Goal: Task Accomplishment & Management: Manage account settings

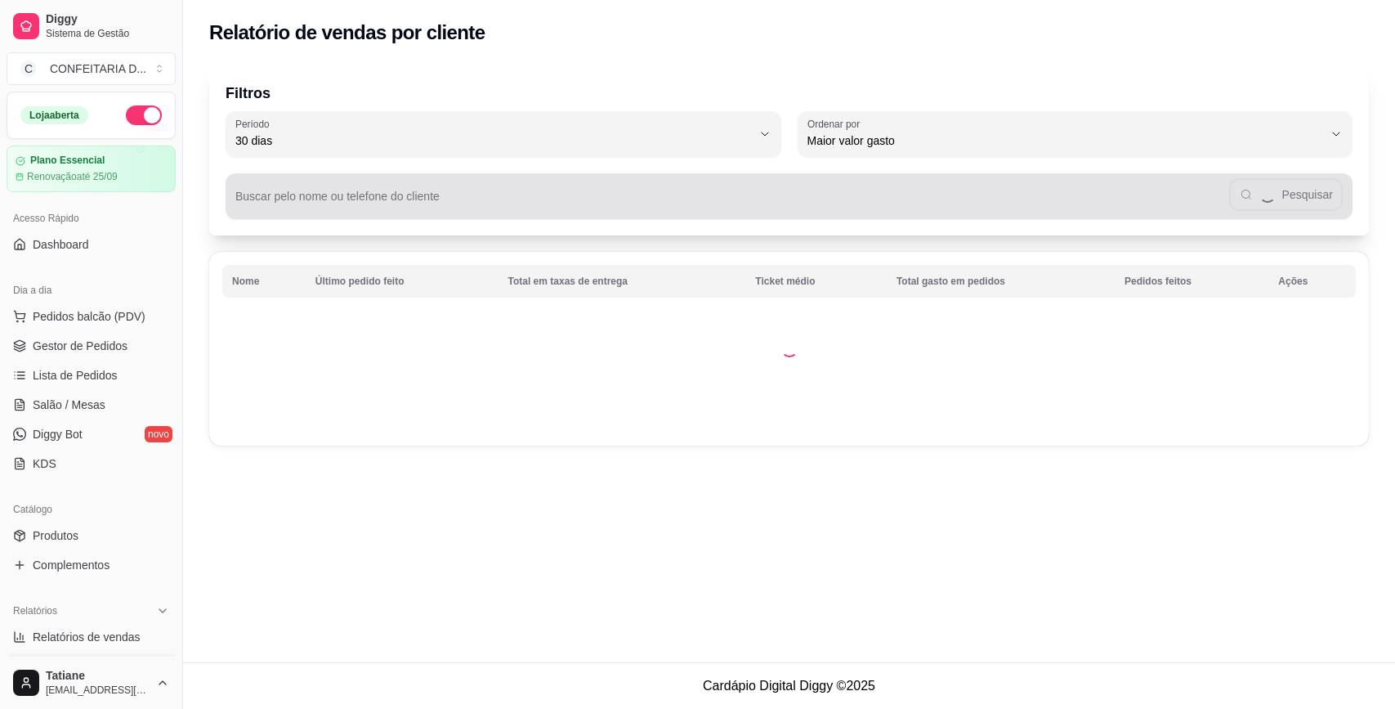
select select "30"
select select "HIGHEST_TOTAL_SPENT_WITH_ORDERS"
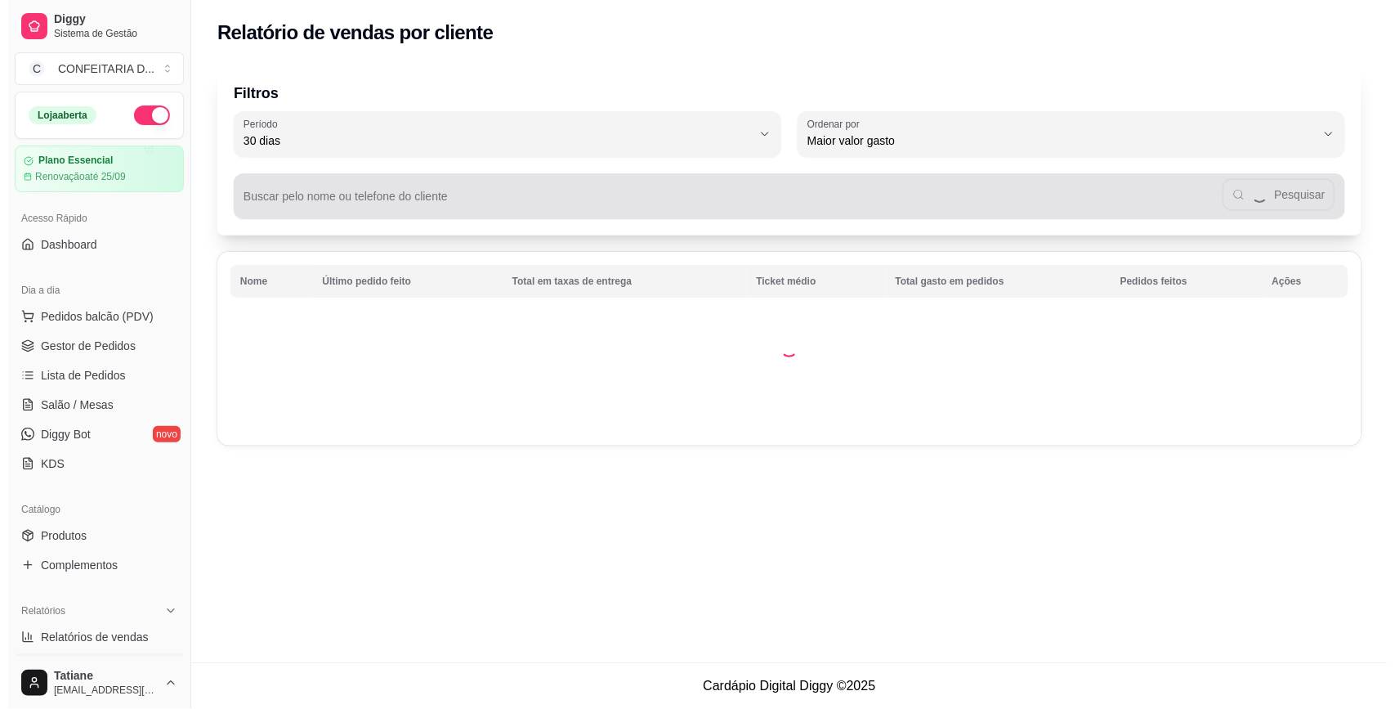
scroll to position [204, 0]
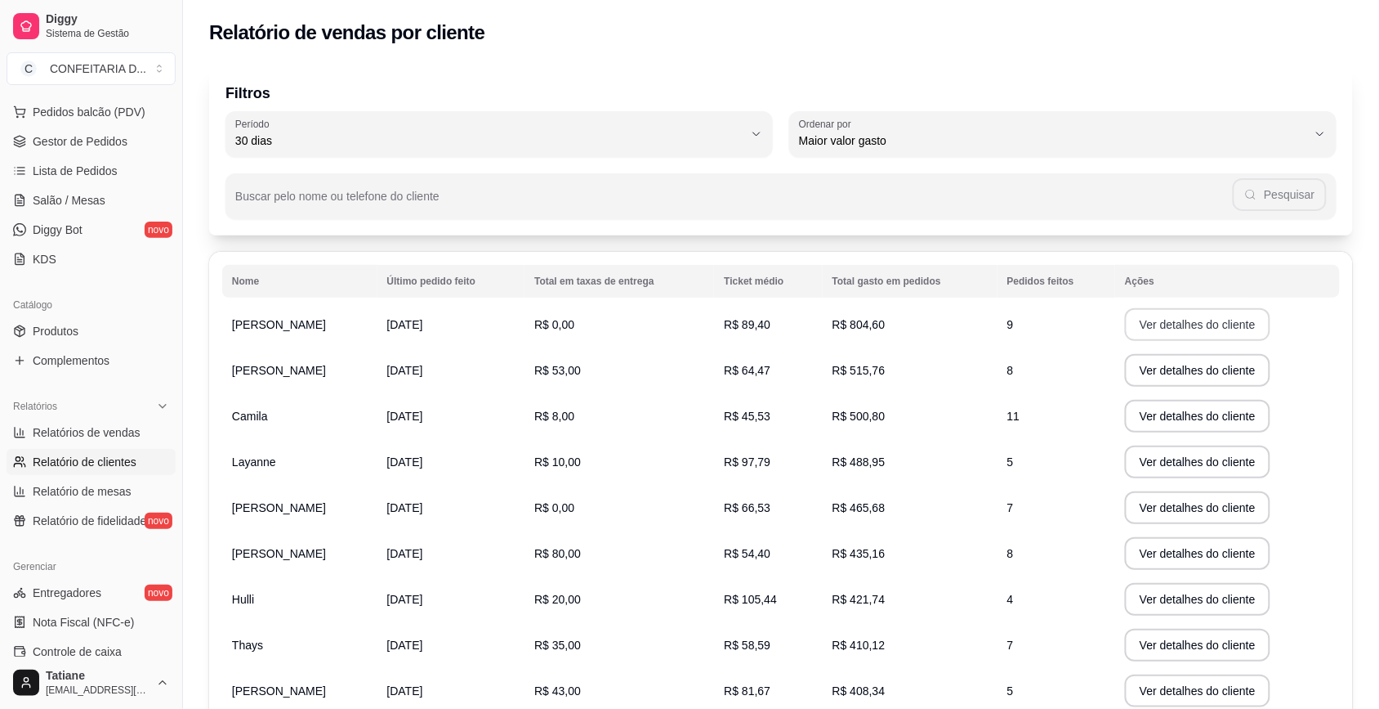
click at [1203, 332] on button "Ver detalhes do cliente" at bounding box center [1197, 324] width 145 height 33
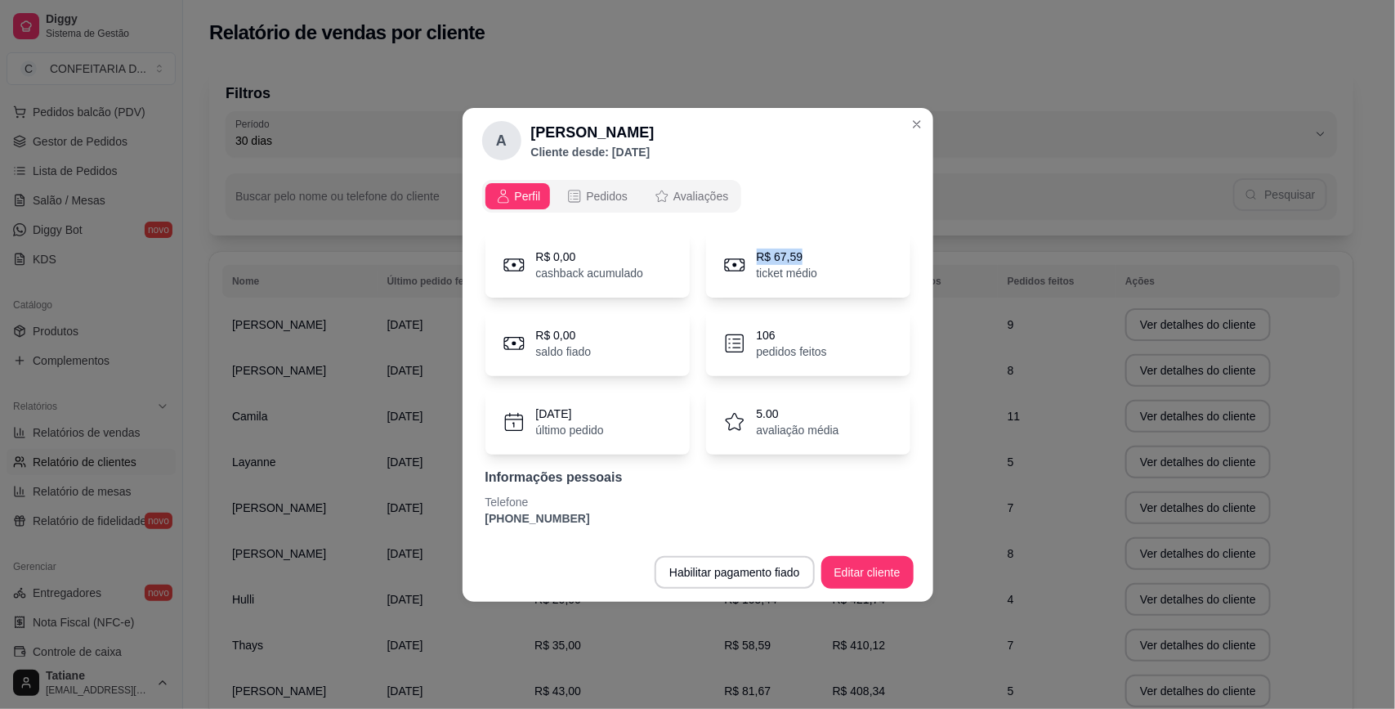
drag, startPoint x: 816, startPoint y: 252, endPoint x: 744, endPoint y: 263, distance: 72.0
click at [744, 263] on div "R$ 67,59 ticket médio" at bounding box center [808, 264] width 204 height 65
click at [787, 257] on p "R$ 67,59" at bounding box center [787, 256] width 61 height 16
click at [599, 192] on span "Pedidos" at bounding box center [607, 196] width 42 height 16
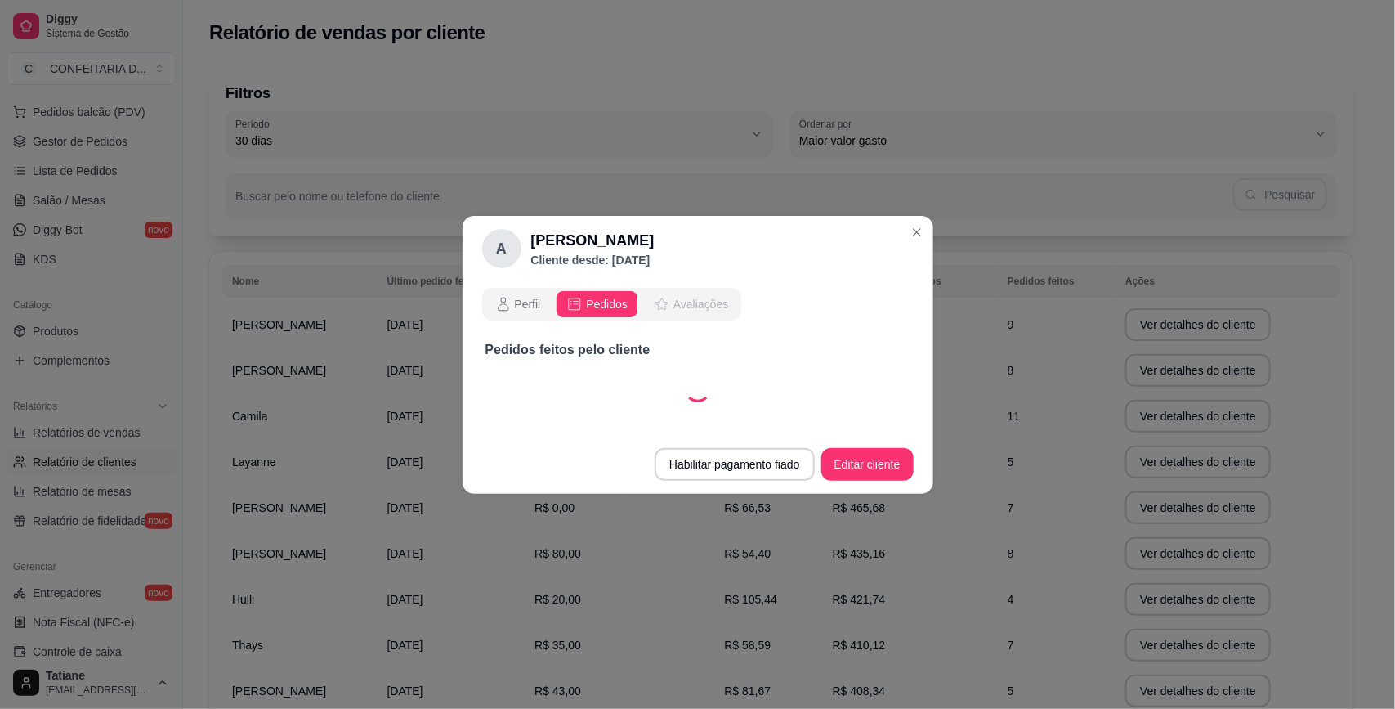
select select "30"
select select "ALL"
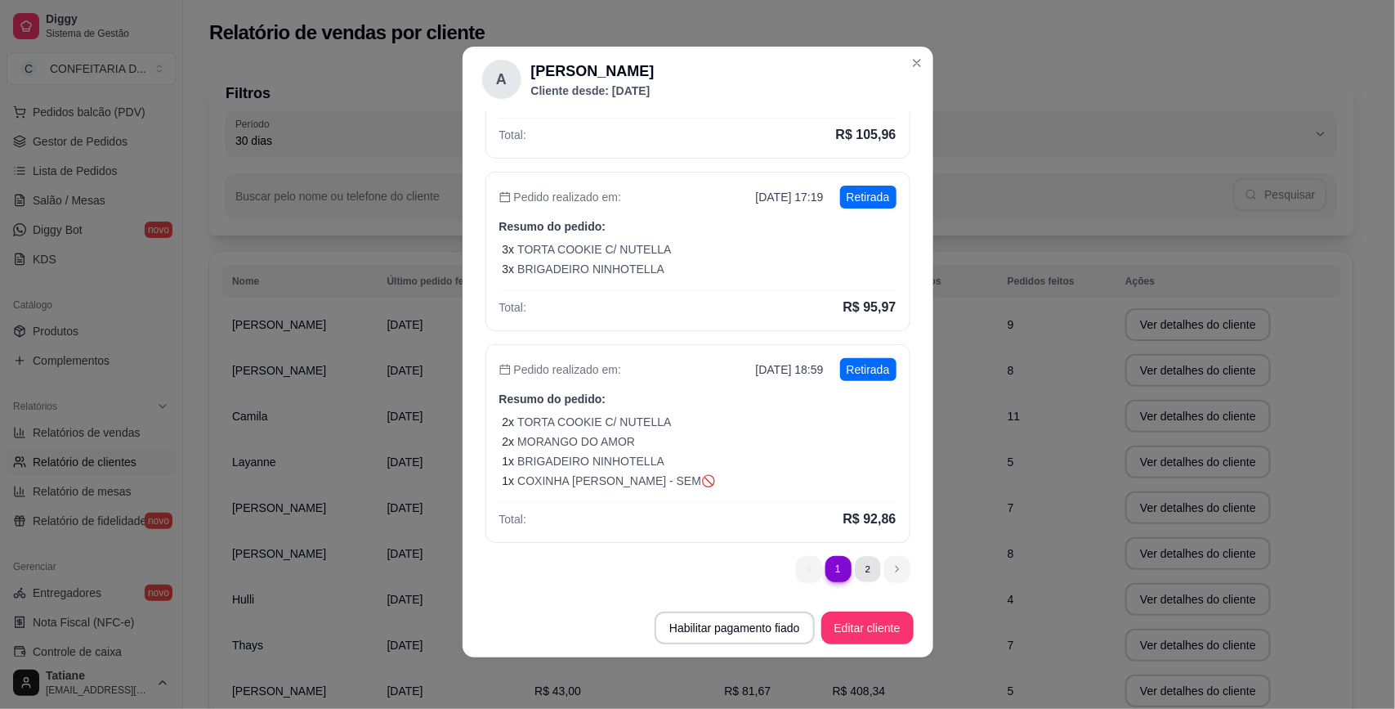
scroll to position [0, 0]
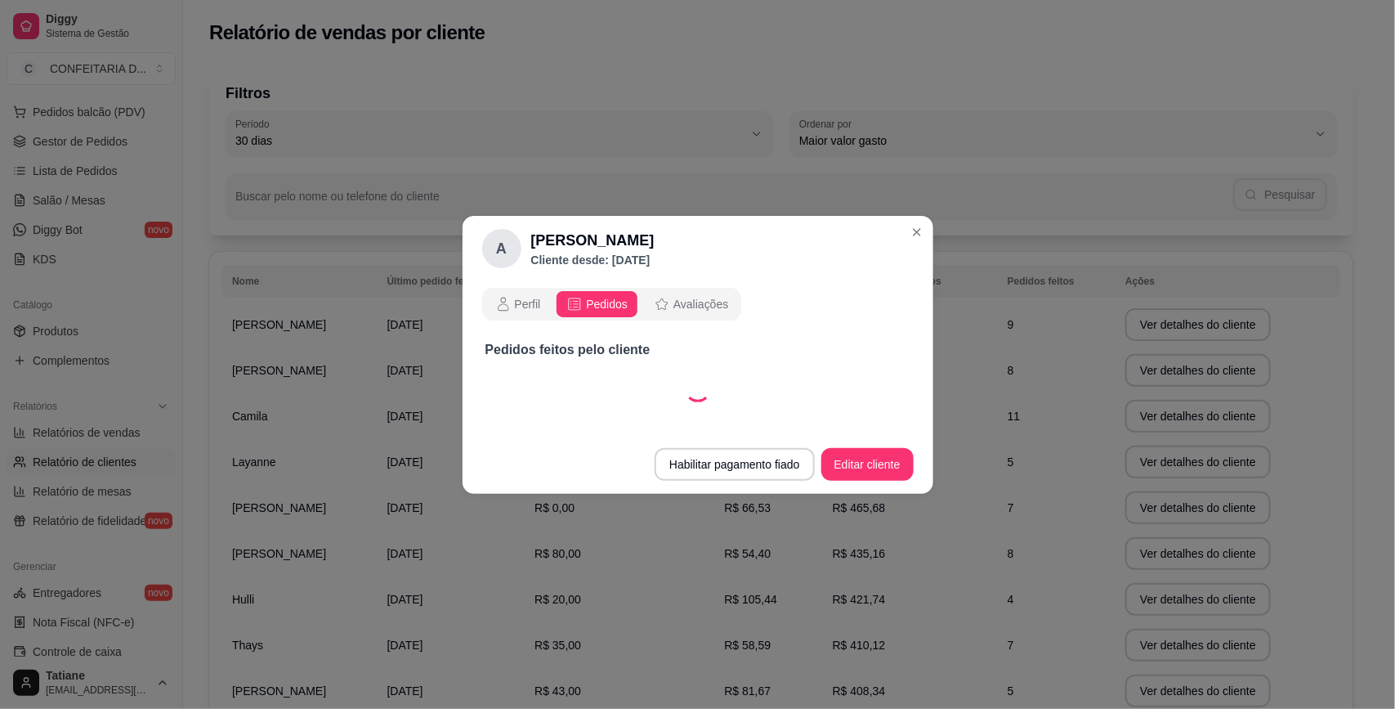
select select "30"
select select "ALL"
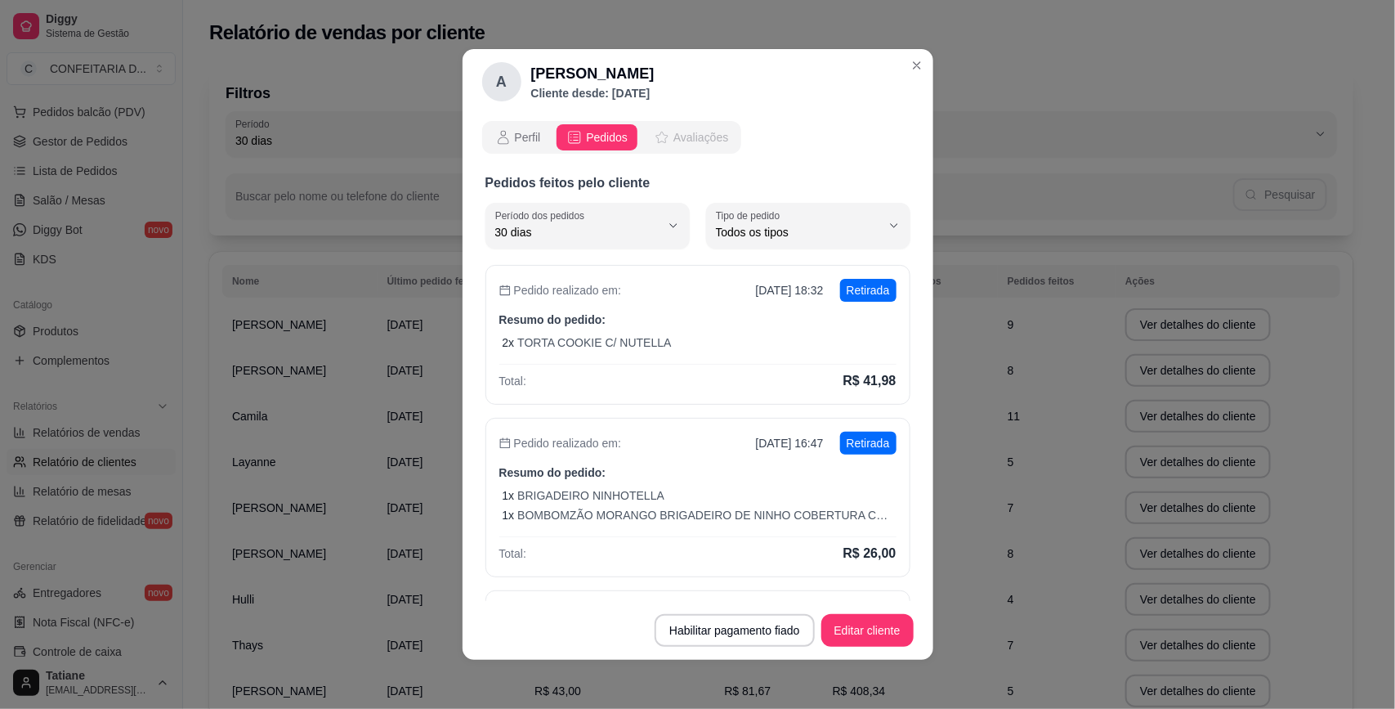
click at [679, 127] on button "Avaliações" at bounding box center [691, 137] width 94 height 26
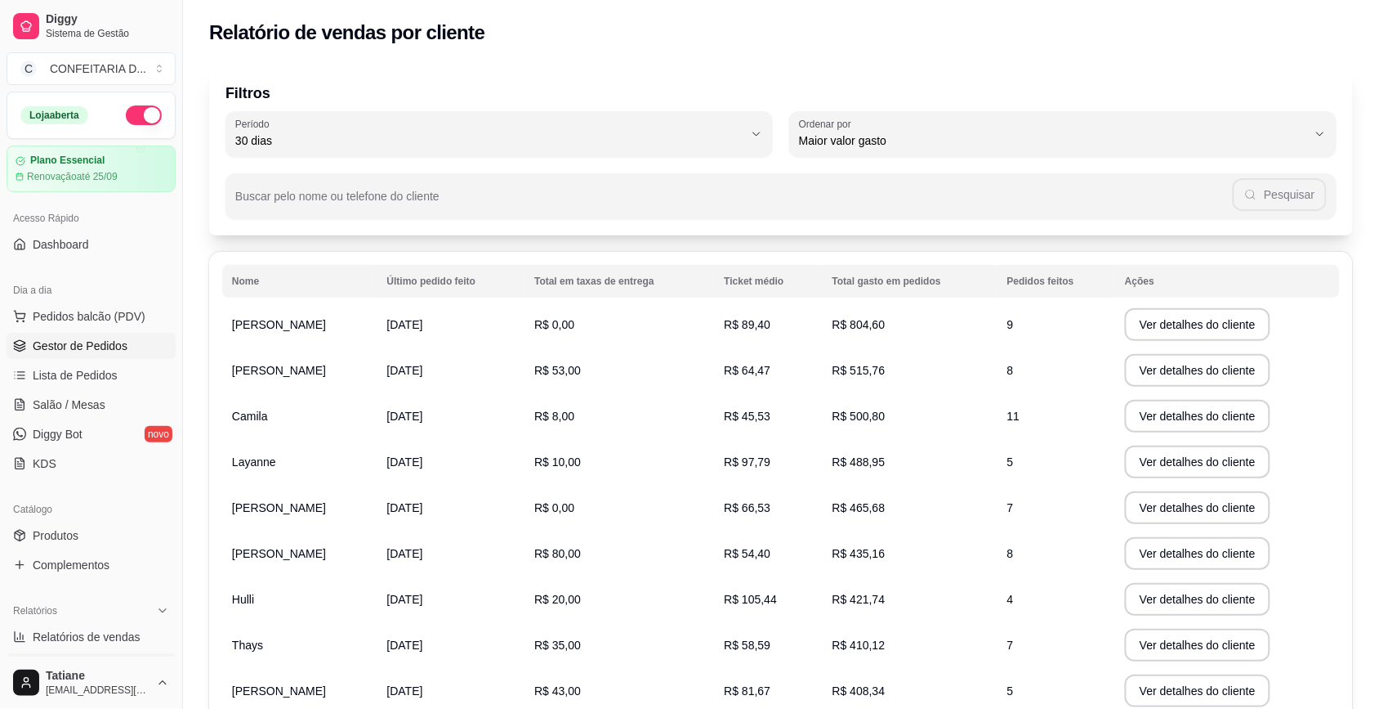
click at [75, 343] on span "Gestor de Pedidos" at bounding box center [80, 346] width 95 height 16
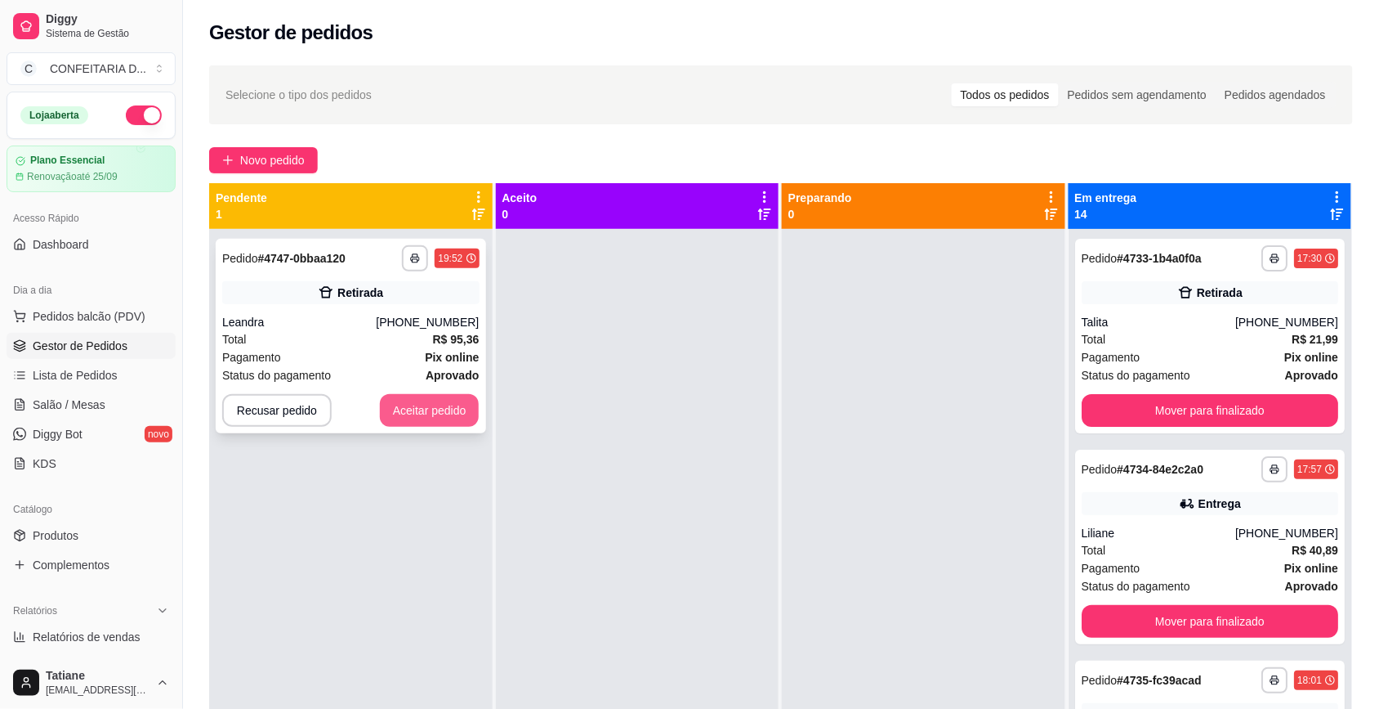
click at [441, 407] on button "Aceitar pedido" at bounding box center [430, 410] width 100 height 33
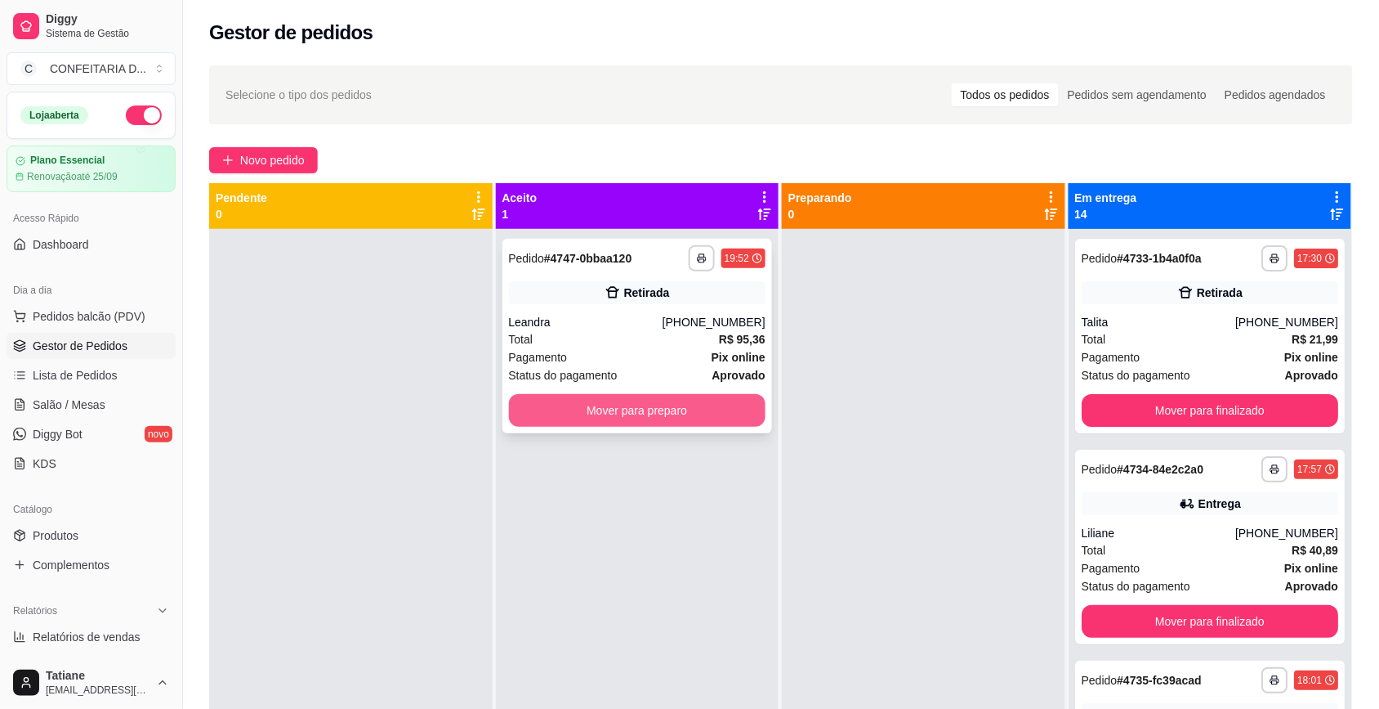
click at [667, 418] on button "Mover para preparo" at bounding box center [637, 410] width 257 height 33
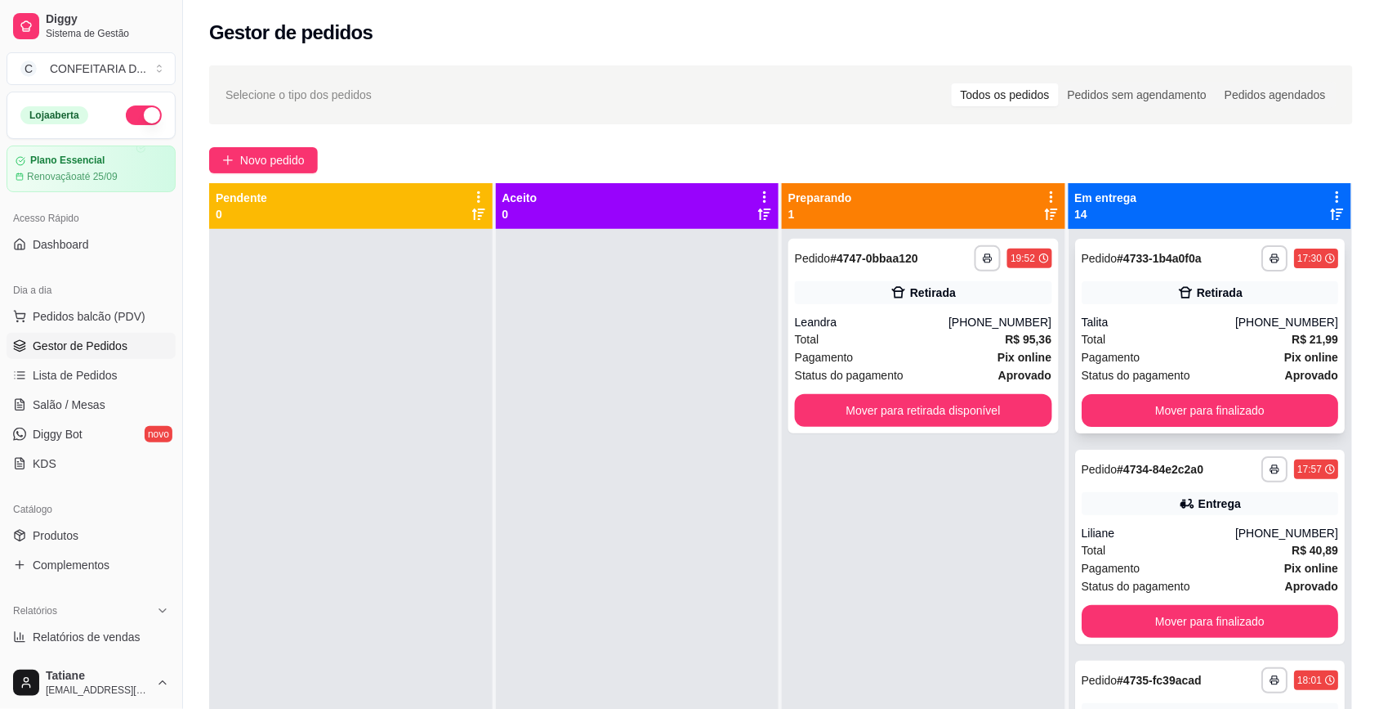
click at [1102, 343] on div "Total R$ 21,99" at bounding box center [1210, 339] width 257 height 18
click at [936, 320] on div "Leandra" at bounding box center [872, 322] width 154 height 16
click at [911, 335] on div "Total R$ 95,36" at bounding box center [923, 339] width 257 height 18
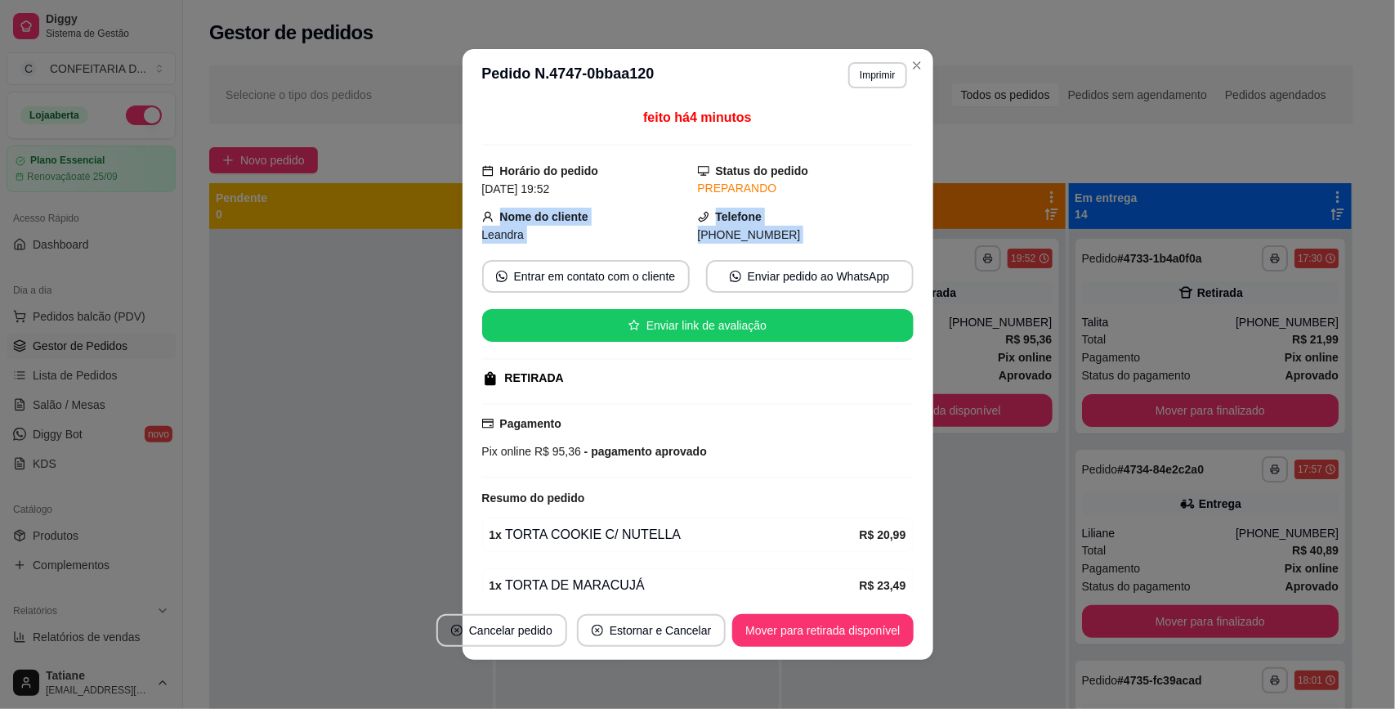
drag, startPoint x: 482, startPoint y: 219, endPoint x: 831, endPoint y: 252, distance: 350.5
click at [831, 252] on div "feito há 4 minutos Horário do pedido [DATE] 19:52 Status do pedido PREPARANDO N…" at bounding box center [697, 351] width 431 height 486
copy div "Nome do cliente Leandra Telefone [PHONE_NUMBER] Entrar em contato com o cliente…"
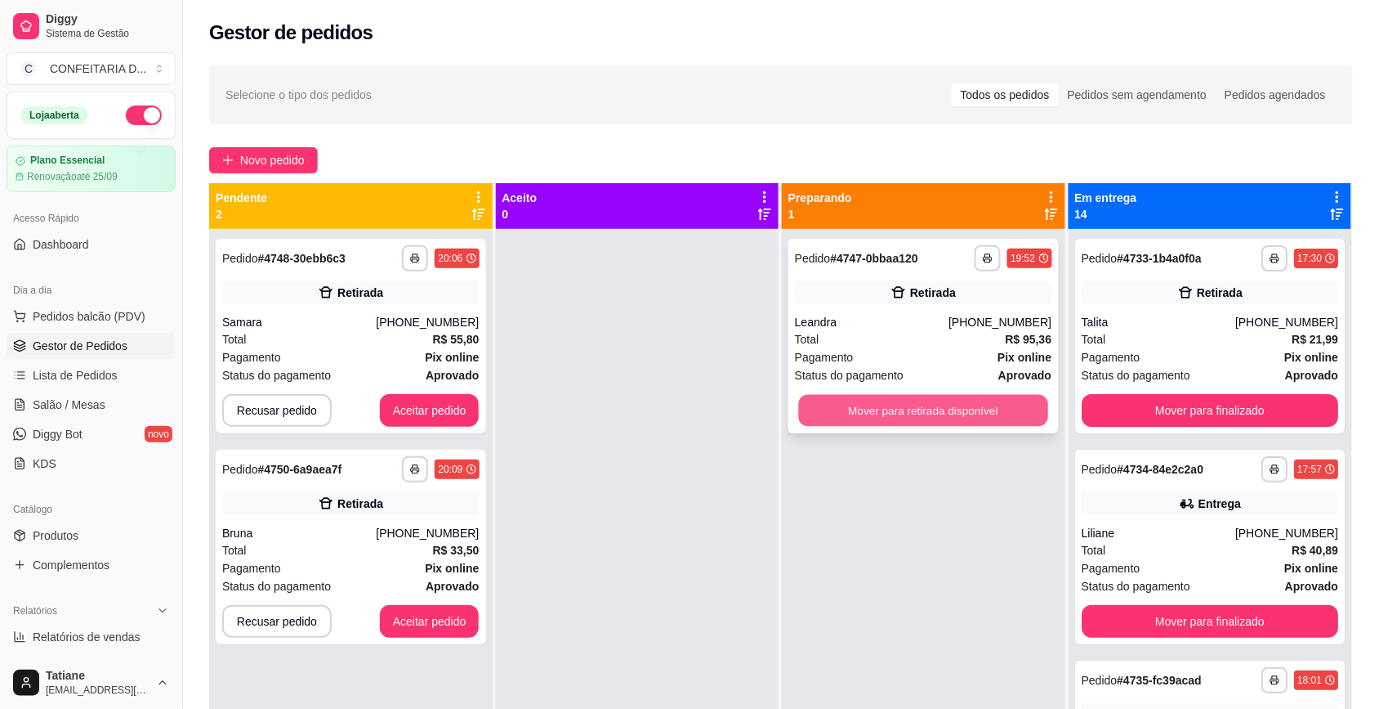
click at [876, 419] on button "Mover para retirada disponível" at bounding box center [923, 411] width 249 height 32
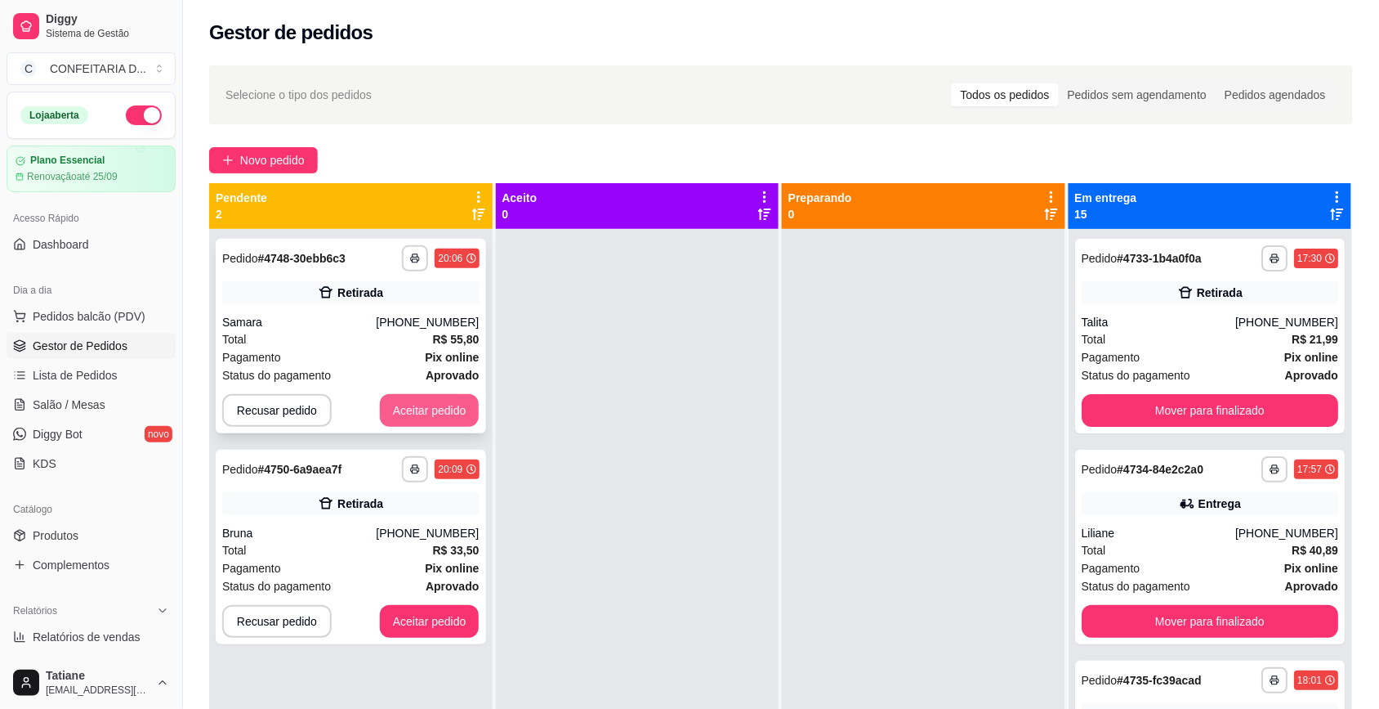
click at [462, 401] on button "Aceitar pedido" at bounding box center [430, 410] width 100 height 33
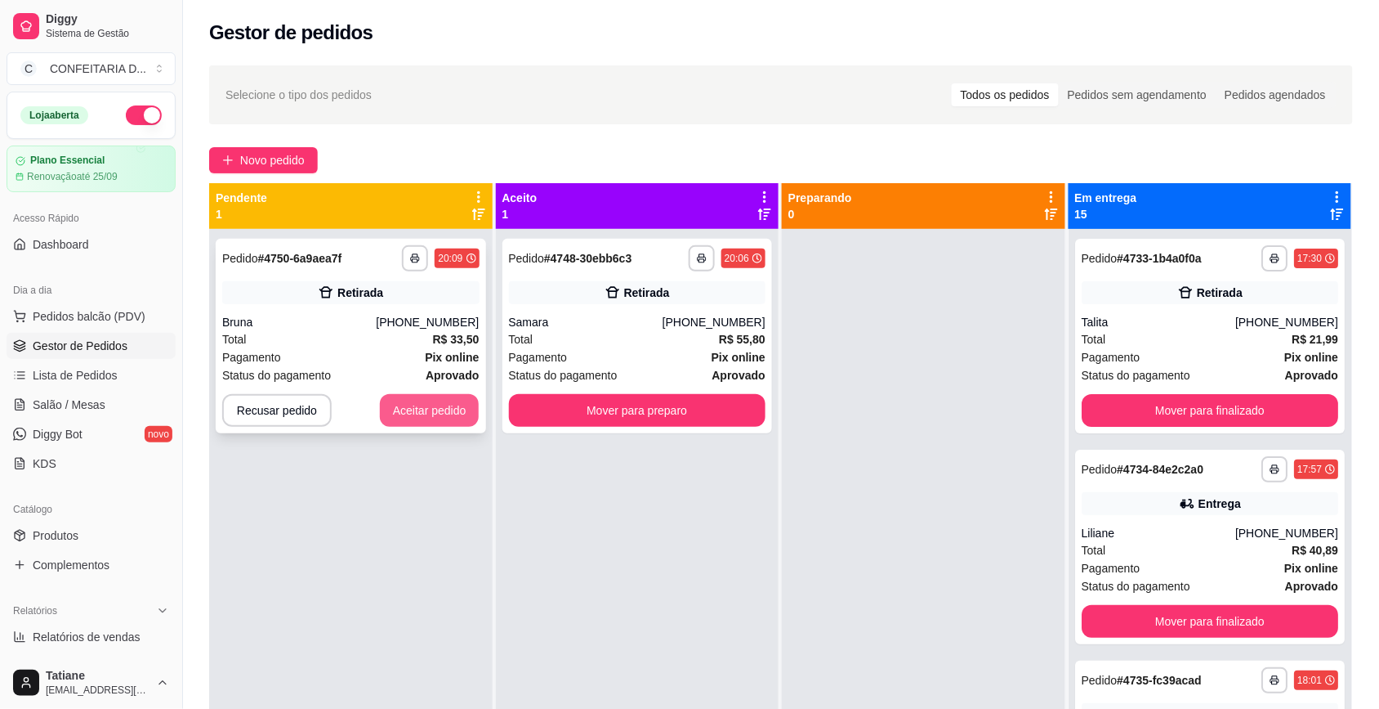
click at [460, 401] on button "Aceitar pedido" at bounding box center [430, 410] width 100 height 33
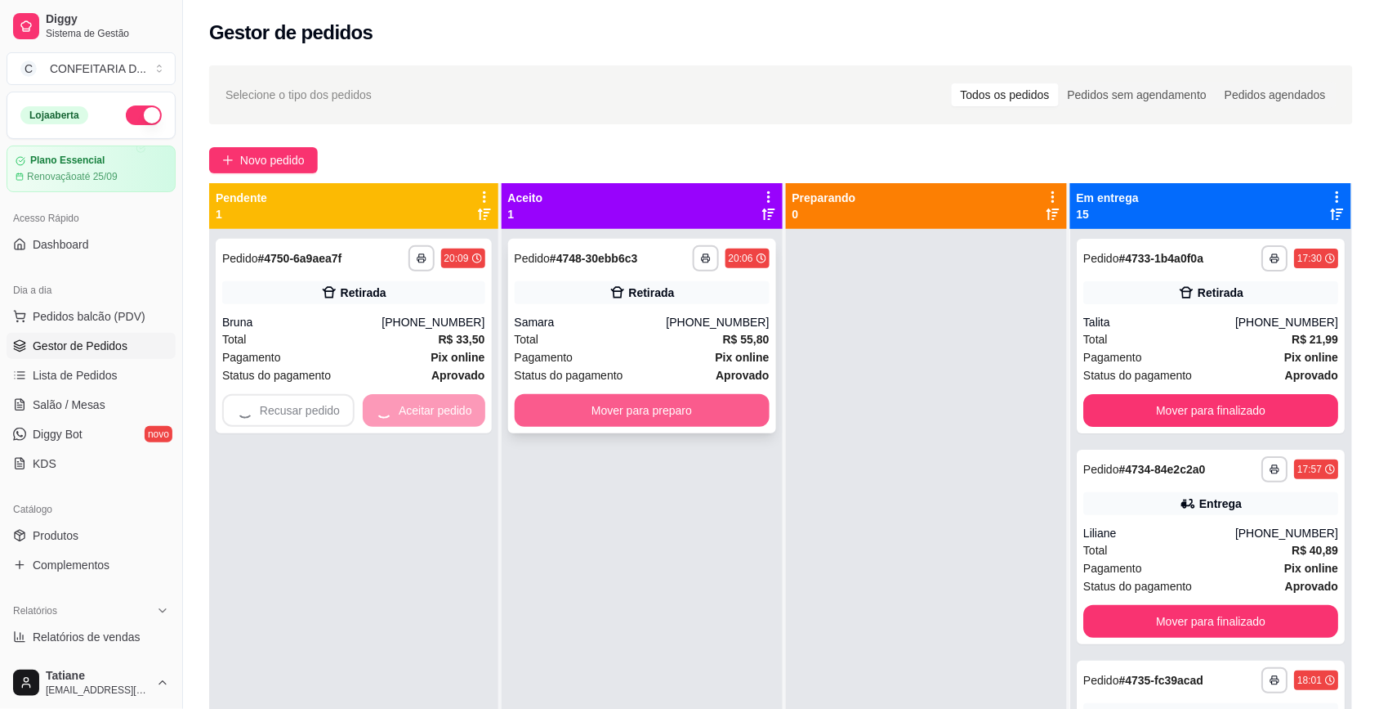
click at [562, 402] on button "Mover para preparo" at bounding box center [642, 410] width 255 height 33
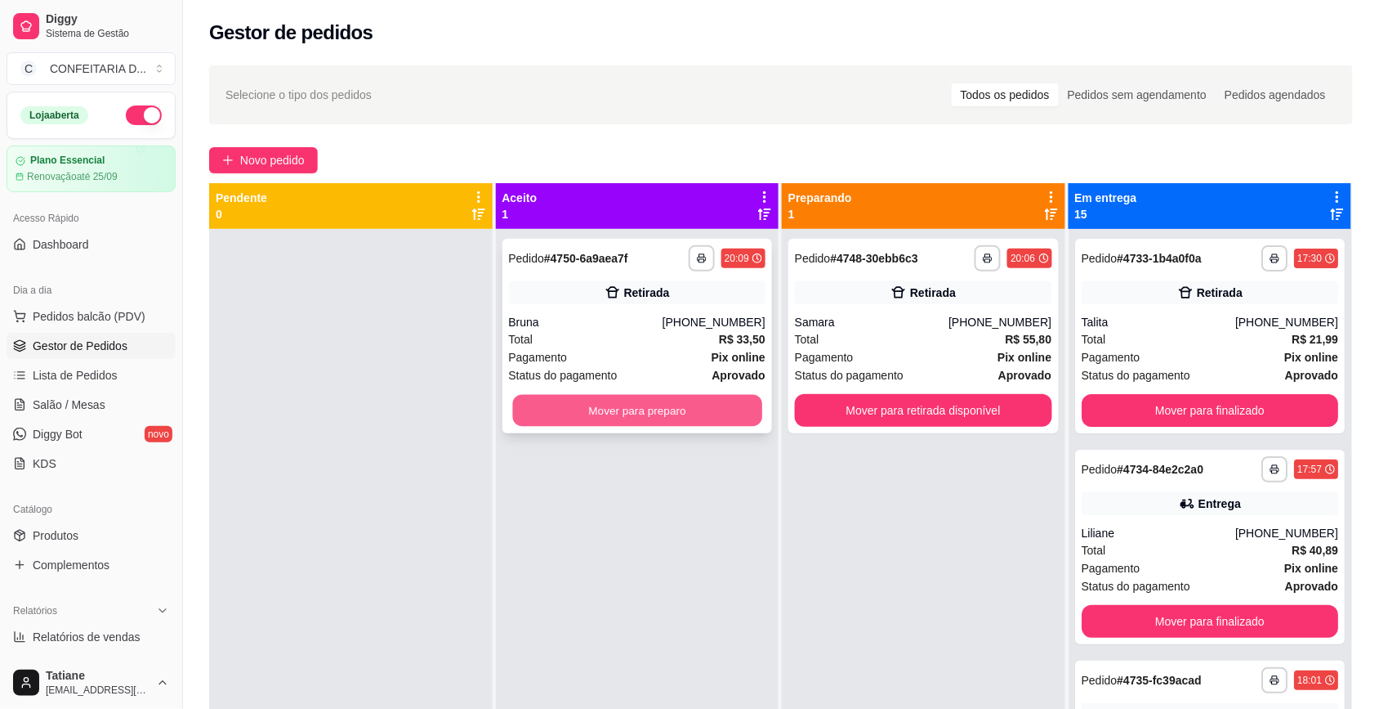
click at [580, 403] on button "Mover para preparo" at bounding box center [636, 411] width 249 height 32
click at [696, 417] on button "Mover para preparo" at bounding box center [637, 410] width 257 height 33
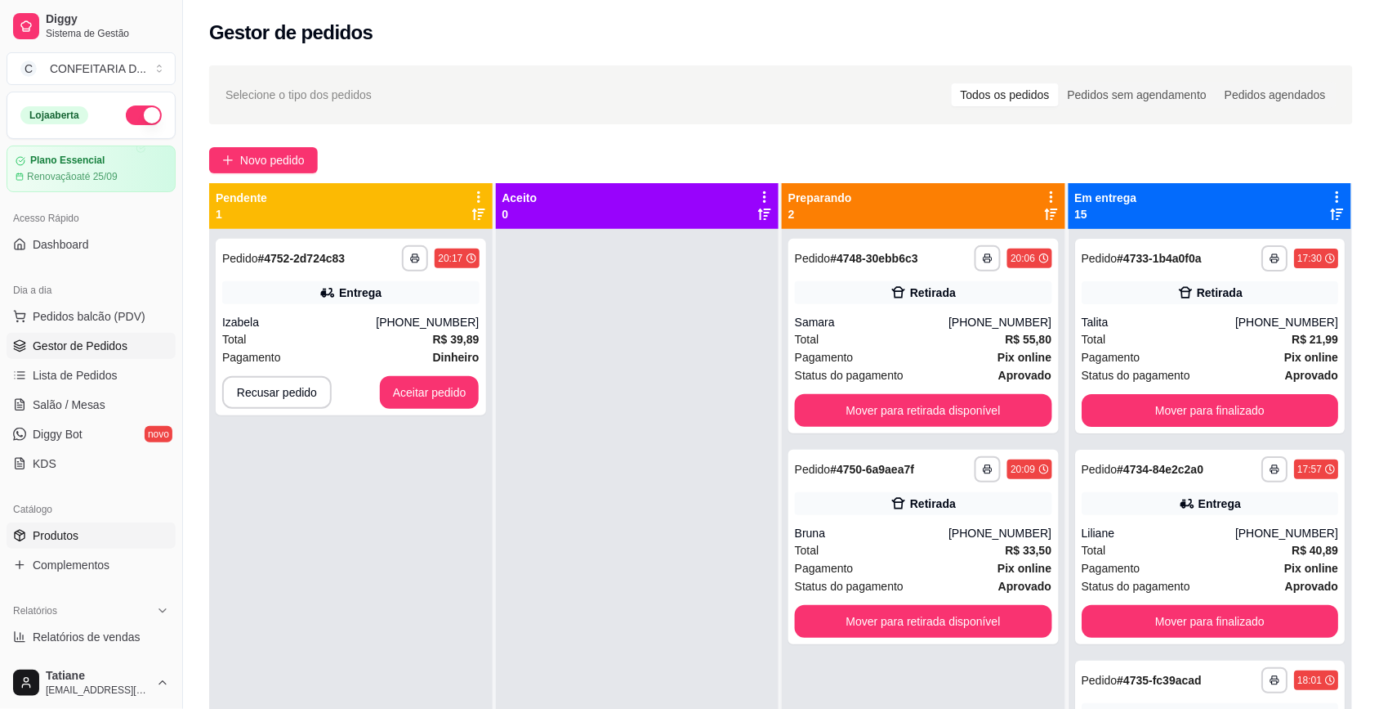
click at [54, 530] on span "Produtos" at bounding box center [56, 535] width 46 height 16
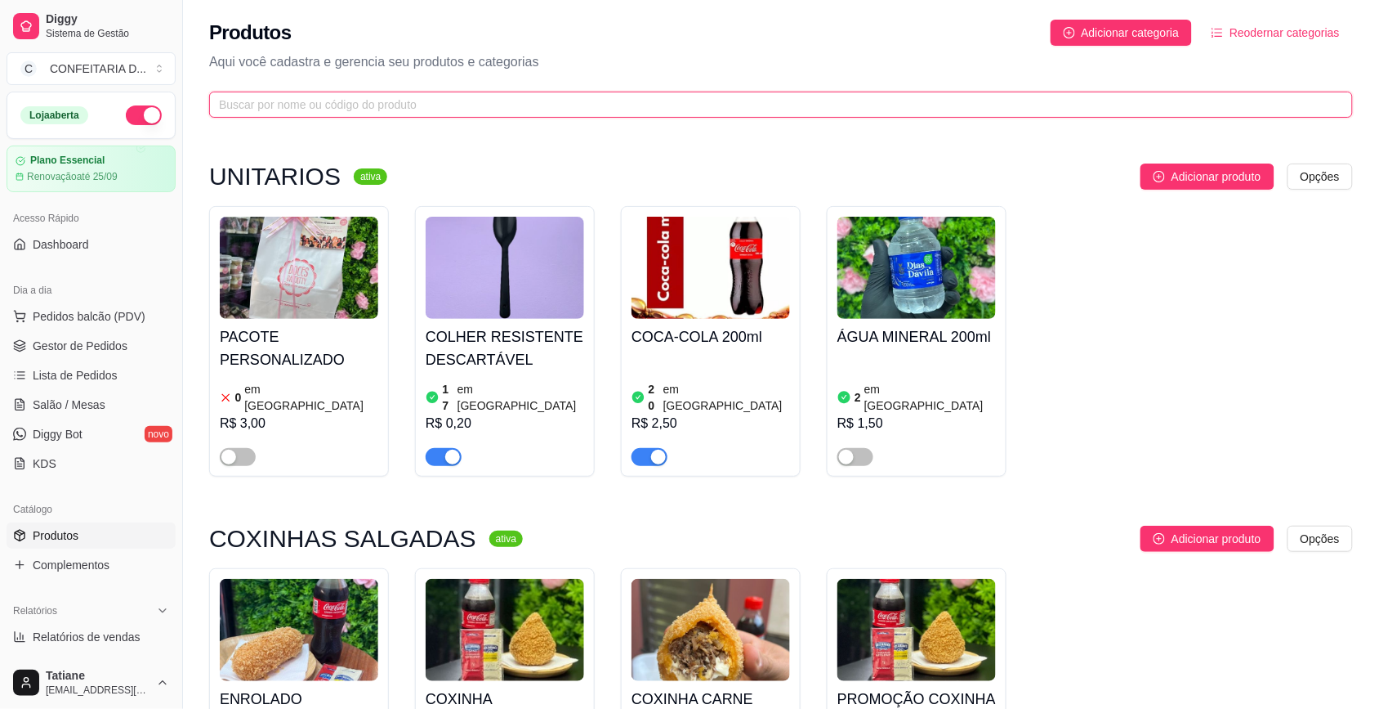
click at [279, 108] on input "text" at bounding box center [774, 105] width 1111 height 18
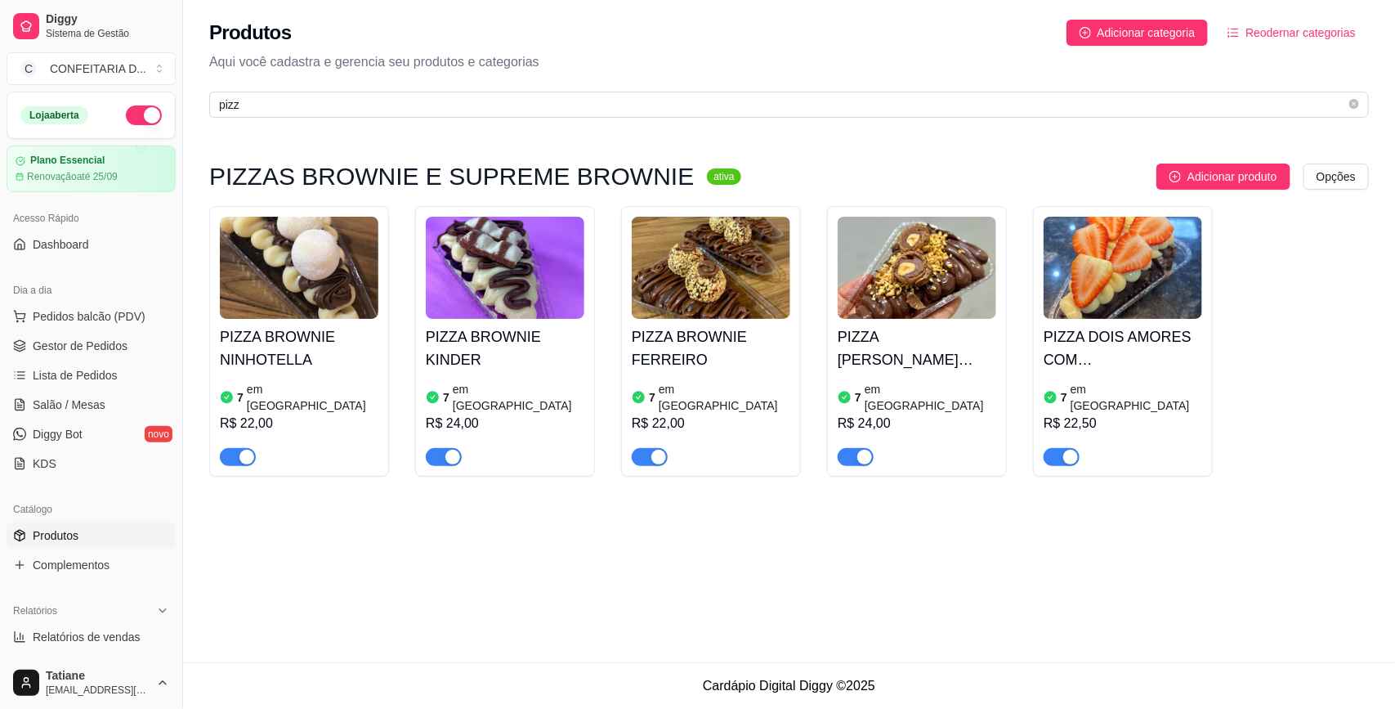
click at [247, 449] on div "button" at bounding box center [246, 456] width 15 height 15
click at [442, 448] on span "button" at bounding box center [444, 457] width 36 height 18
click at [642, 448] on span "button" at bounding box center [650, 457] width 36 height 18
drag, startPoint x: 861, startPoint y: 436, endPoint x: 904, endPoint y: 444, distance: 44.1
click at [862, 449] on div "button" at bounding box center [864, 456] width 15 height 15
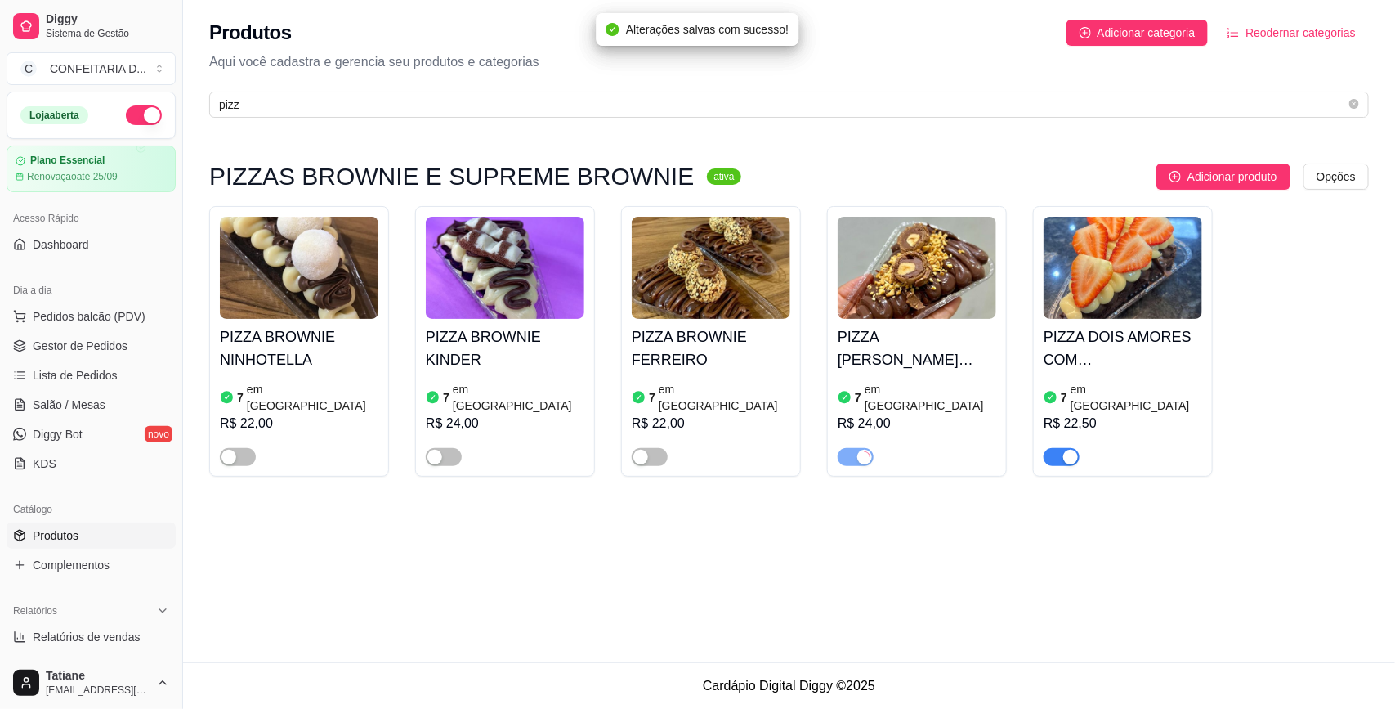
click at [1065, 449] on div "button" at bounding box center [1070, 456] width 15 height 15
click at [270, 115] on span "pizz" at bounding box center [789, 105] width 1160 height 26
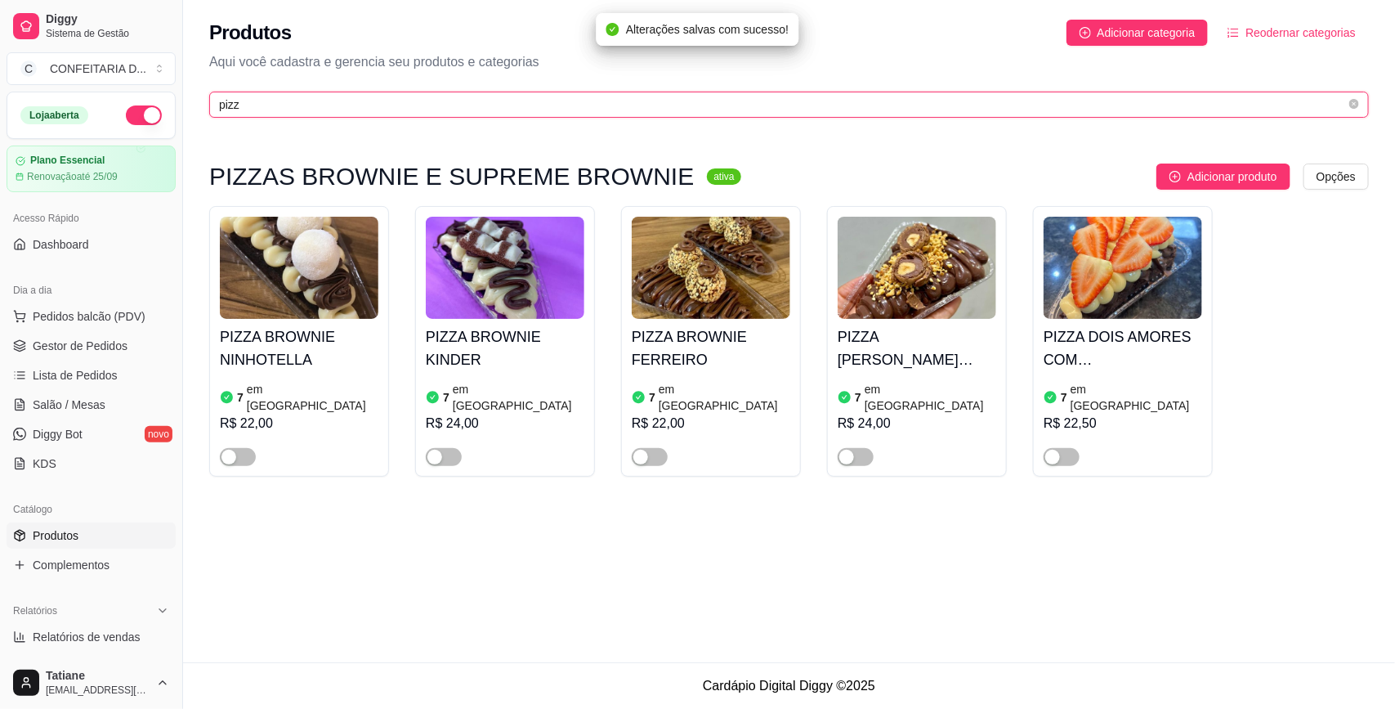
click at [270, 106] on input "pizz" at bounding box center [782, 105] width 1127 height 18
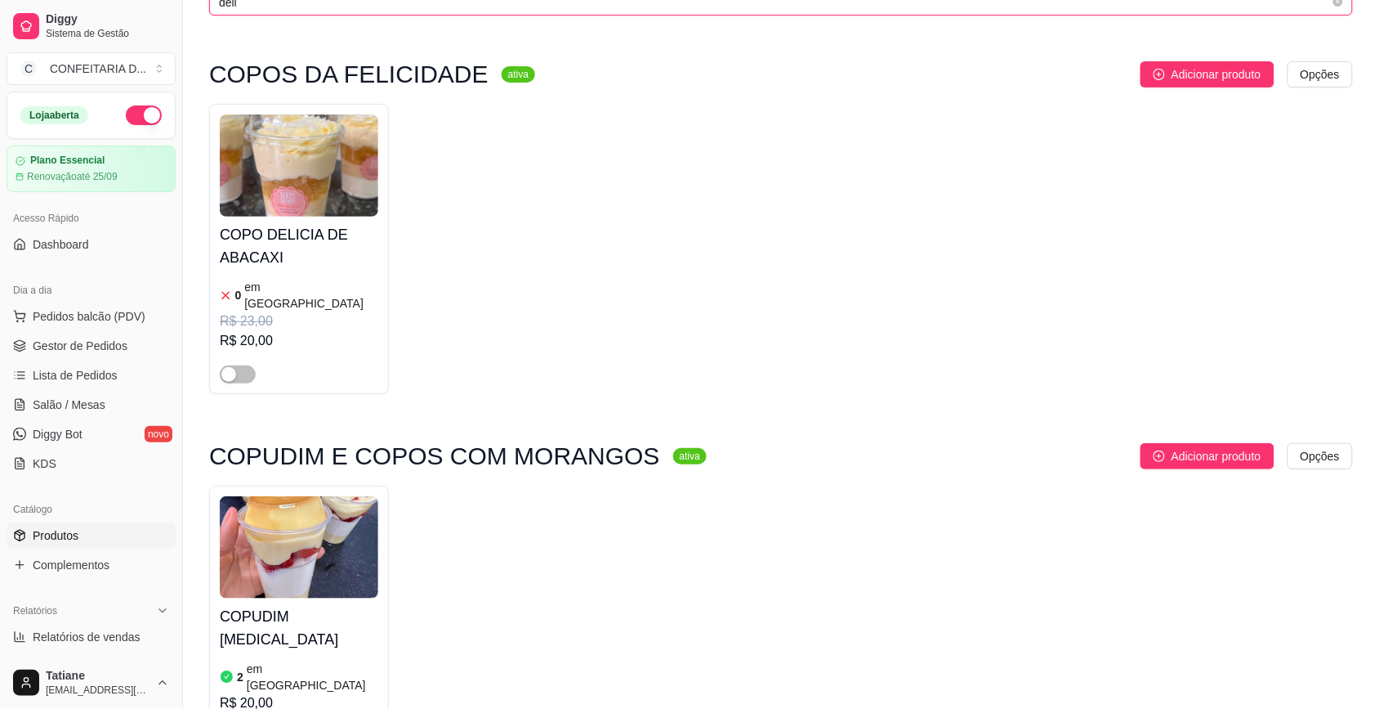
scroll to position [204, 0]
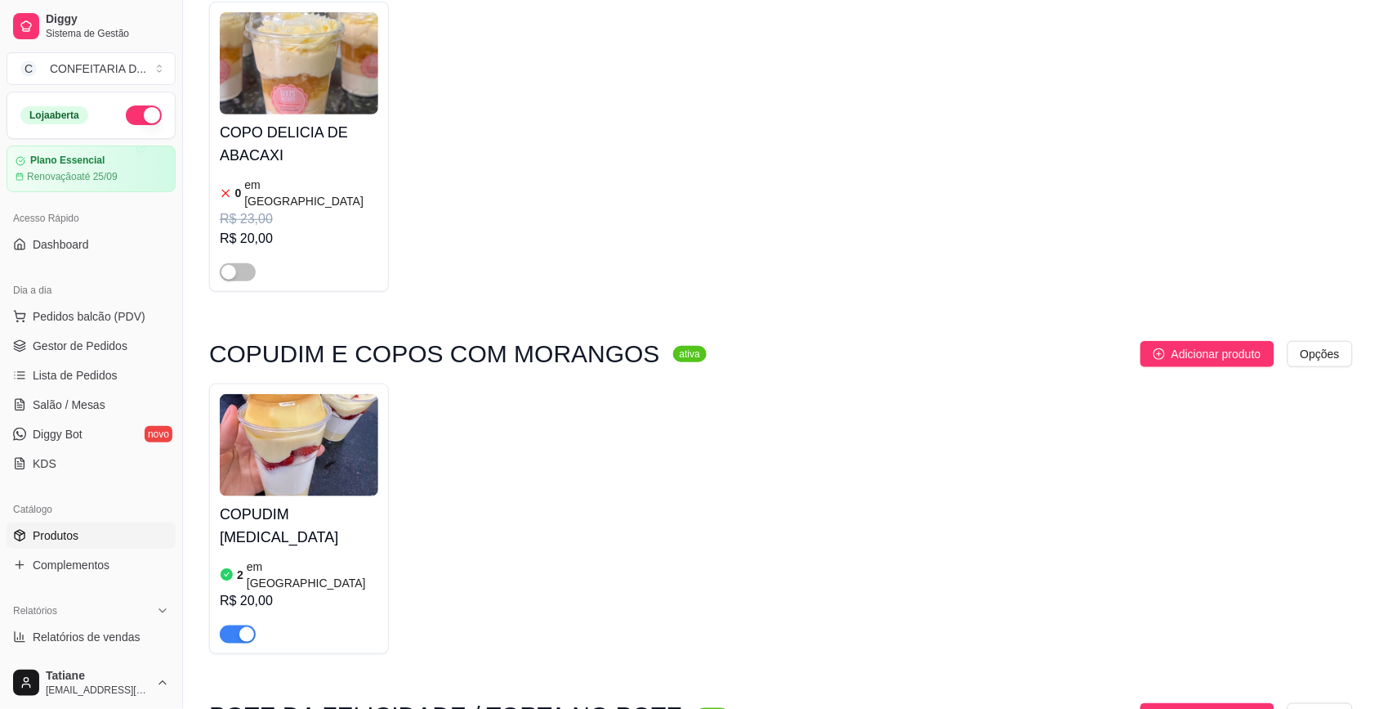
type input "deli"
click at [323, 456] on img at bounding box center [299, 445] width 159 height 102
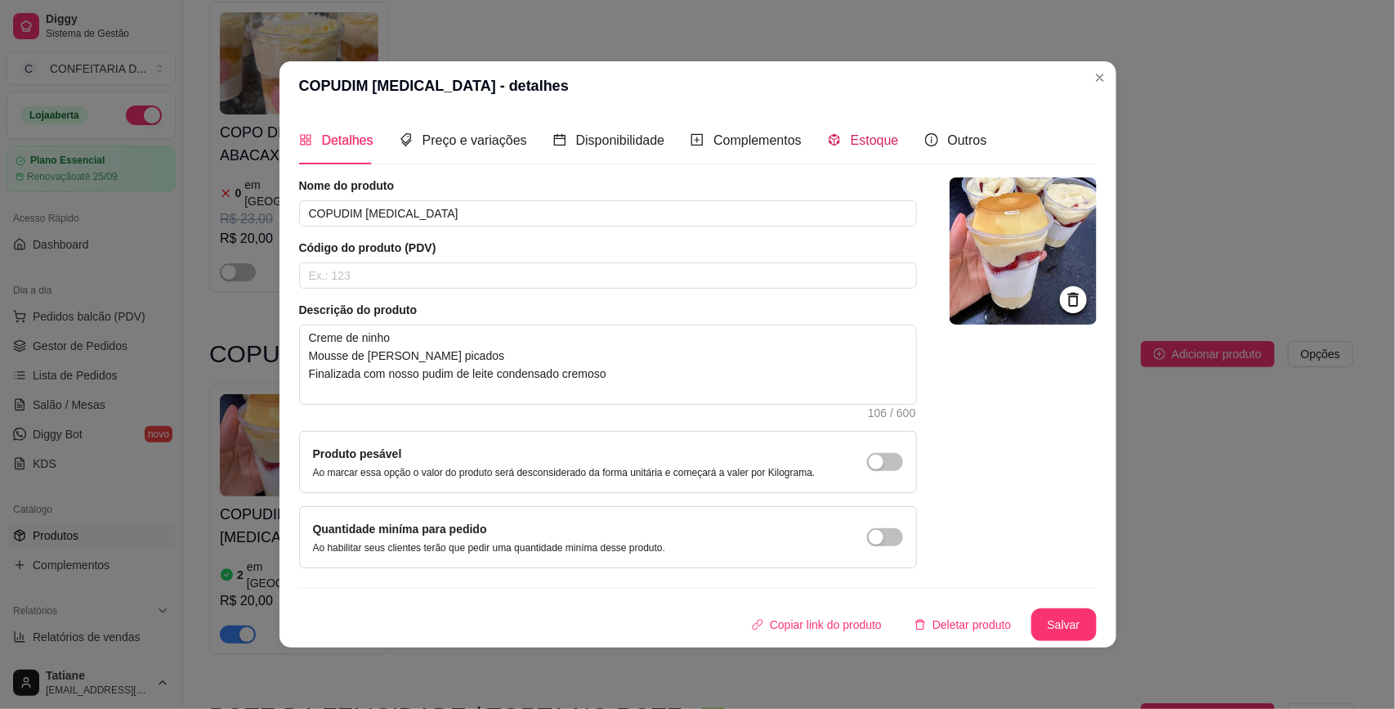
click at [879, 133] on span "Estoque" at bounding box center [875, 140] width 48 height 14
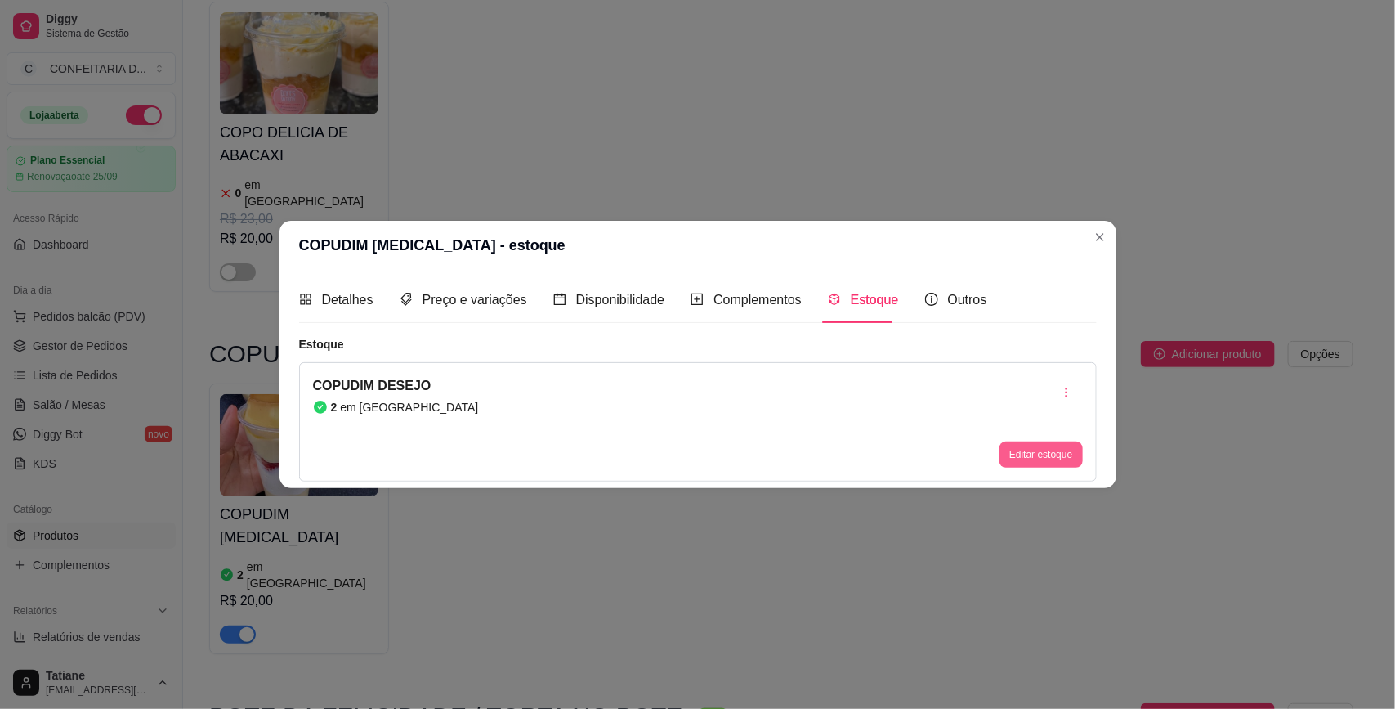
click at [1044, 459] on button "Editar estoque" at bounding box center [1040, 454] width 83 height 26
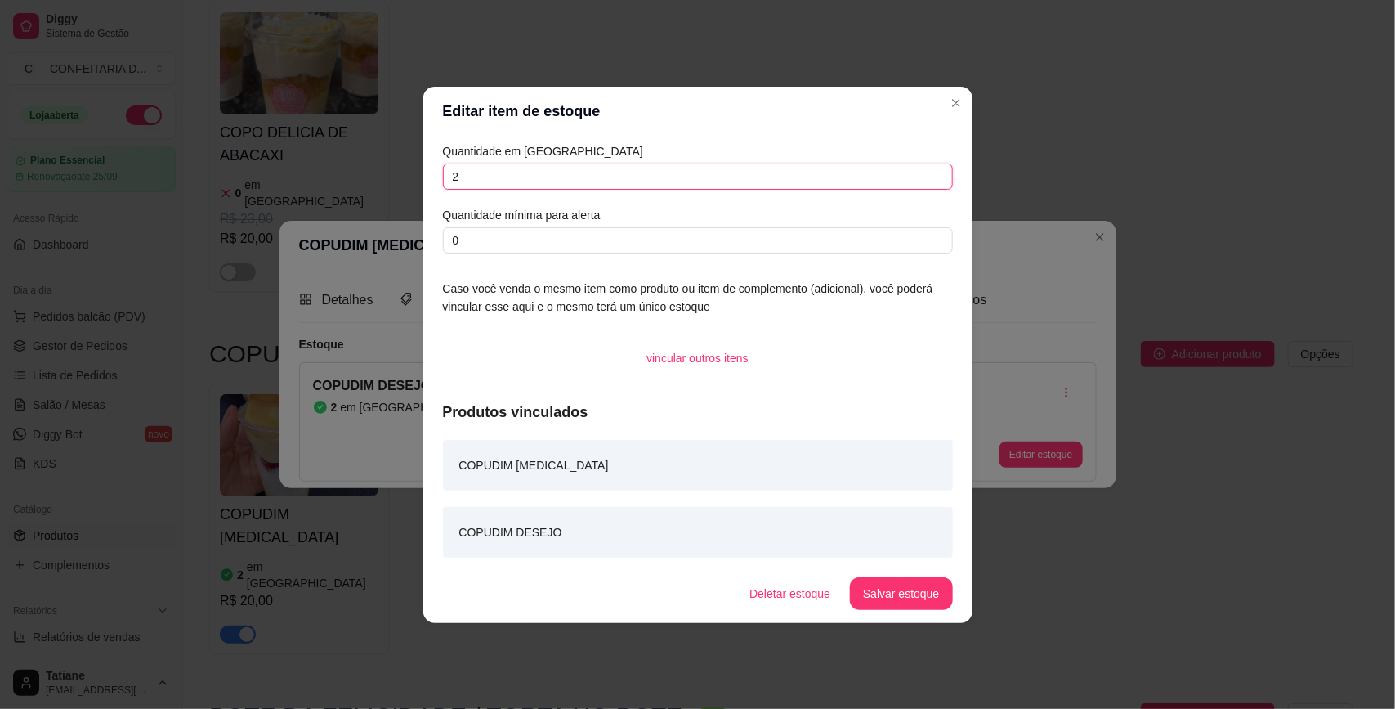
click at [515, 172] on input "2" at bounding box center [698, 176] width 510 height 26
type input "0"
click at [888, 595] on button "Salvar estoque" at bounding box center [901, 593] width 102 height 33
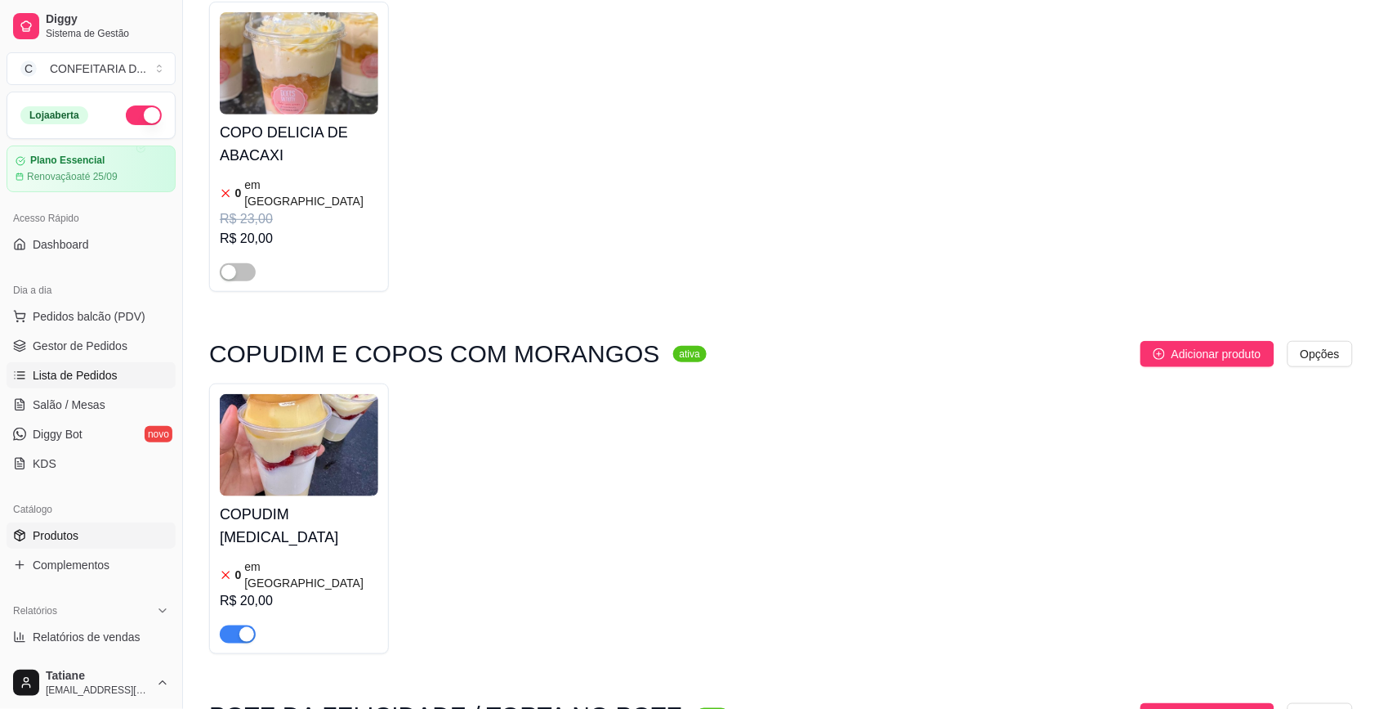
scroll to position [0, 0]
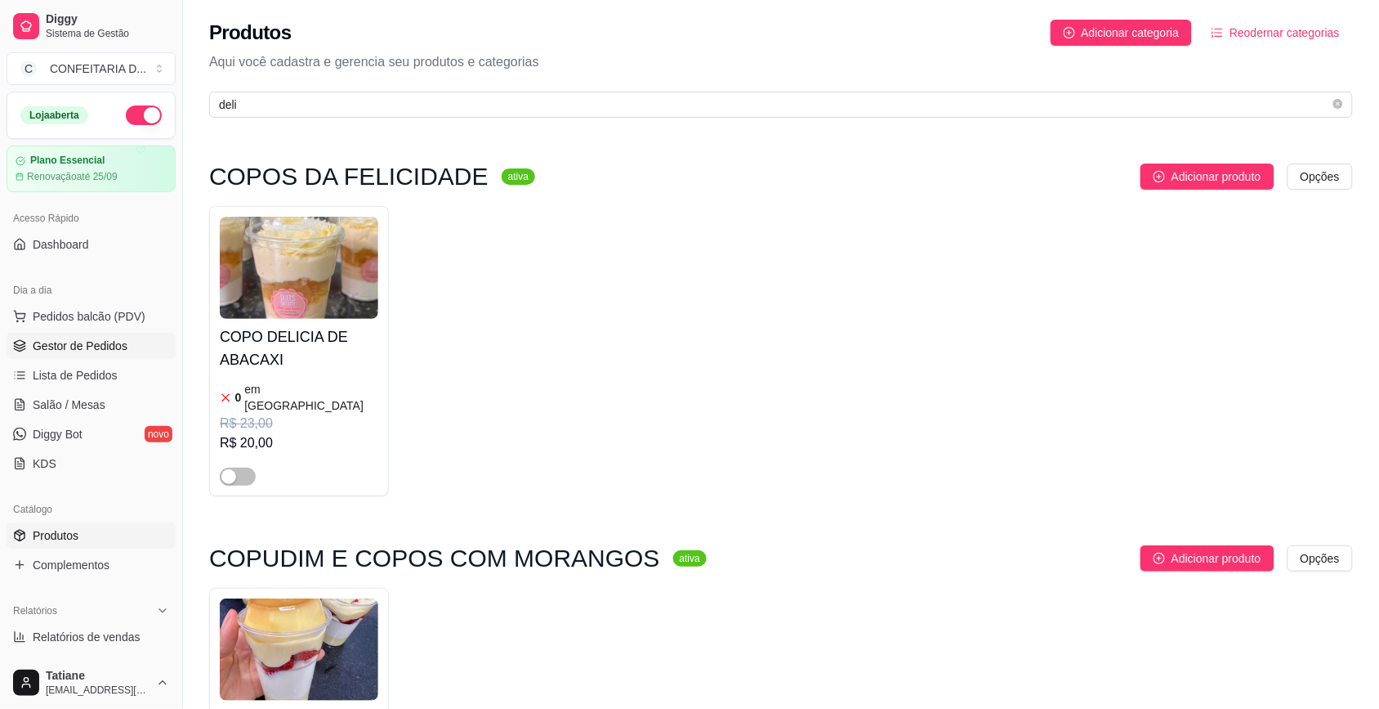
click at [72, 347] on span "Gestor de Pedidos" at bounding box center [80, 346] width 95 height 16
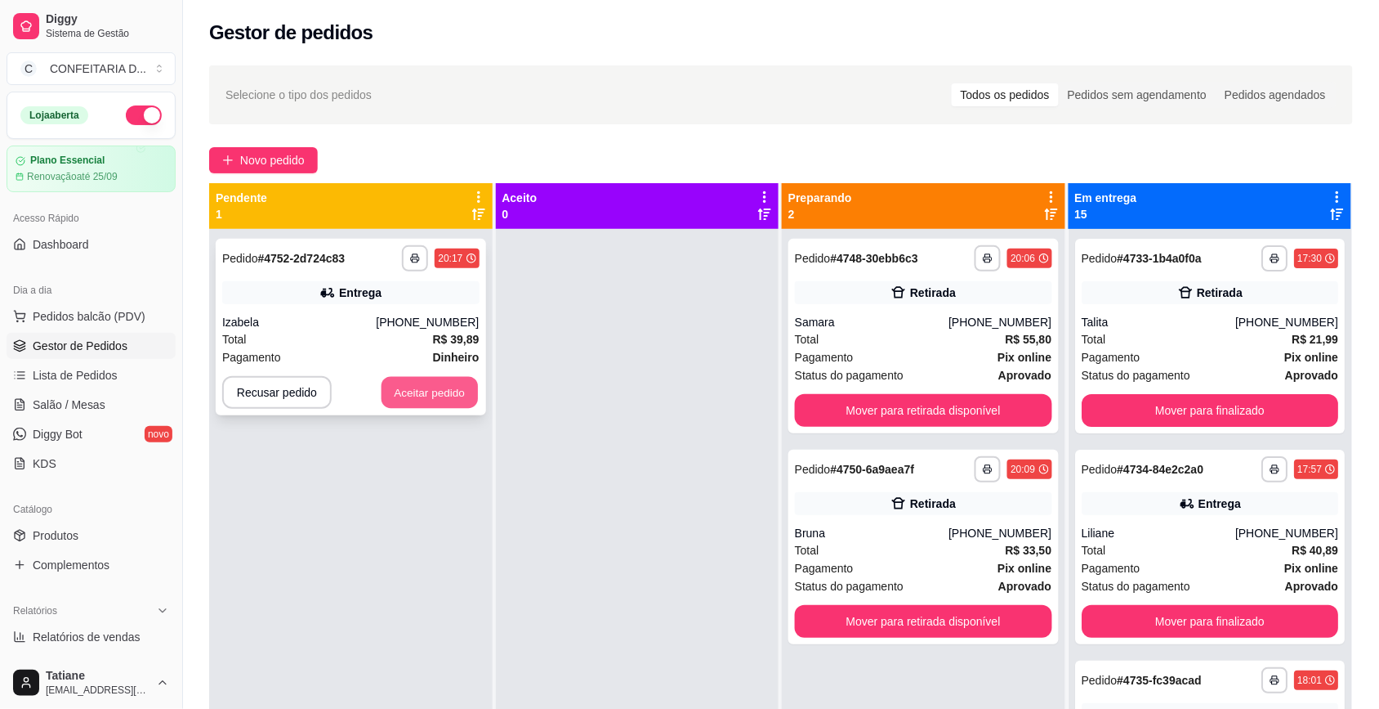
click at [444, 397] on button "Aceitar pedido" at bounding box center [430, 393] width 96 height 32
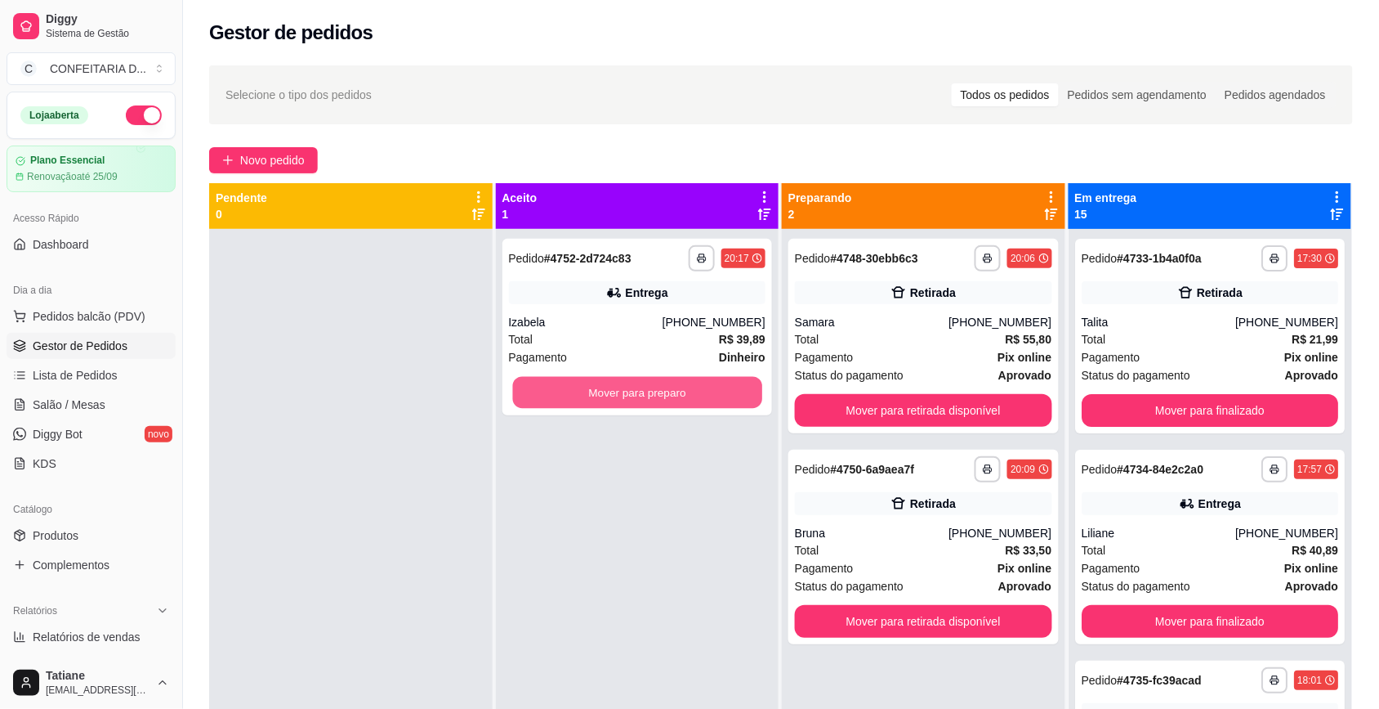
click at [605, 396] on button "Mover para preparo" at bounding box center [636, 393] width 249 height 32
click at [644, 400] on button "Mover para preparo" at bounding box center [636, 393] width 249 height 32
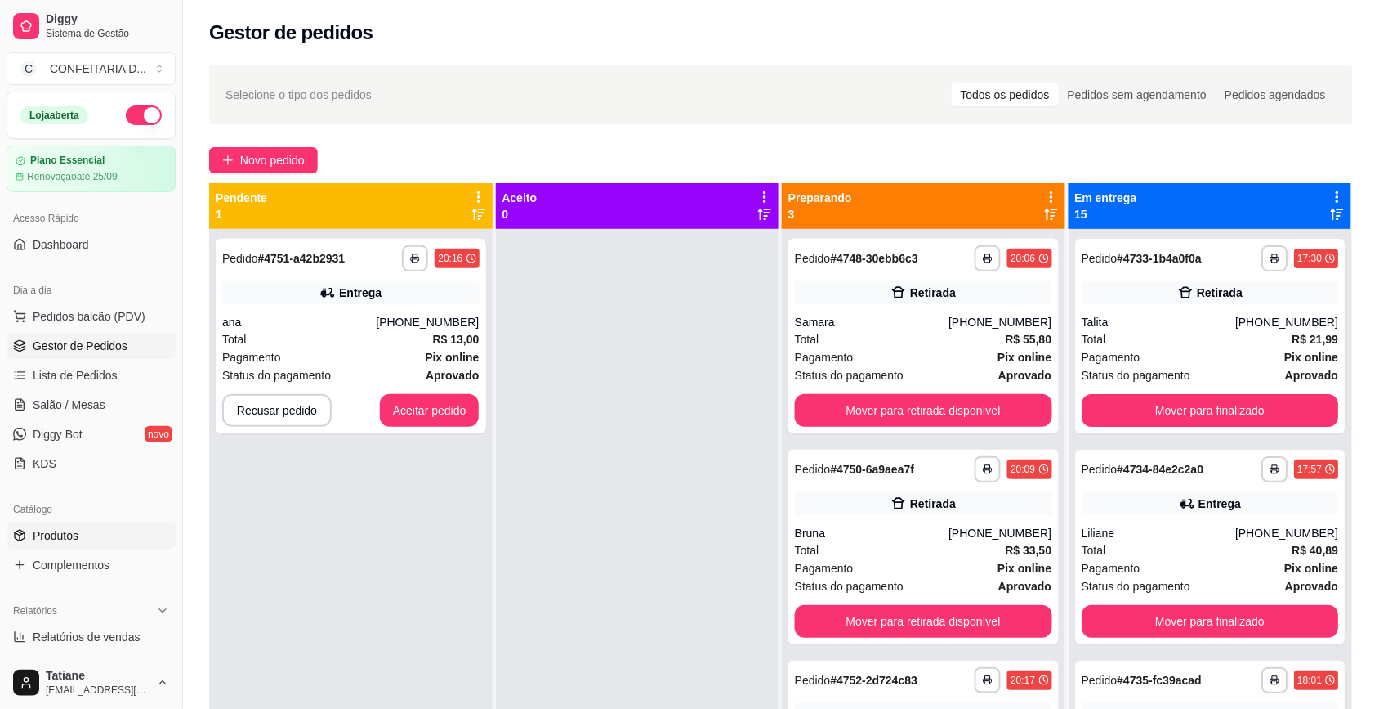
click at [78, 542] on span "Produtos" at bounding box center [56, 535] width 46 height 16
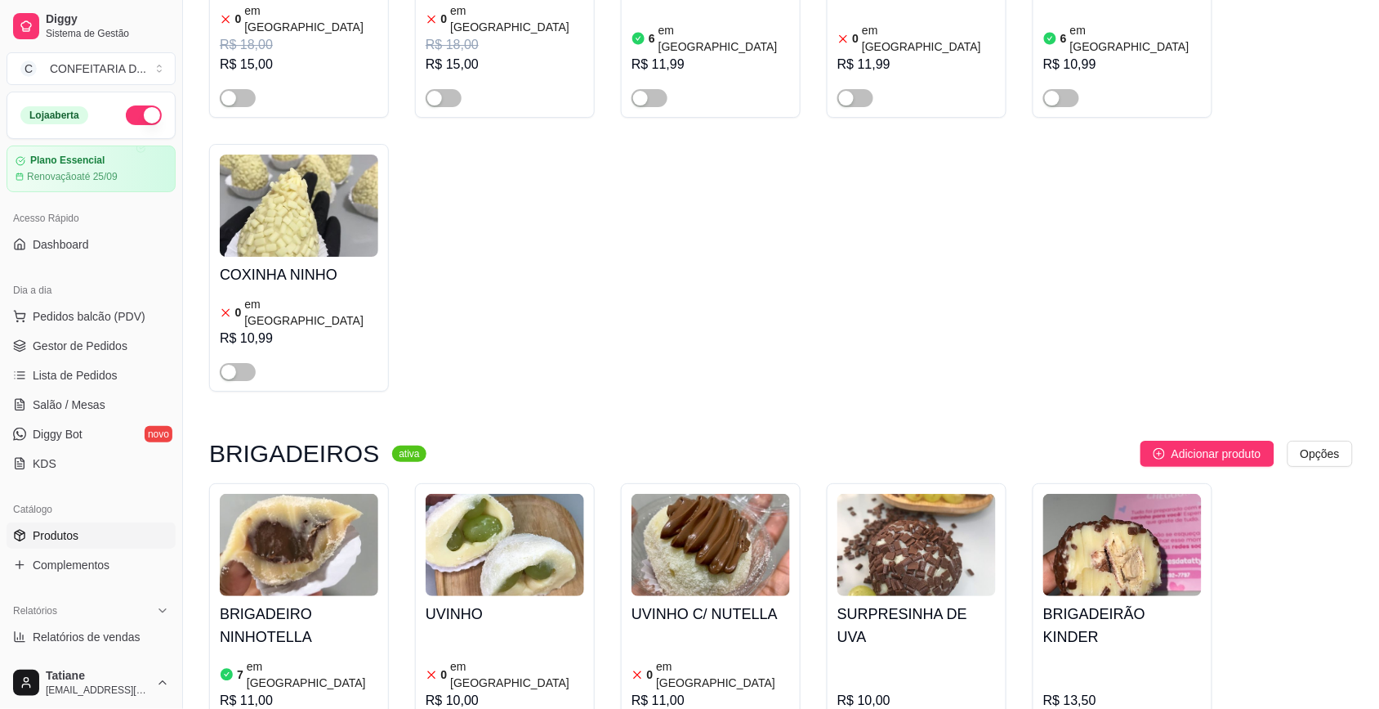
scroll to position [10930, 0]
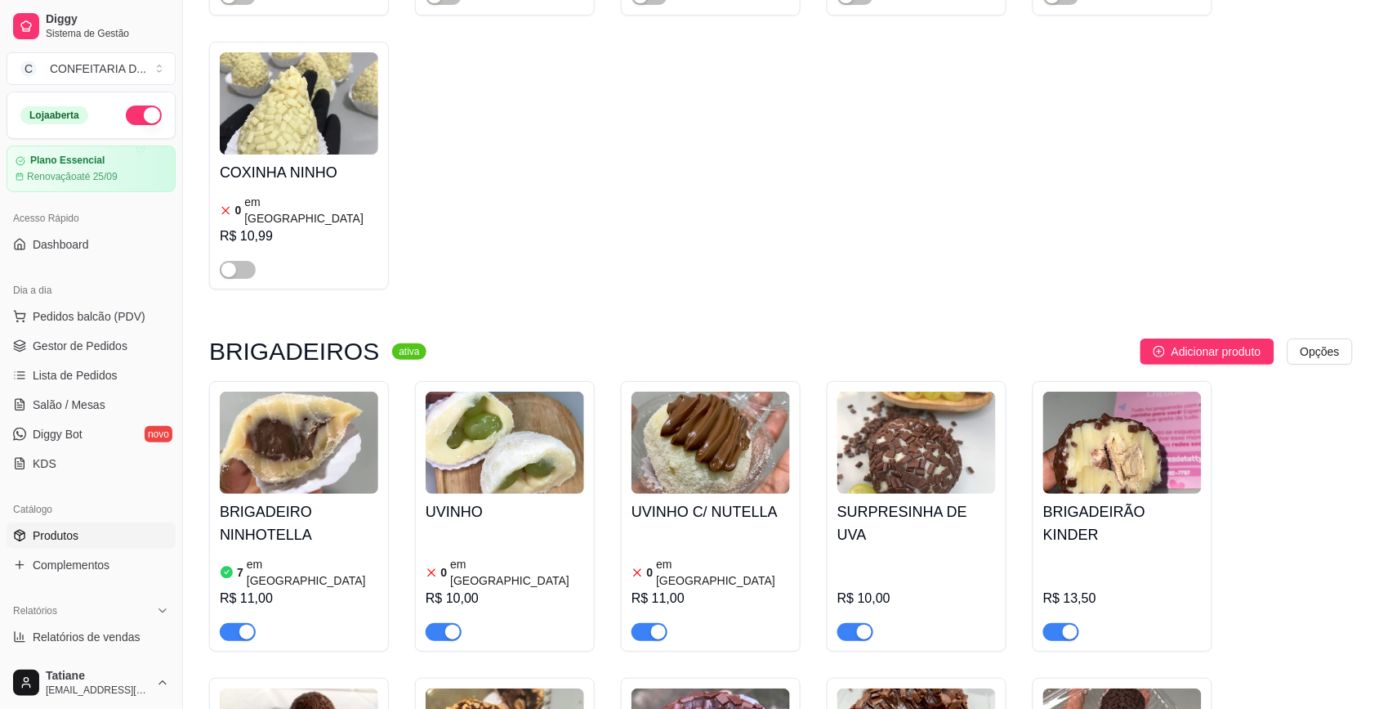
click at [1065, 624] on div "button" at bounding box center [1070, 631] width 15 height 15
click at [860, 624] on div "button" at bounding box center [864, 631] width 15 height 15
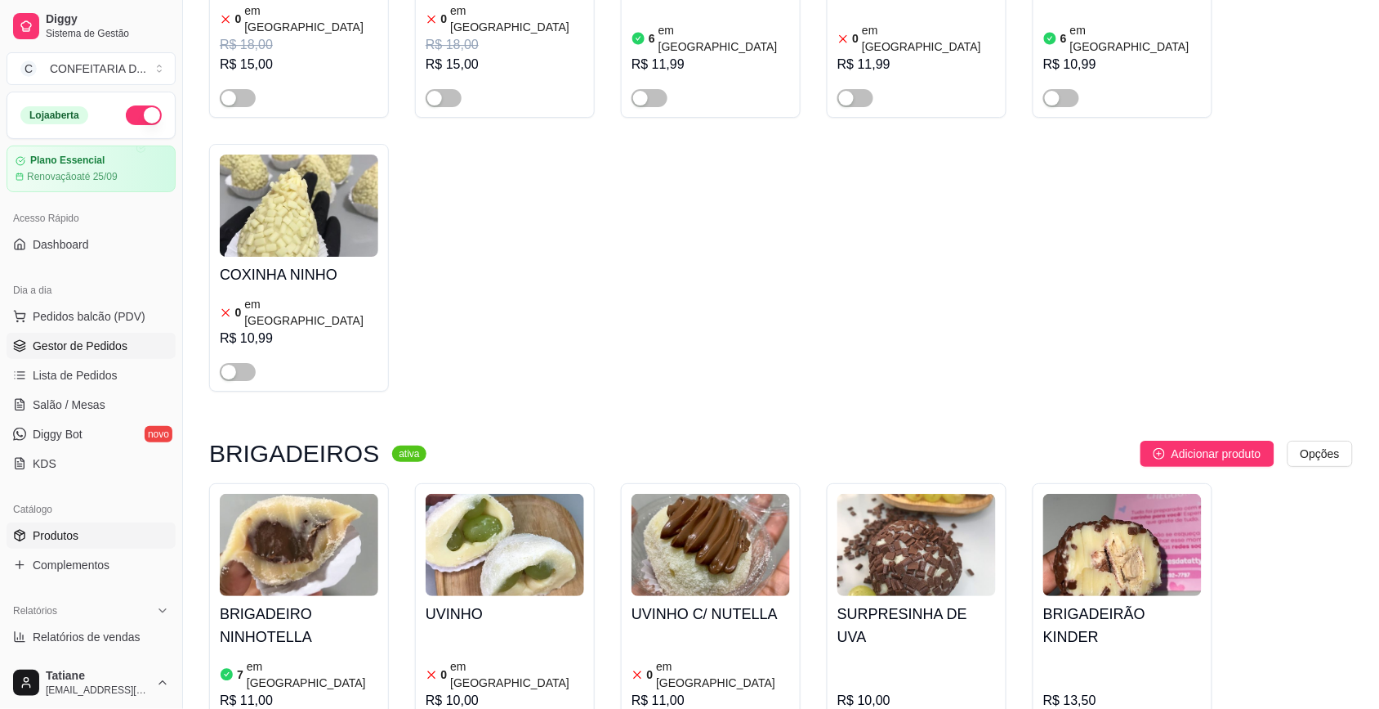
click at [68, 337] on link "Gestor de Pedidos" at bounding box center [91, 346] width 169 height 26
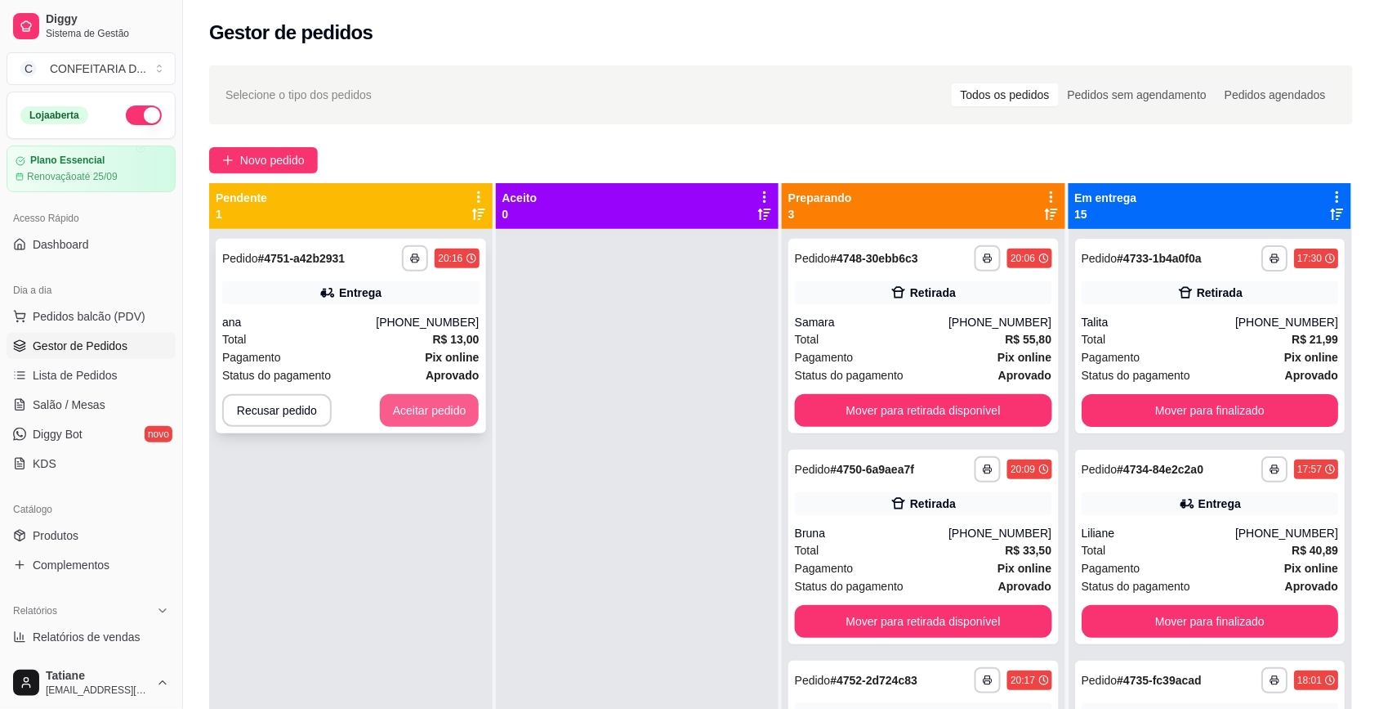
click at [398, 423] on button "Aceitar pedido" at bounding box center [430, 410] width 100 height 33
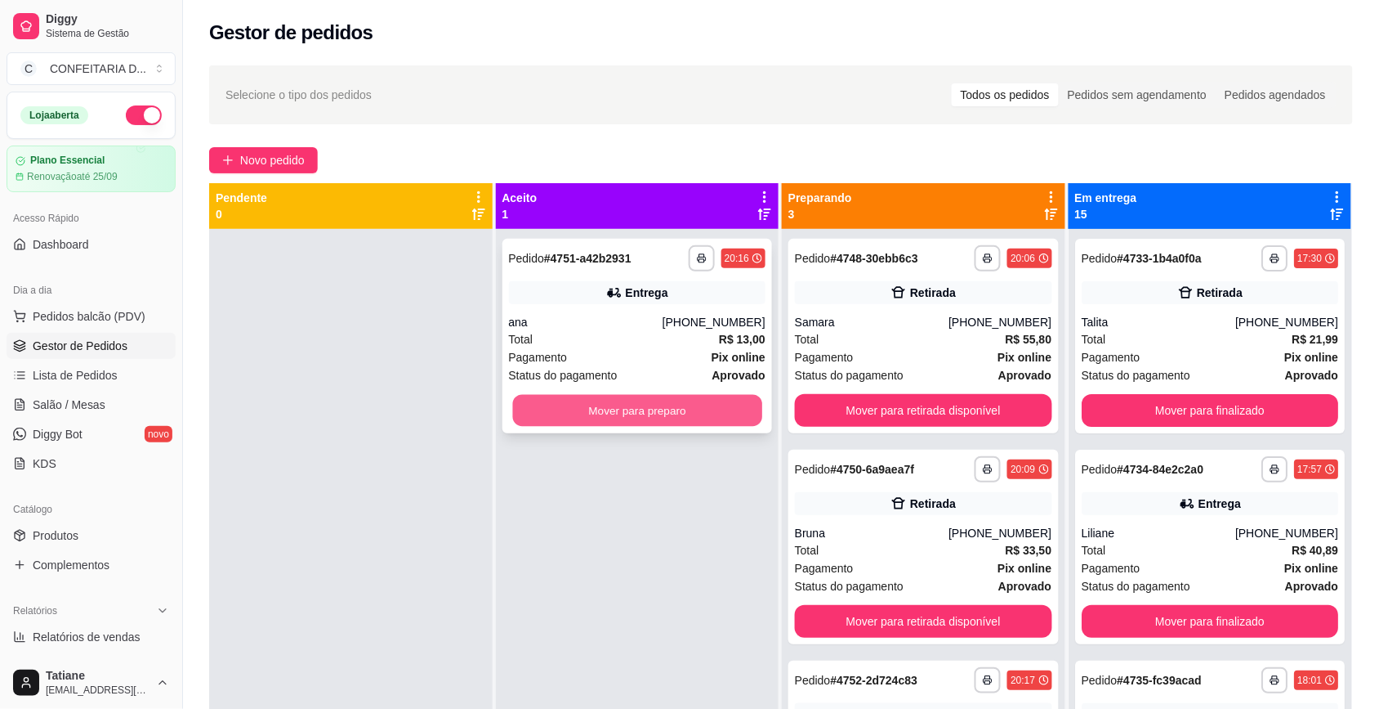
click at [553, 403] on button "Mover para preparo" at bounding box center [636, 411] width 249 height 32
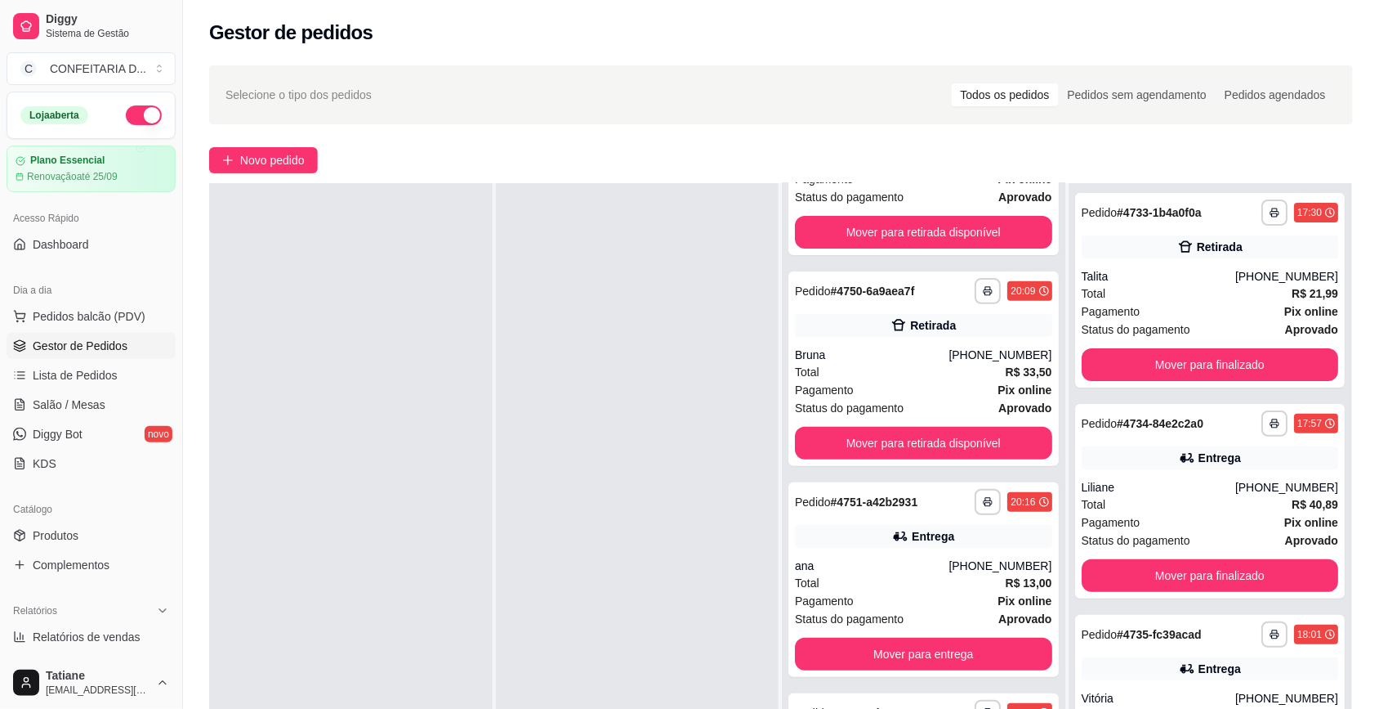
scroll to position [249, 0]
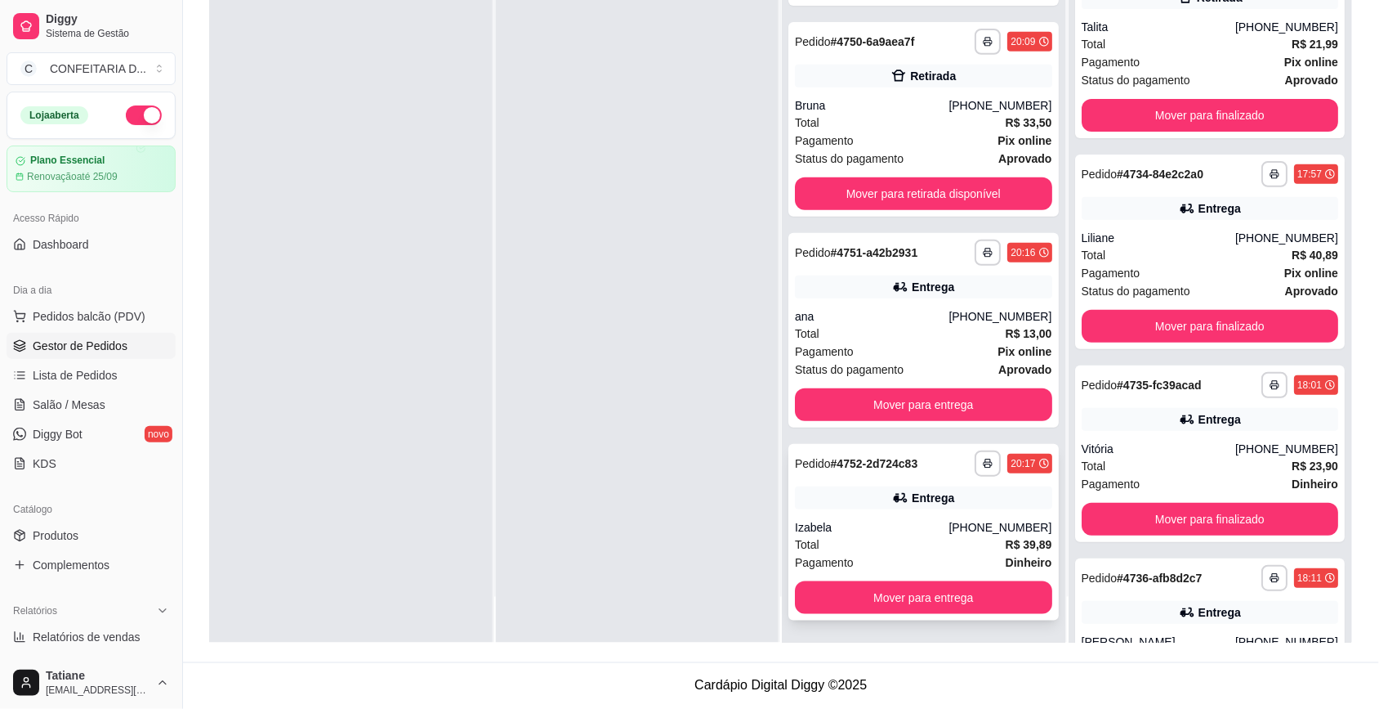
click at [888, 486] on div "Entrega" at bounding box center [923, 497] width 257 height 23
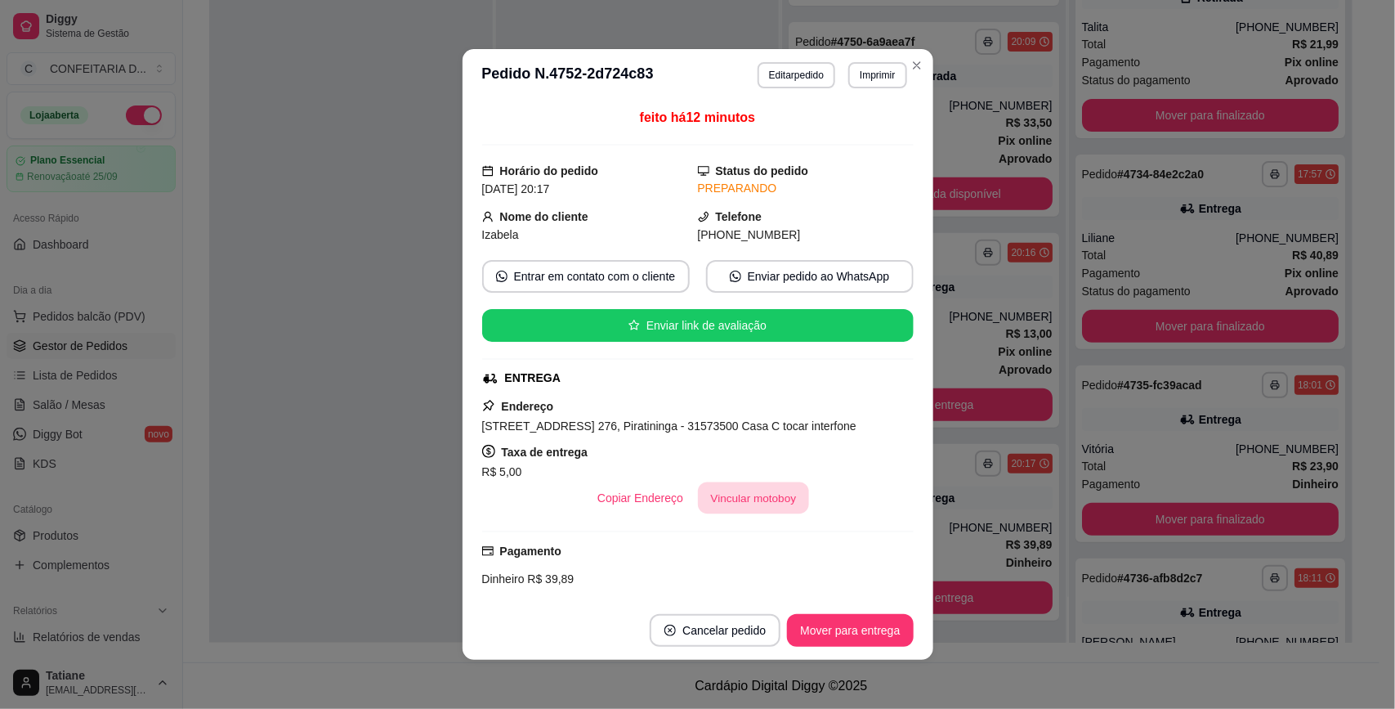
click at [718, 495] on button "Vincular motoboy" at bounding box center [753, 498] width 111 height 32
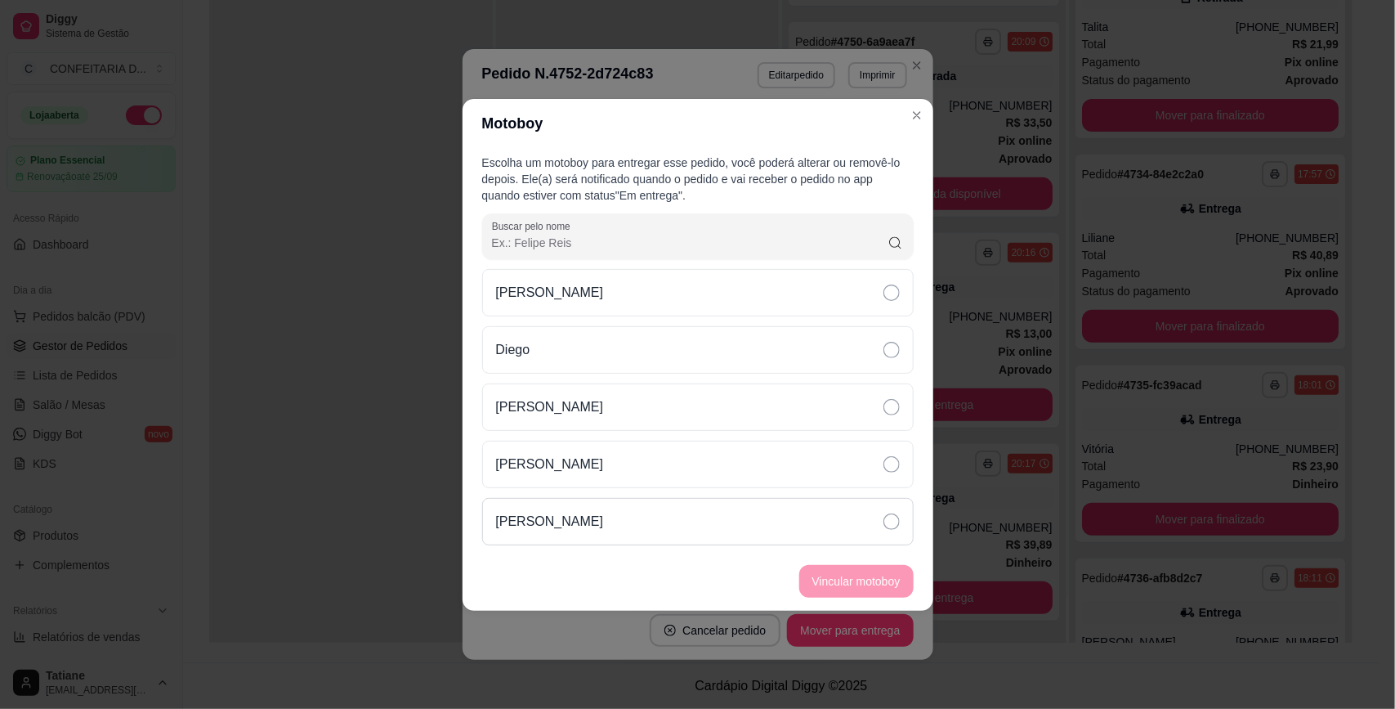
click at [639, 512] on div "[PERSON_NAME]" at bounding box center [697, 521] width 431 height 47
click at [861, 588] on button "Vincular motoboy" at bounding box center [856, 581] width 114 height 33
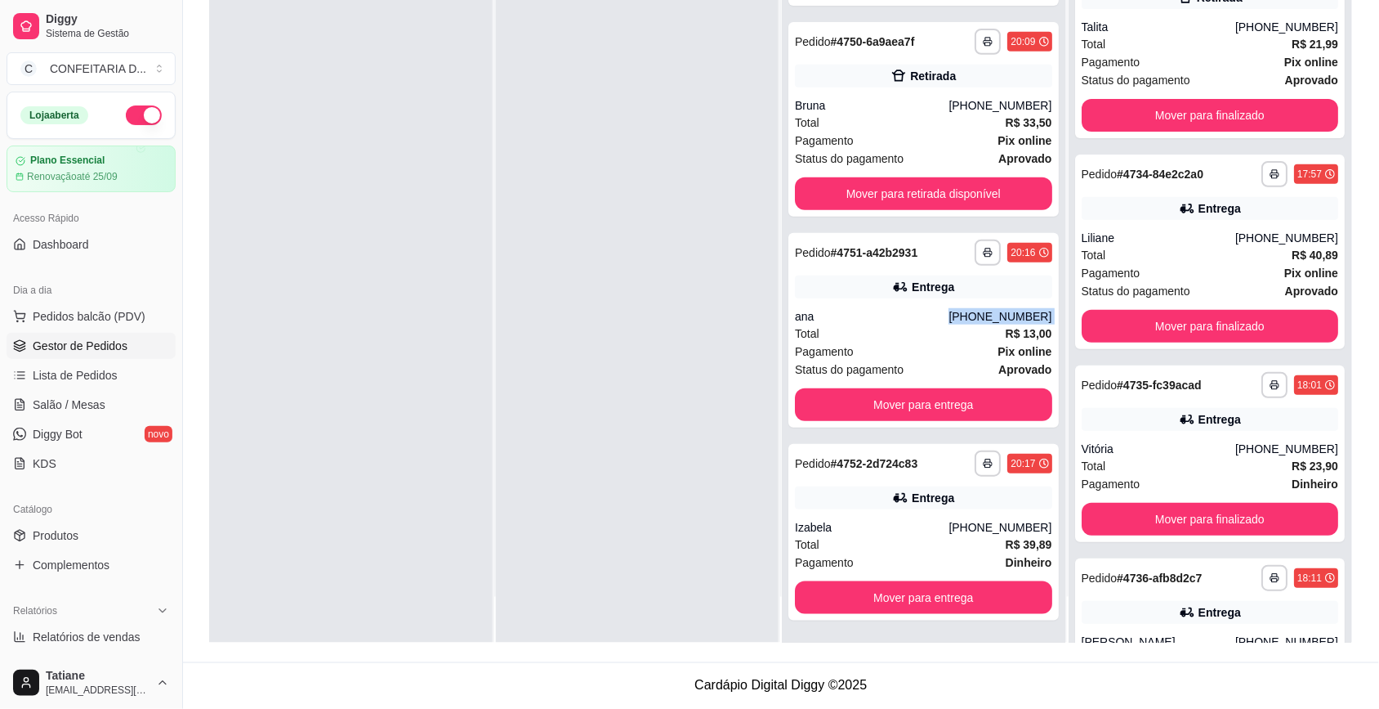
click at [964, 319] on div "[PHONE_NUMBER]" at bounding box center [1000, 316] width 103 height 16
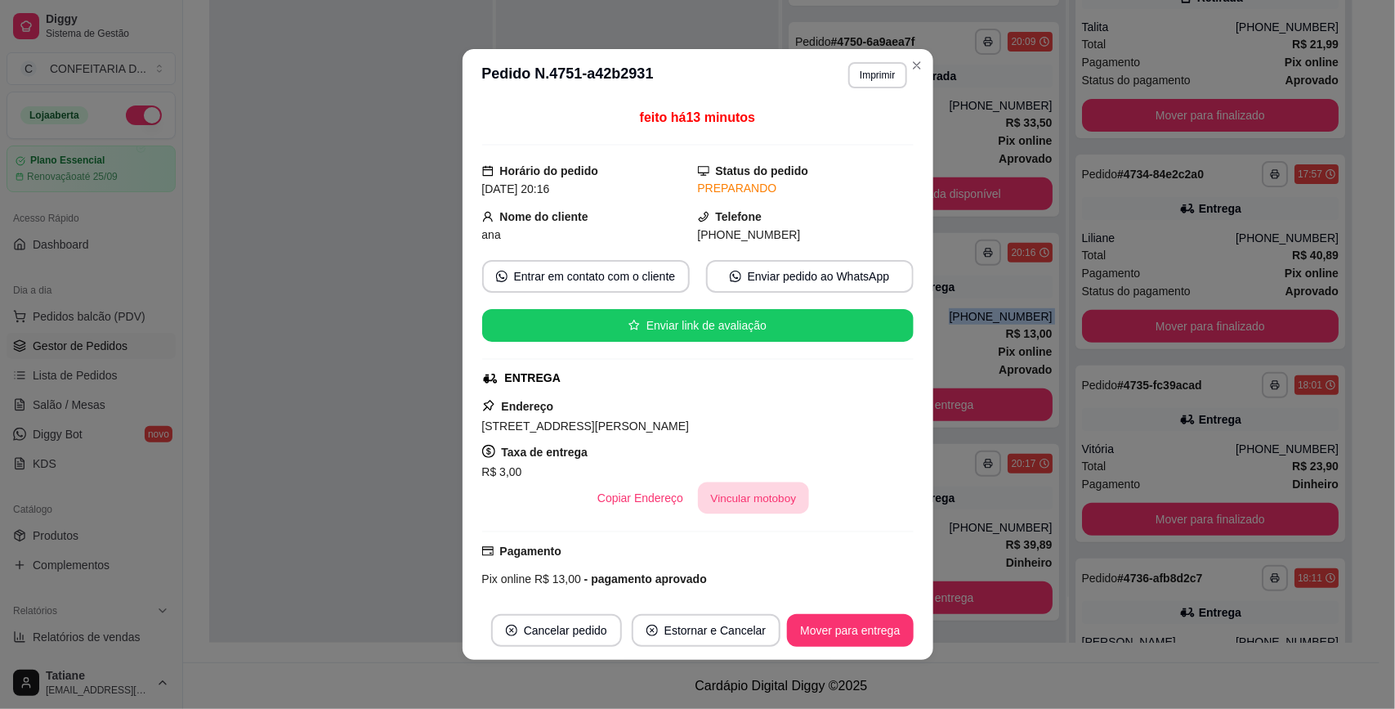
click at [718, 497] on button "Vincular motoboy" at bounding box center [753, 498] width 111 height 32
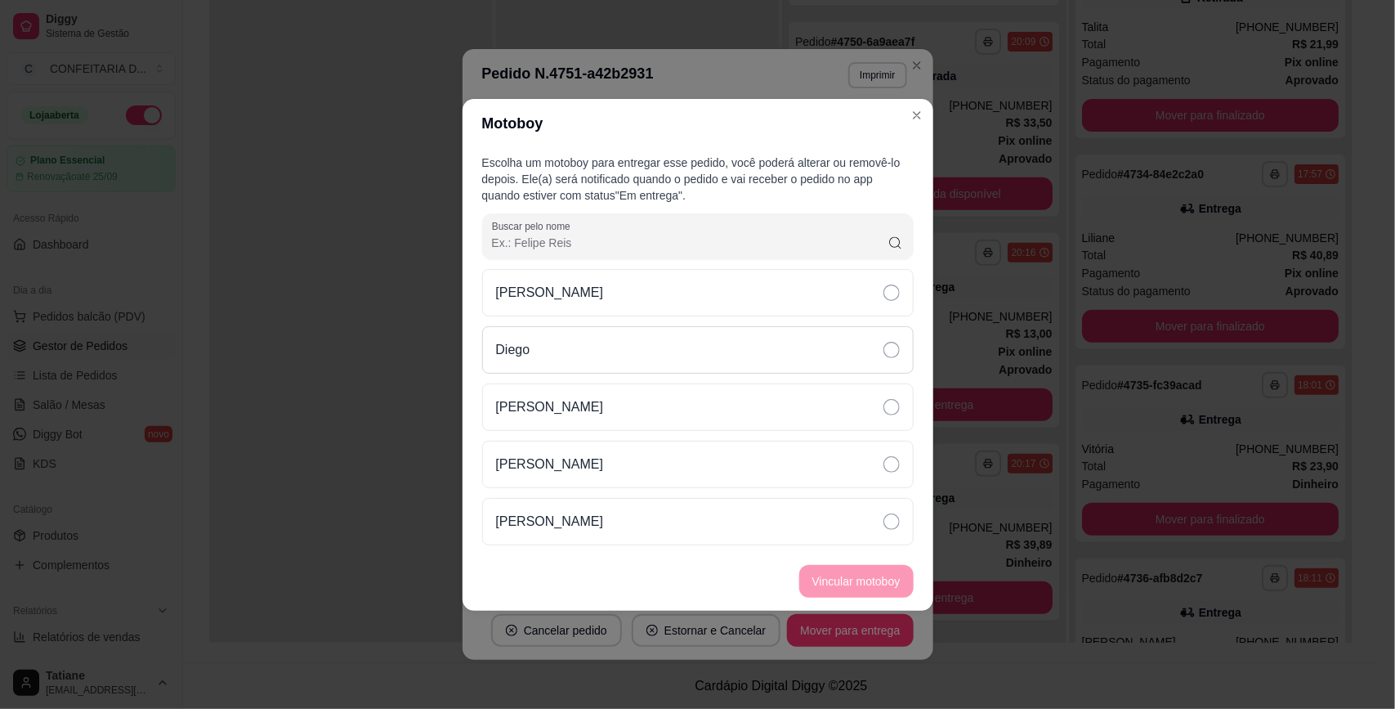
click at [579, 355] on div "Diego" at bounding box center [697, 349] width 431 height 47
click at [852, 597] on button "Vincular motoboy" at bounding box center [856, 581] width 111 height 32
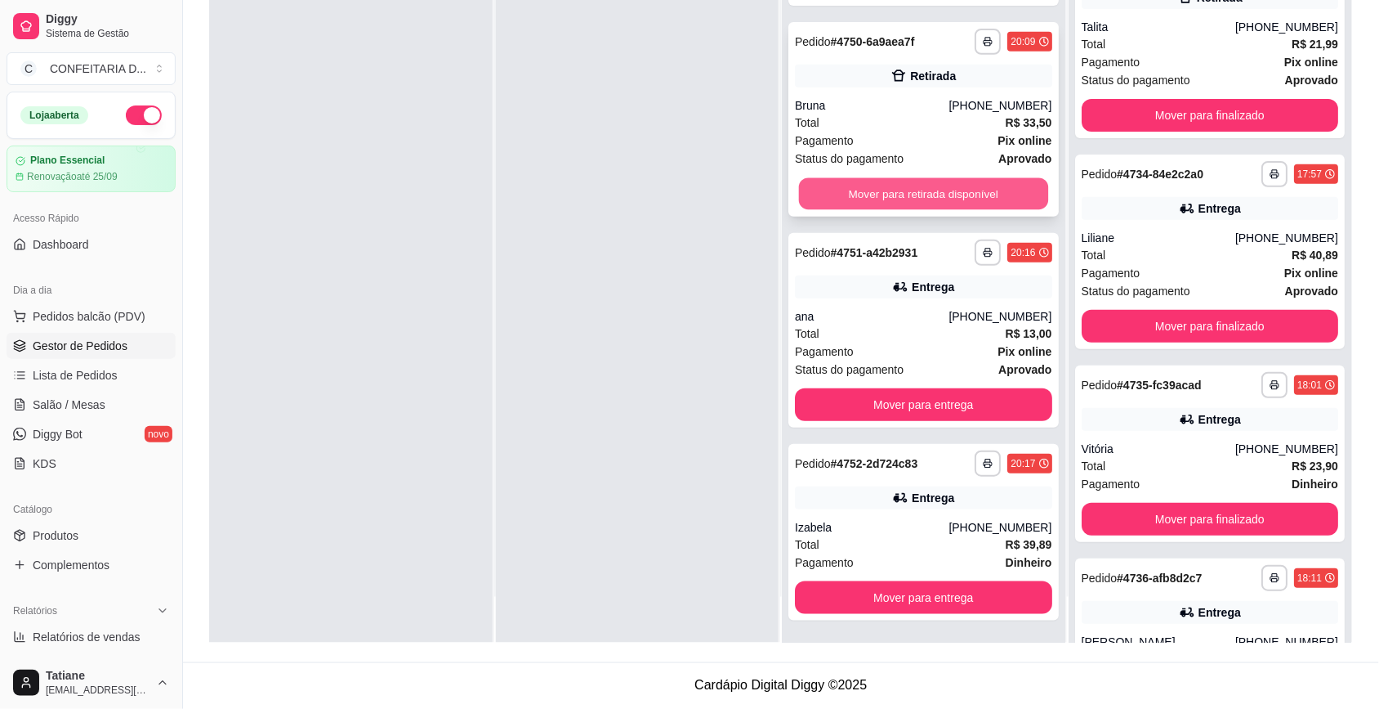
click at [846, 189] on button "Mover para retirada disponível" at bounding box center [923, 194] width 249 height 32
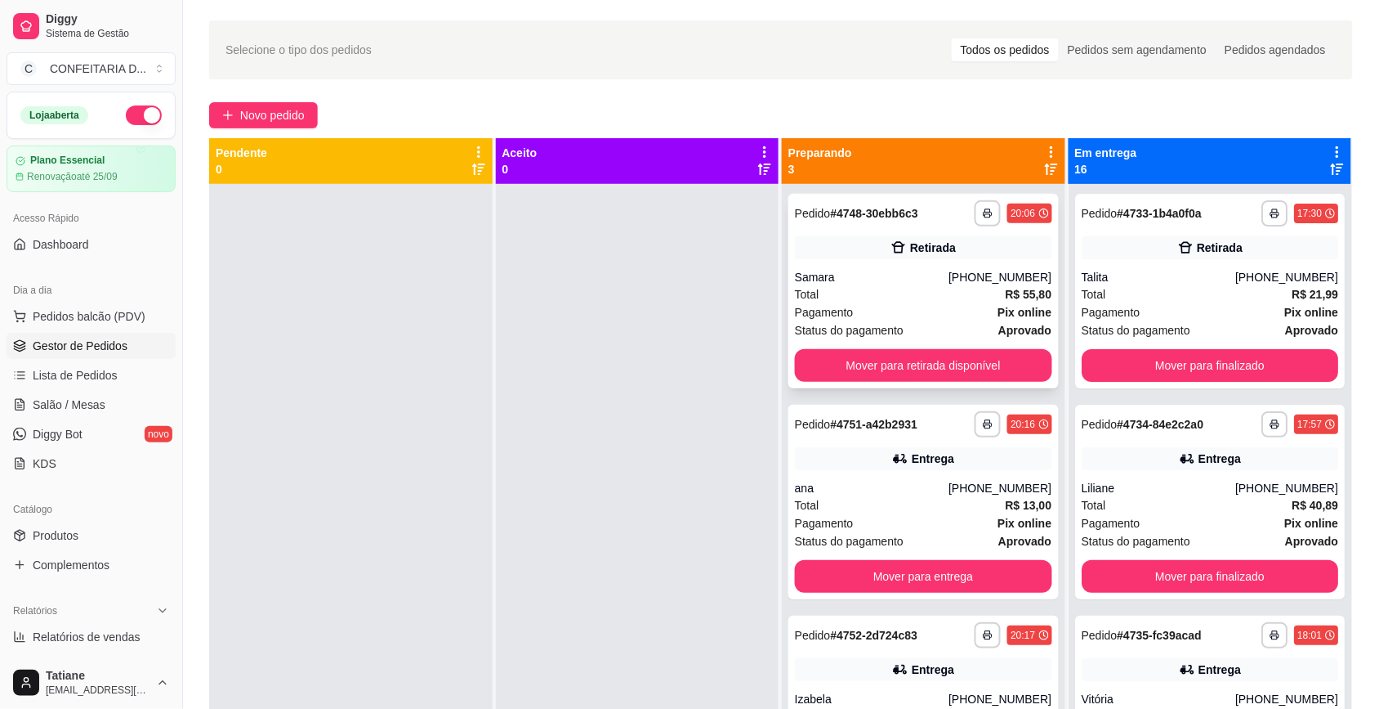
scroll to position [0, 0]
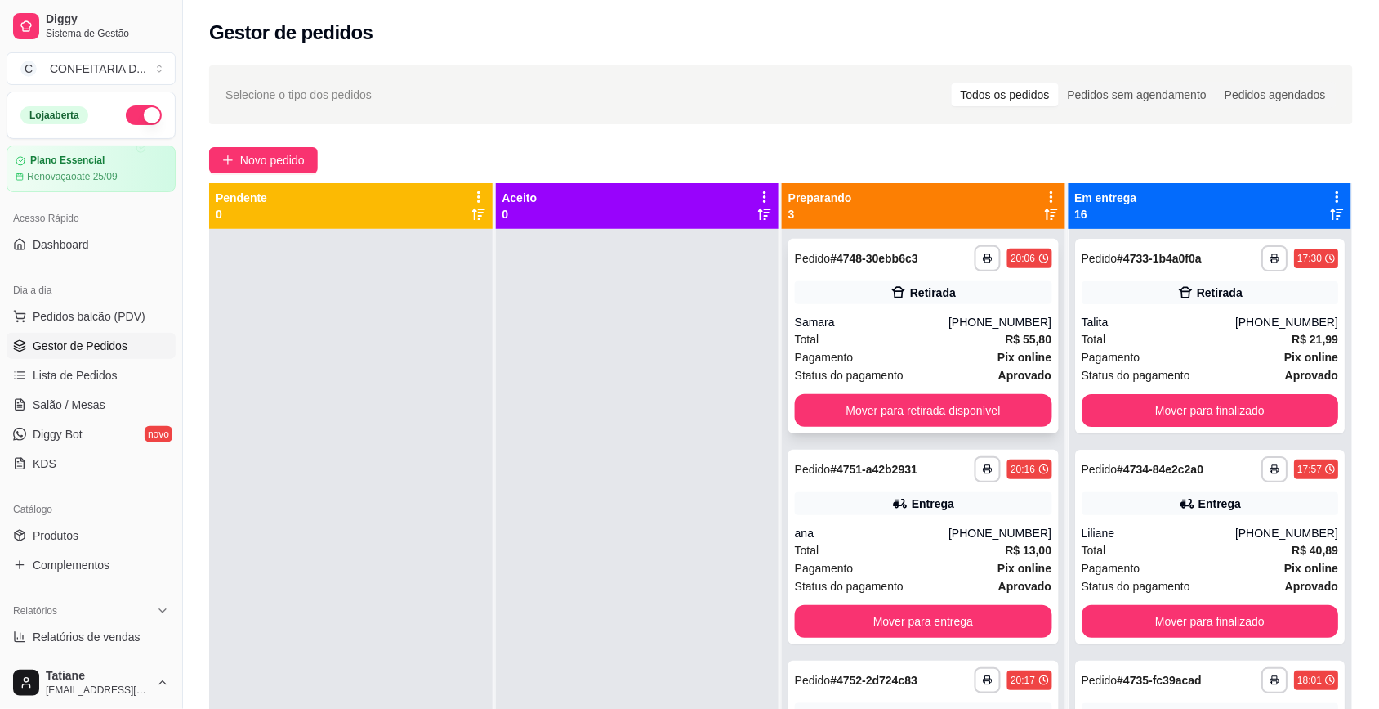
click at [879, 321] on div "Samara" at bounding box center [872, 322] width 154 height 16
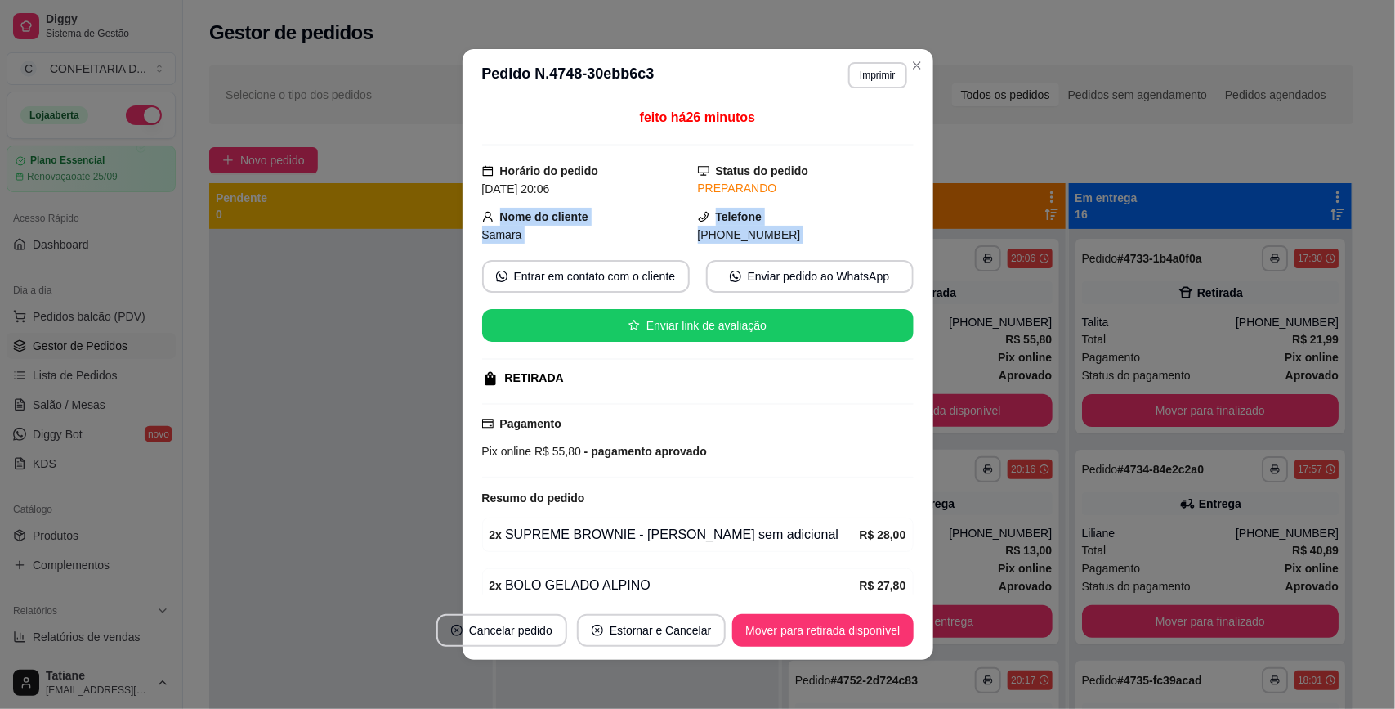
drag, startPoint x: 490, startPoint y: 219, endPoint x: 798, endPoint y: 254, distance: 309.3
click at [798, 254] on div "feito há 26 minutos Horário do pedido [DATE] 20:06 Status do pedido PREPARANDO …" at bounding box center [697, 351] width 431 height 486
copy div "Nome do cliente Samara Telefone [PHONE_NUMBER] Entrar em contato com o cliente …"
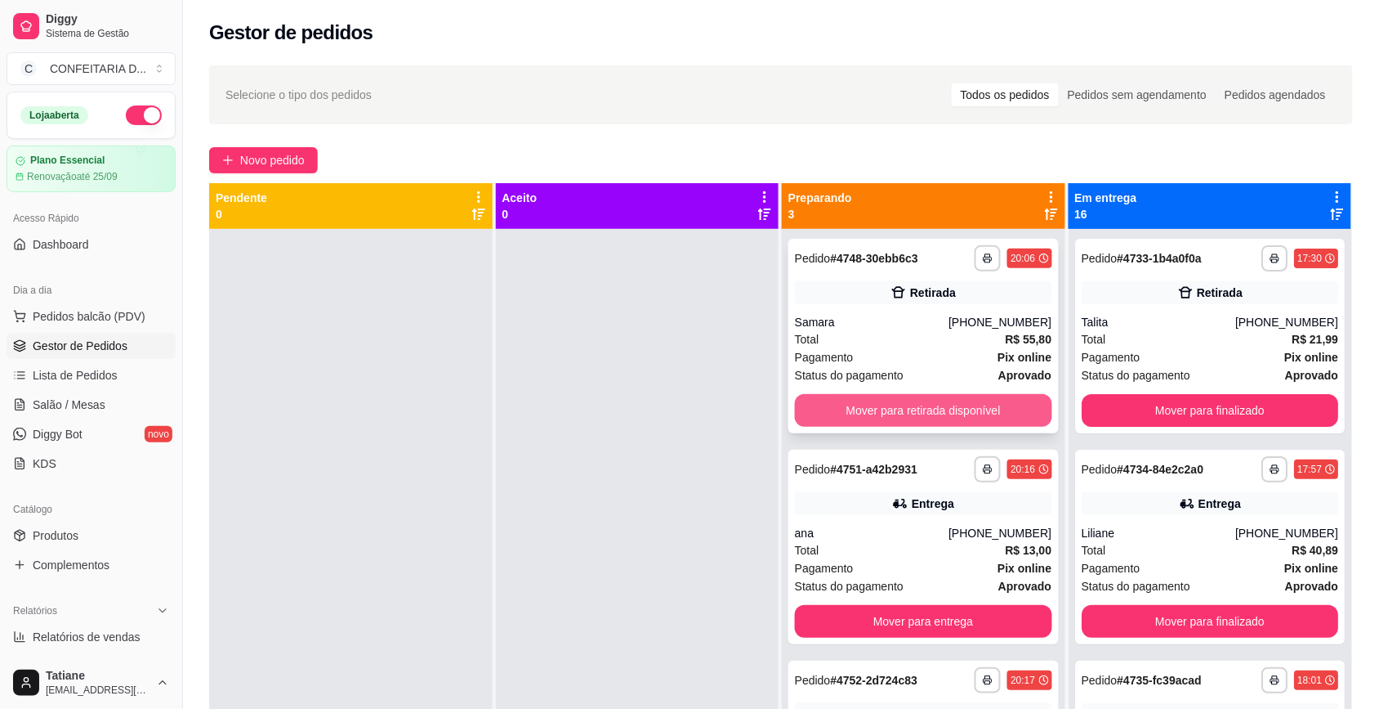
click at [893, 406] on button "Mover para retirada disponível" at bounding box center [923, 410] width 257 height 33
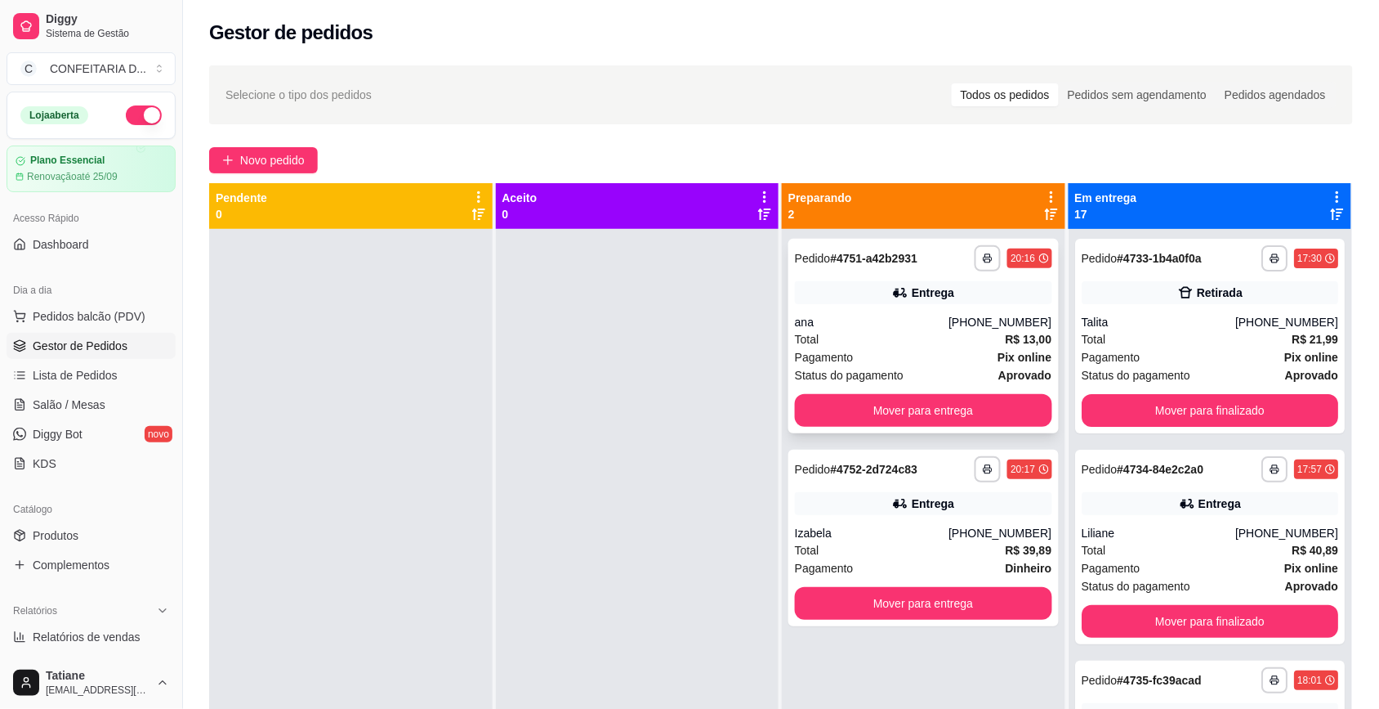
click at [897, 293] on icon at bounding box center [901, 292] width 11 height 9
click at [930, 399] on button "Mover para entrega" at bounding box center [923, 410] width 257 height 33
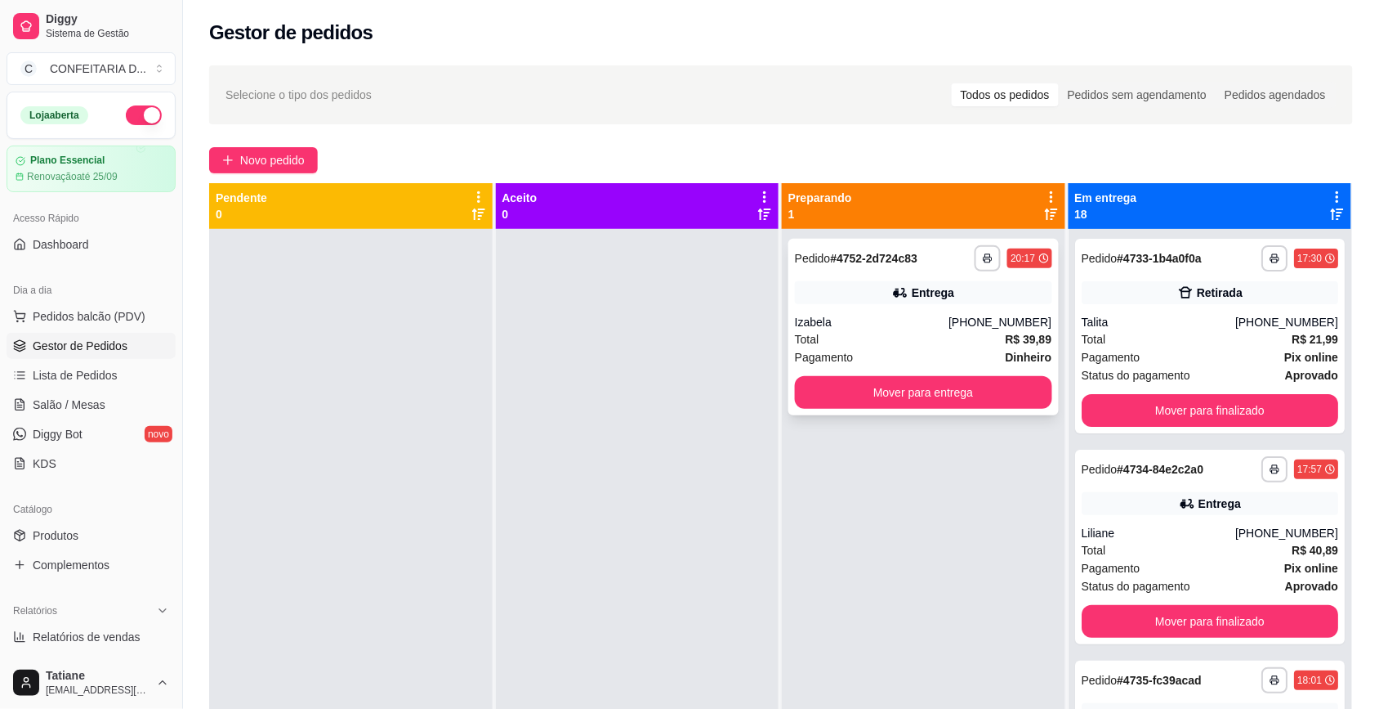
click at [901, 336] on div "Total R$ 39,89" at bounding box center [923, 339] width 257 height 18
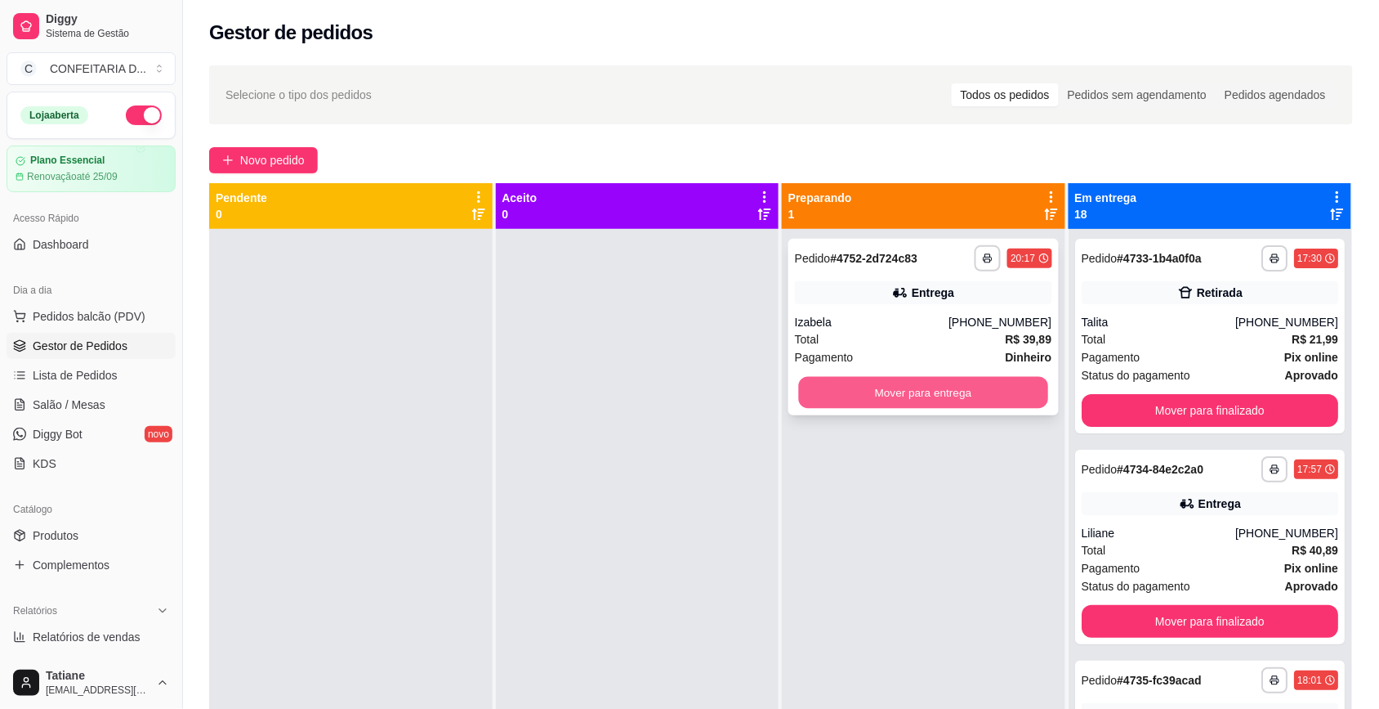
click at [901, 400] on button "Mover para entrega" at bounding box center [923, 393] width 249 height 32
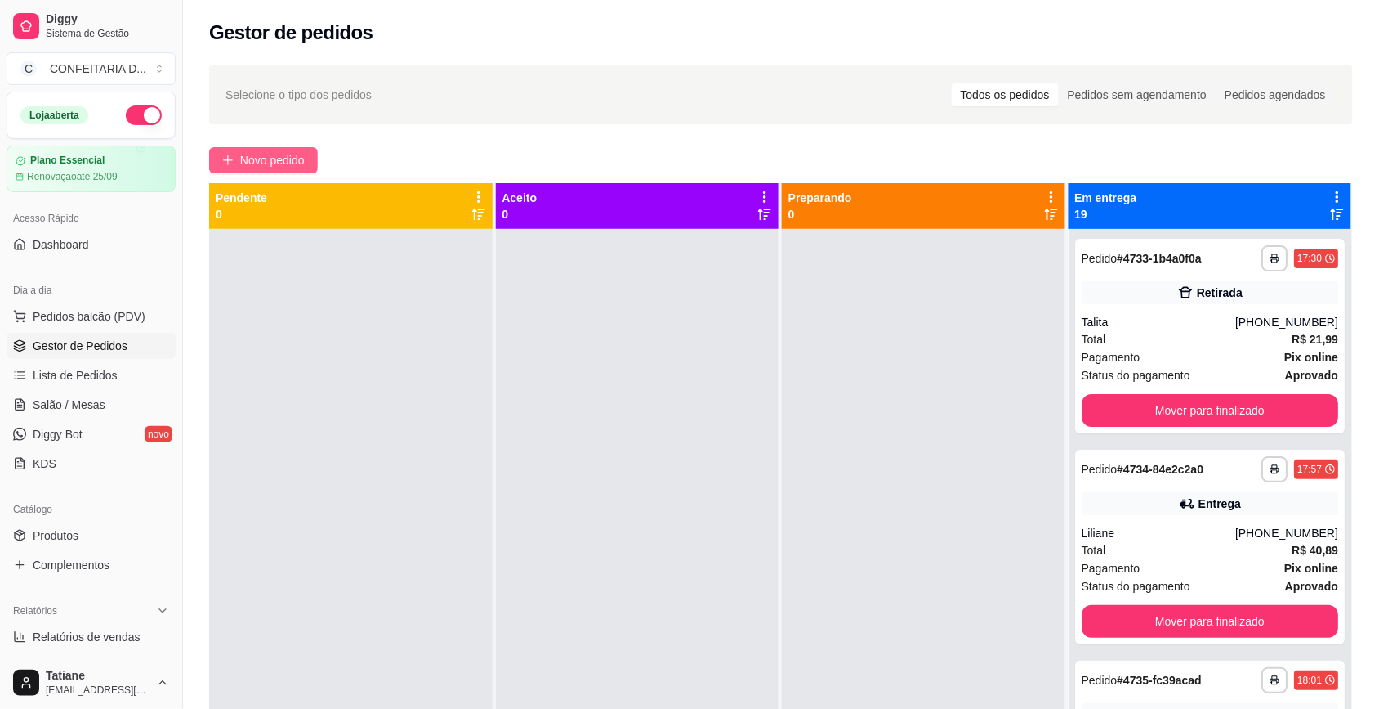
click at [271, 163] on span "Novo pedido" at bounding box center [272, 160] width 65 height 18
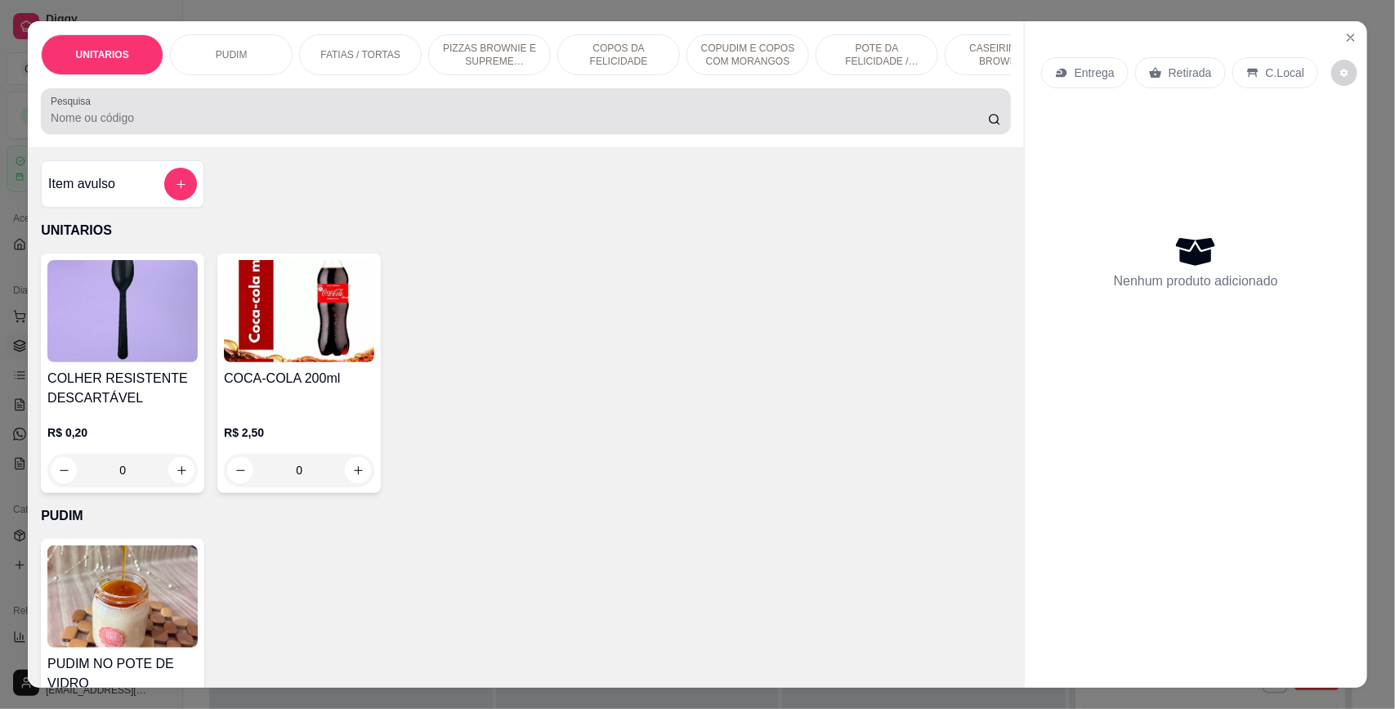
click at [254, 124] on input "Pesquisa" at bounding box center [519, 118] width 937 height 16
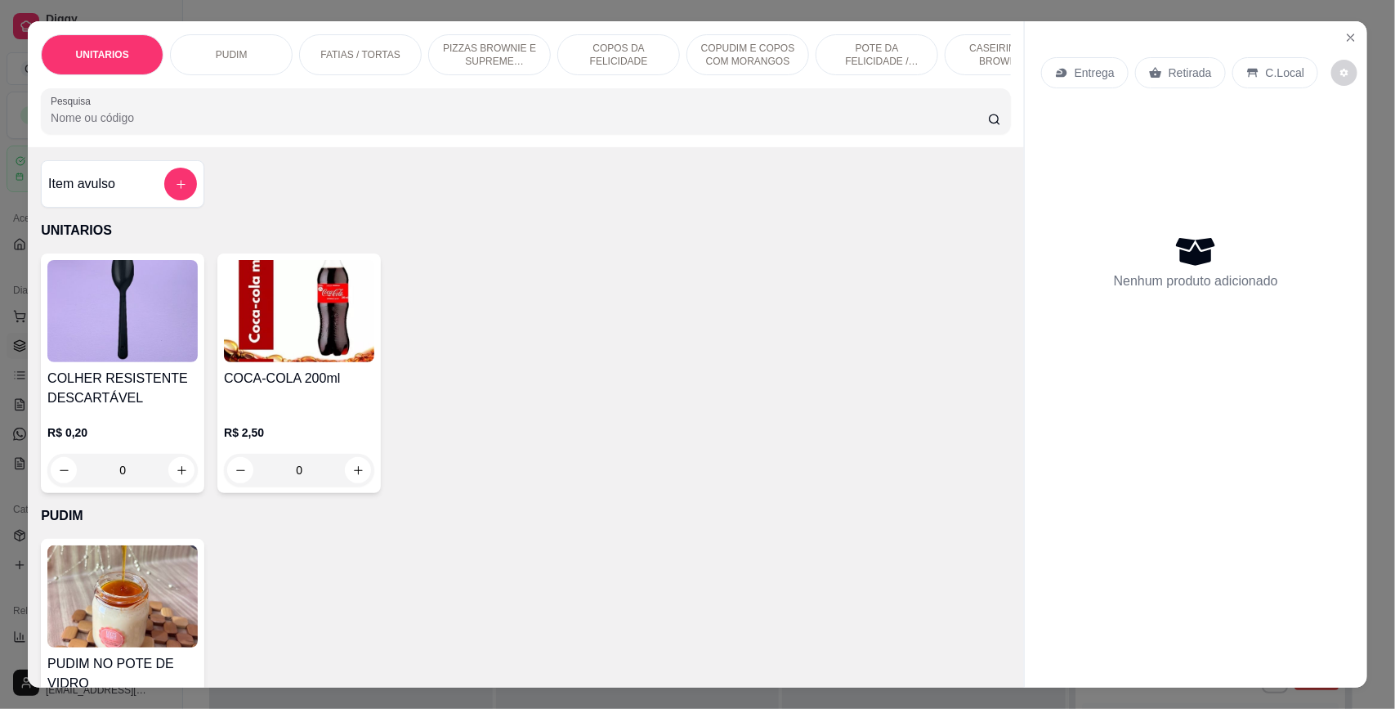
click at [1064, 83] on div "Entrega" at bounding box center [1084, 72] width 87 height 31
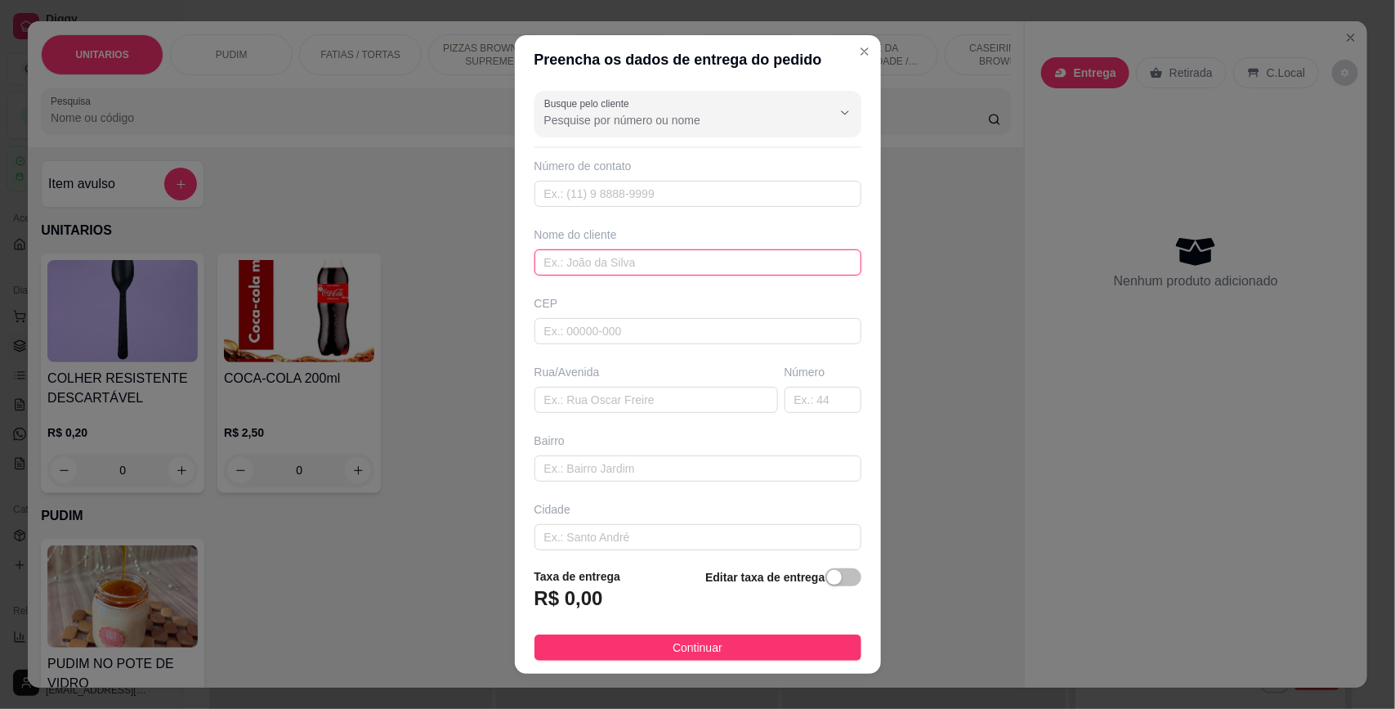
click at [602, 250] on input "text" at bounding box center [697, 262] width 327 height 26
click at [597, 342] on input "text" at bounding box center [697, 331] width 327 height 26
paste input "31573100"
type input "31573100"
type input "Rua Itapetinga"
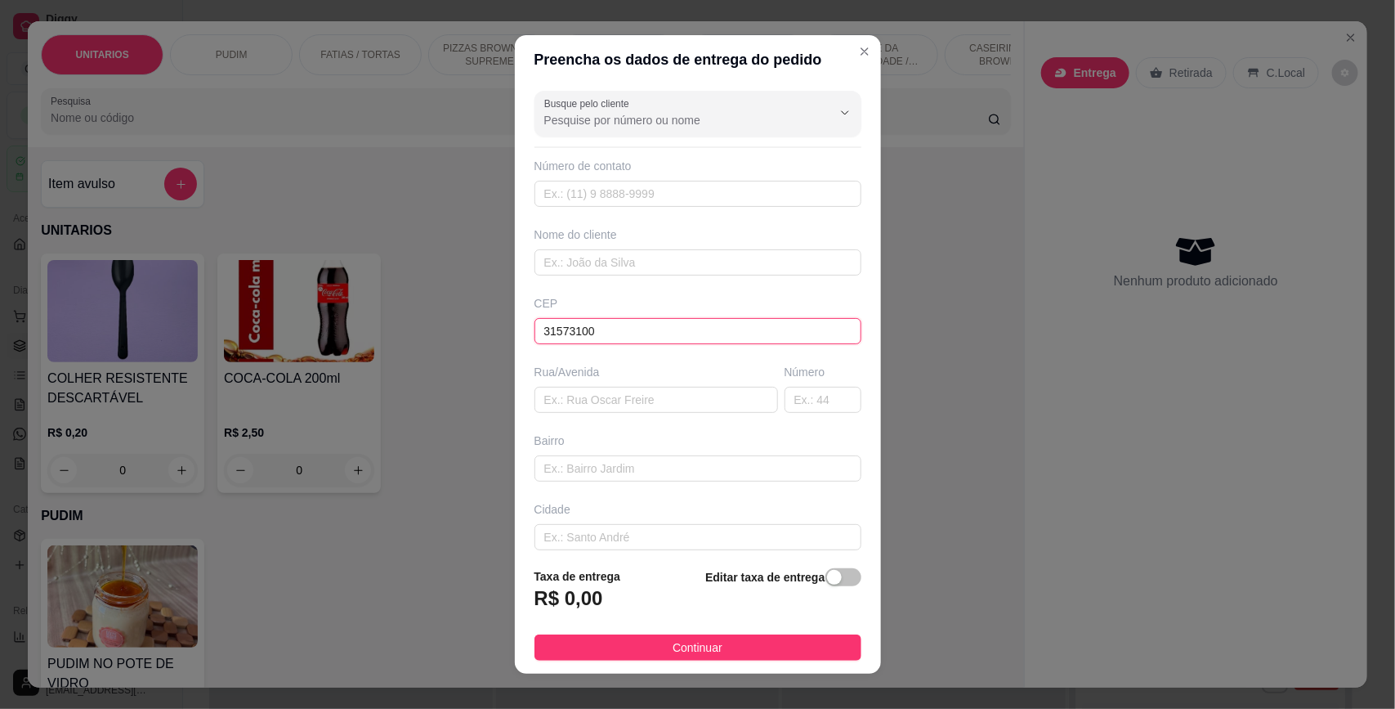
type input "Piratininga (Venda Nova)"
type input "[GEOGRAPHIC_DATA]"
type input "31573100"
click at [793, 411] on input "text" at bounding box center [823, 400] width 77 height 26
type input "121"
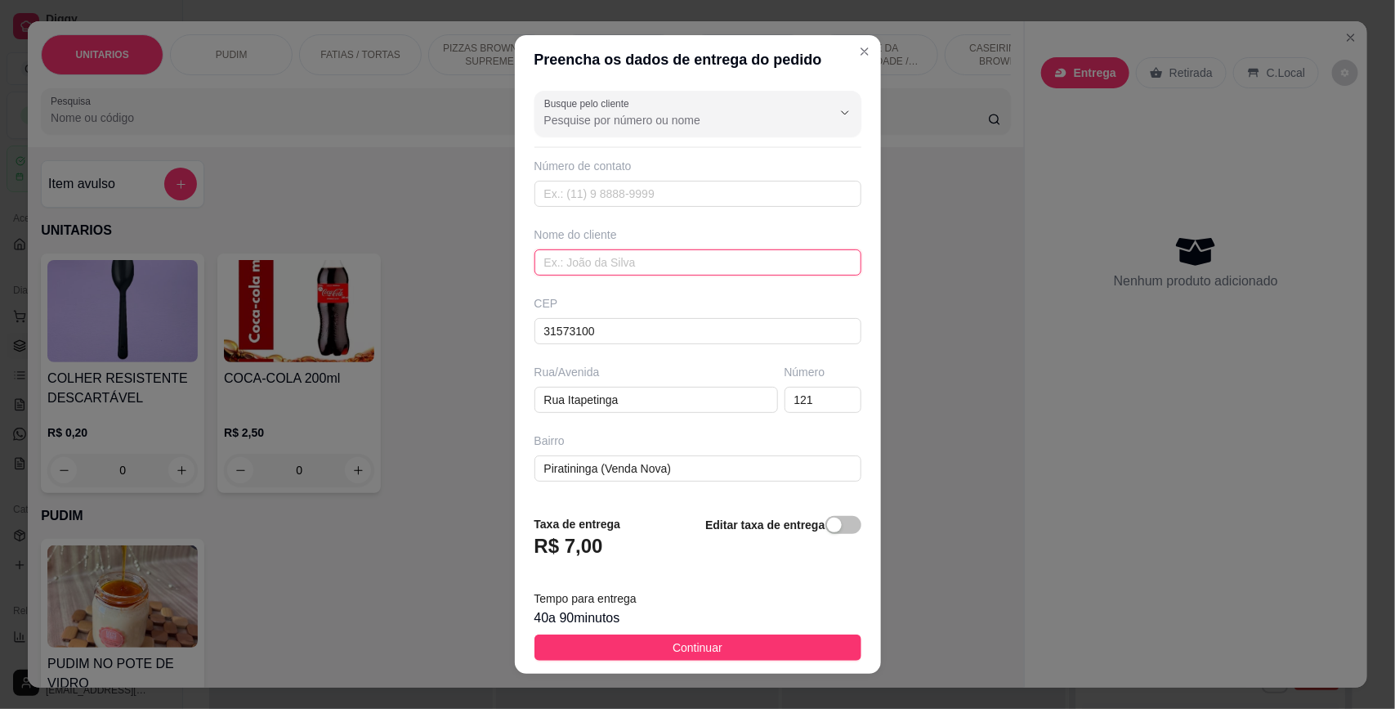
click at [578, 258] on input "text" at bounding box center [697, 262] width 327 height 26
type input "Leandra"
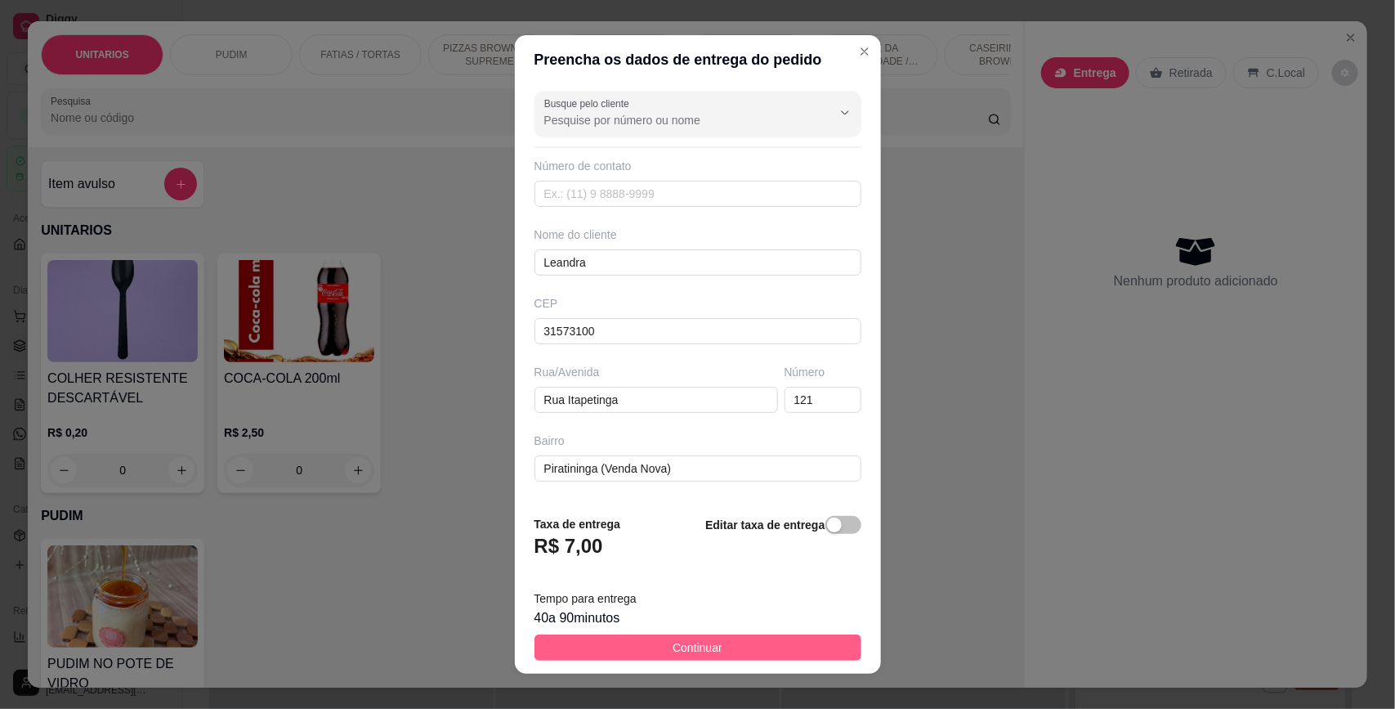
click at [688, 652] on span "Continuar" at bounding box center [698, 647] width 50 height 18
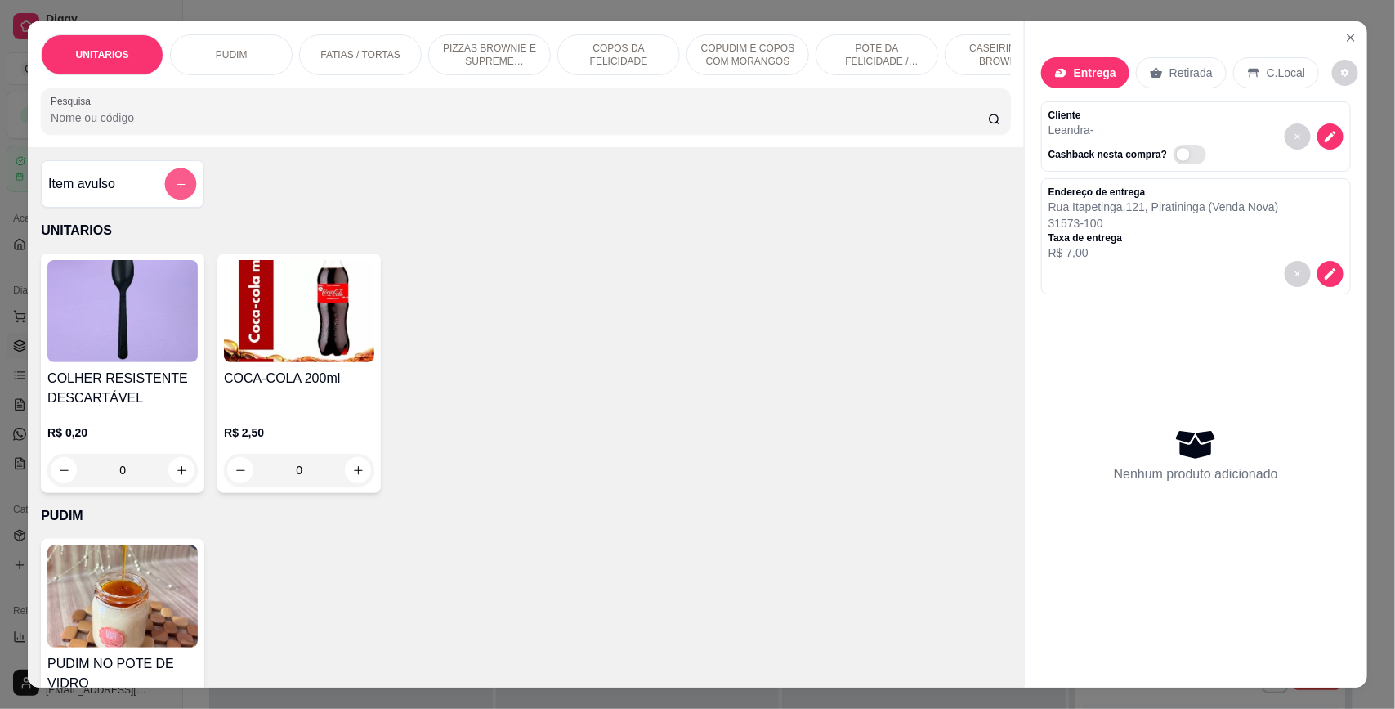
click at [180, 196] on button "add-separate-item" at bounding box center [181, 184] width 32 height 32
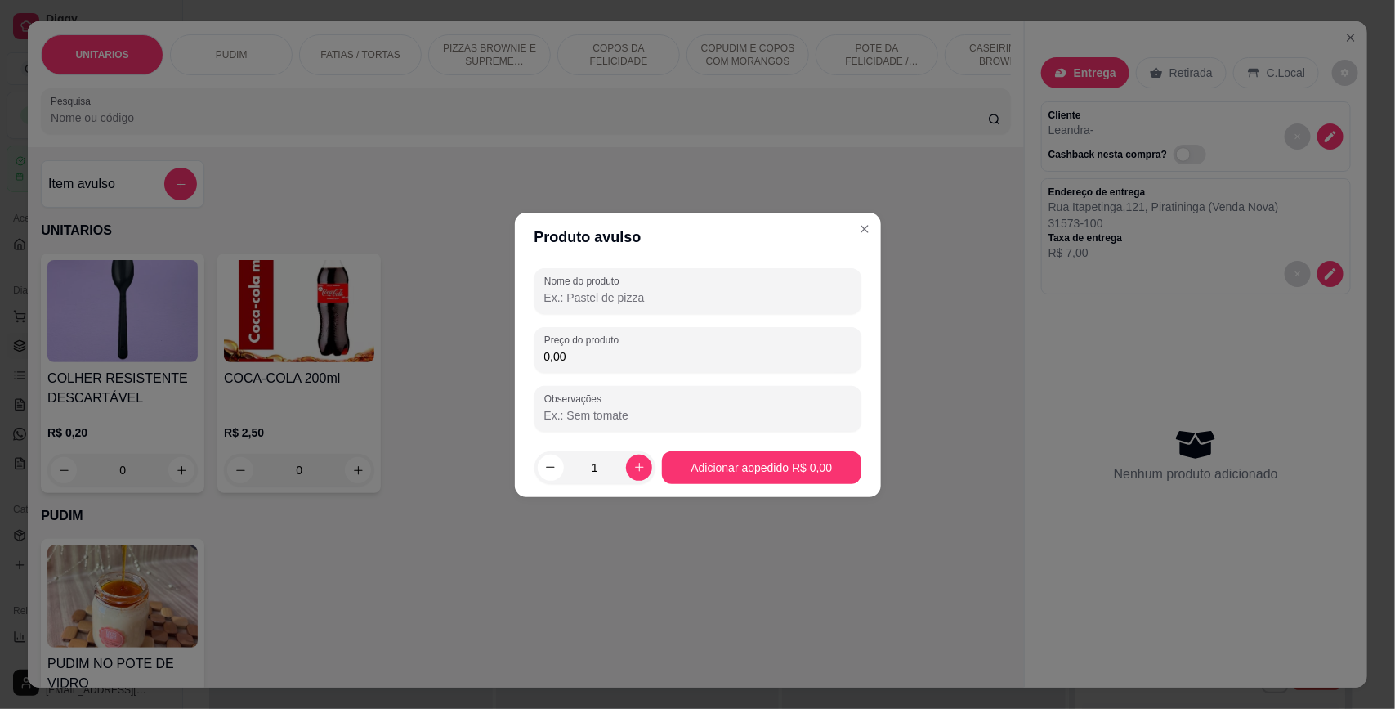
drag, startPoint x: 580, startPoint y: 321, endPoint x: 601, endPoint y: 291, distance: 36.5
click at [584, 320] on div "Nome do produto Preço do produto 0,00 Observações" at bounding box center [697, 349] width 327 height 163
click at [602, 287] on label "Nome do produto" at bounding box center [584, 281] width 81 height 14
click at [602, 289] on input "Nome do produto" at bounding box center [697, 297] width 307 height 16
type input "CORREÇÃO DE PEDIDO"
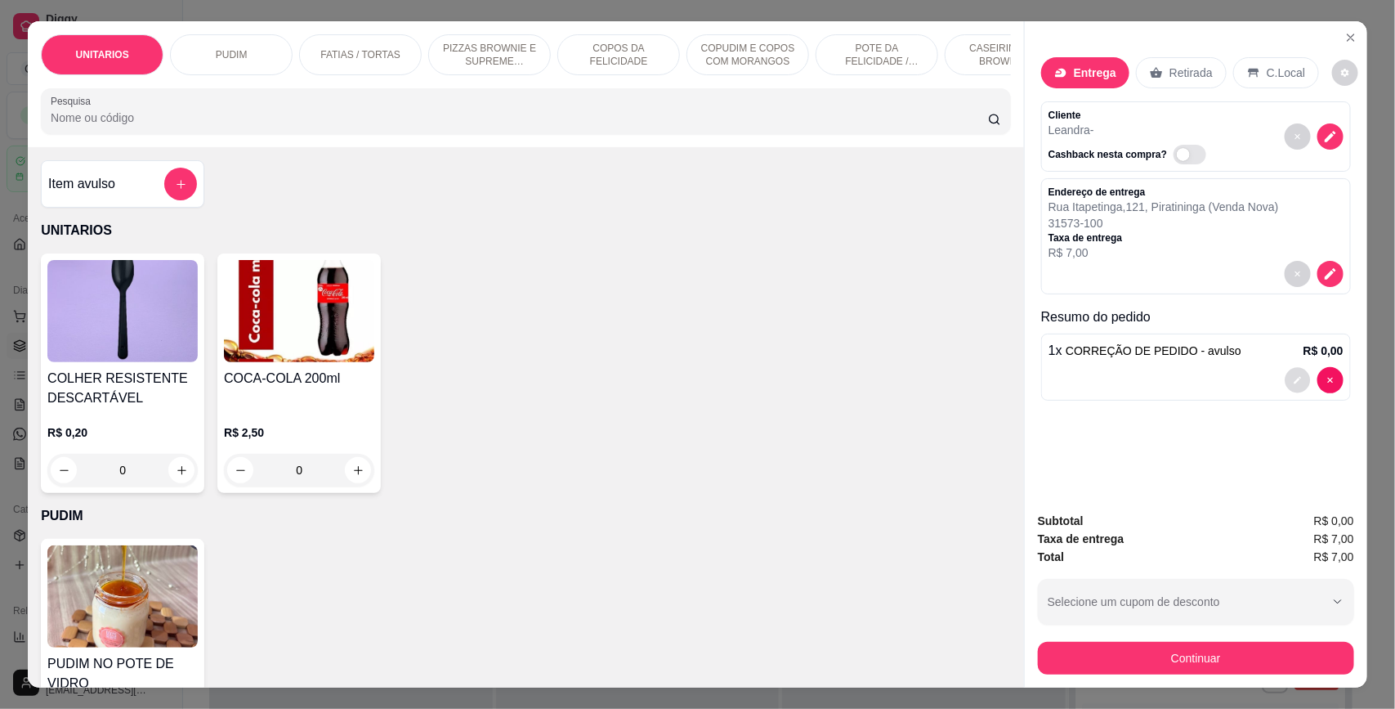
click at [1293, 386] on button "decrease-product-quantity" at bounding box center [1297, 379] width 25 height 25
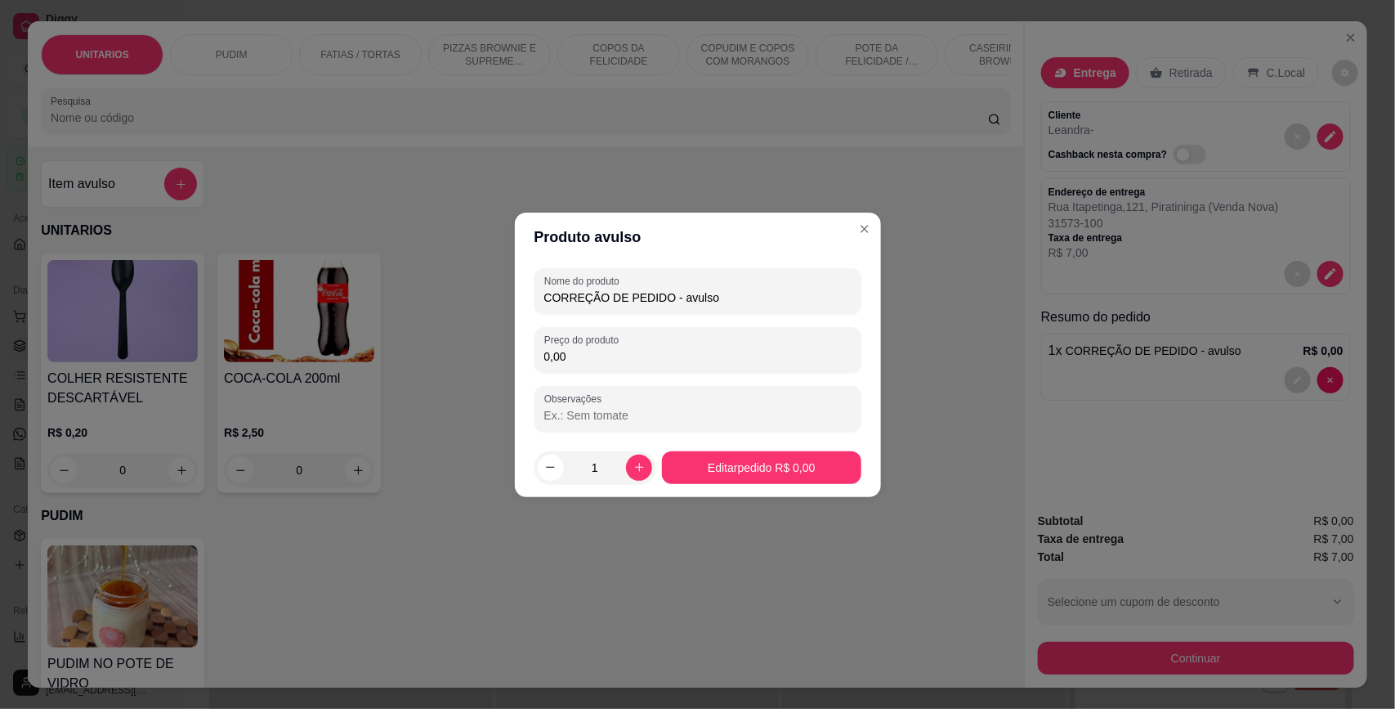
click at [726, 302] on input "CORREÇÃO DE PEDIDO - avulso" at bounding box center [697, 297] width 307 height 16
drag, startPoint x: 701, startPoint y: 291, endPoint x: 423, endPoint y: 279, distance: 278.9
click at [423, 279] on div "Produto avulso Nome do produto CORREÇÃO DE PEDIDO Preço do produto 0,00 Observa…" at bounding box center [697, 354] width 1395 height 709
type input "P"
click at [576, 297] on input "CONFERENCIARA PARA ENTREGA" at bounding box center [697, 297] width 307 height 16
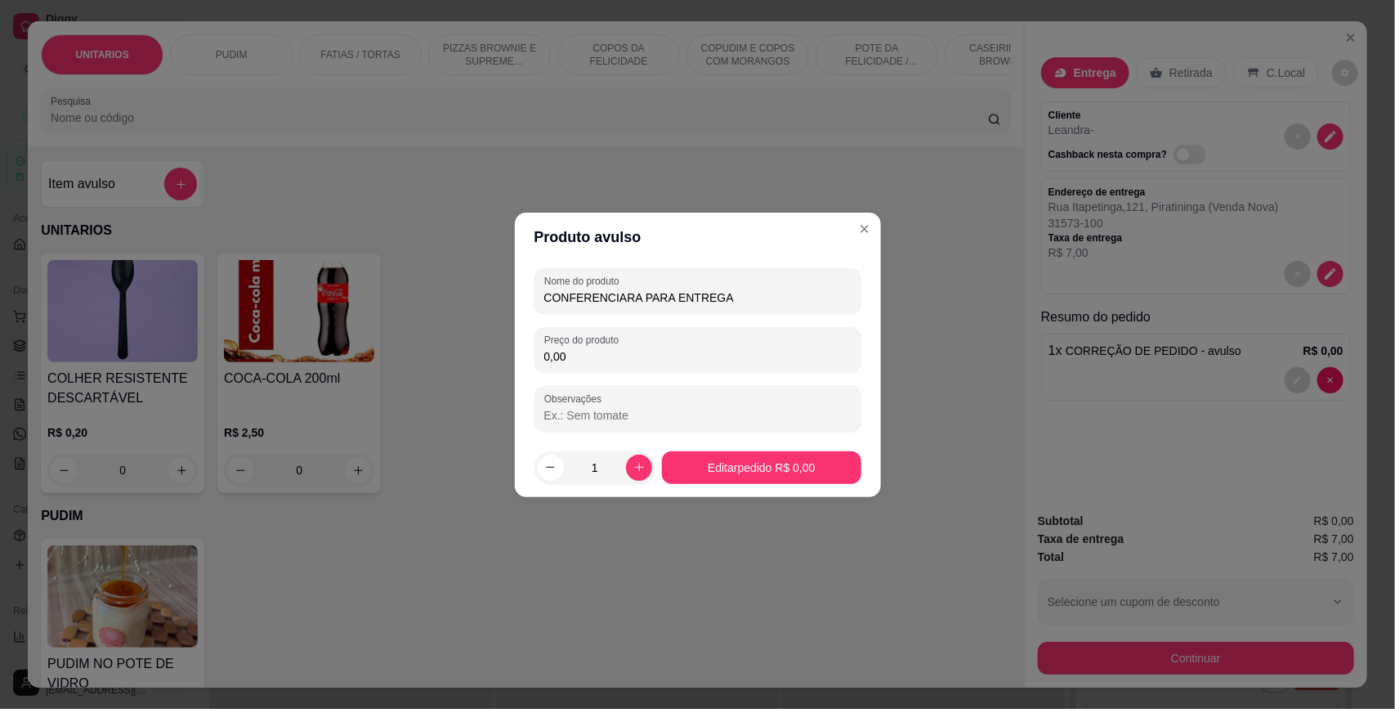
click at [576, 297] on input "CONFERENCIARA PARA ENTREGA" at bounding box center [697, 297] width 307 height 16
click at [636, 295] on input "CONFERENCIARA PARA ENTREGA" at bounding box center [697, 297] width 307 height 16
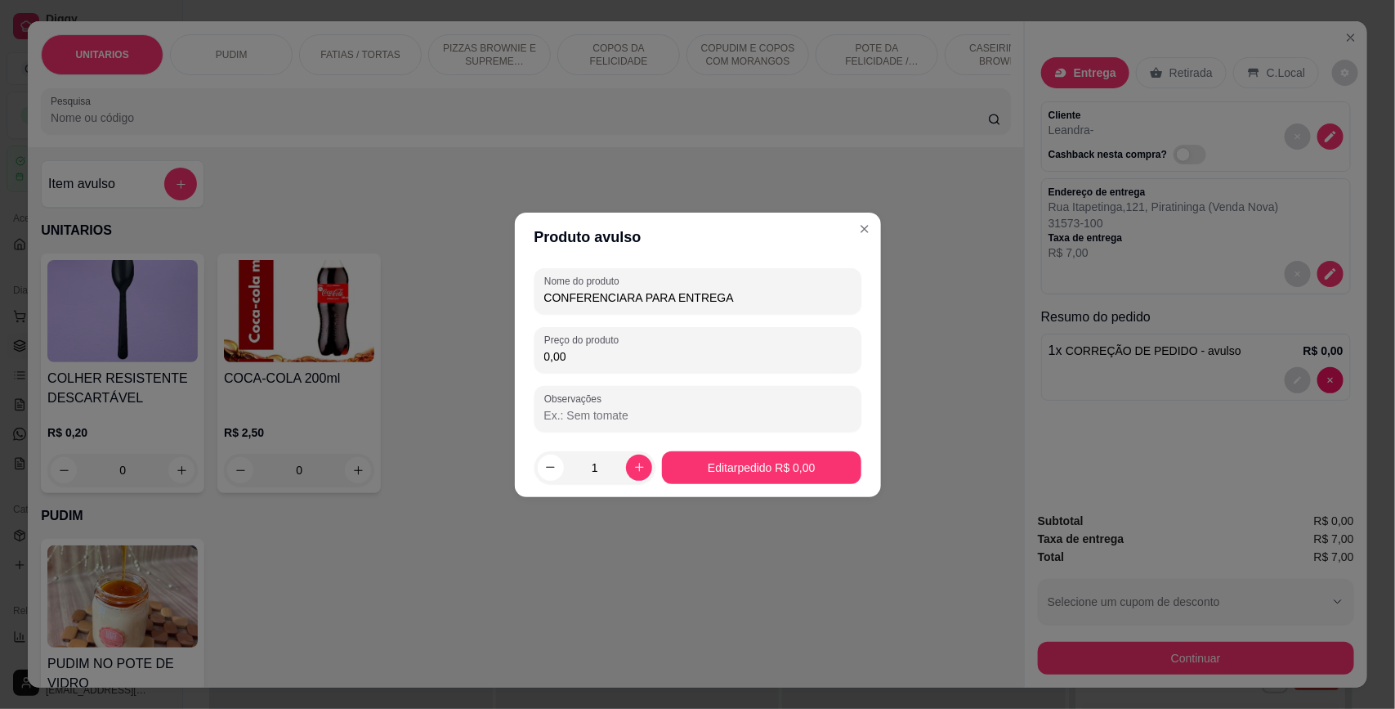
click at [631, 295] on input "CONFERENCIARA PARA ENTREGA" at bounding box center [697, 297] width 307 height 16
drag, startPoint x: 631, startPoint y: 295, endPoint x: 459, endPoint y: 283, distance: 172.1
click at [459, 283] on div "Produto avulso Nome do produto CONFERENCIARA PARA ENTREGA Preço do produto 0,00…" at bounding box center [697, 354] width 1395 height 709
type input "TRANSFERÊNCIA PARA ENTREGA"
click at [758, 293] on input "TRANSFERÊNCIA PARA ENTREGA" at bounding box center [697, 297] width 307 height 16
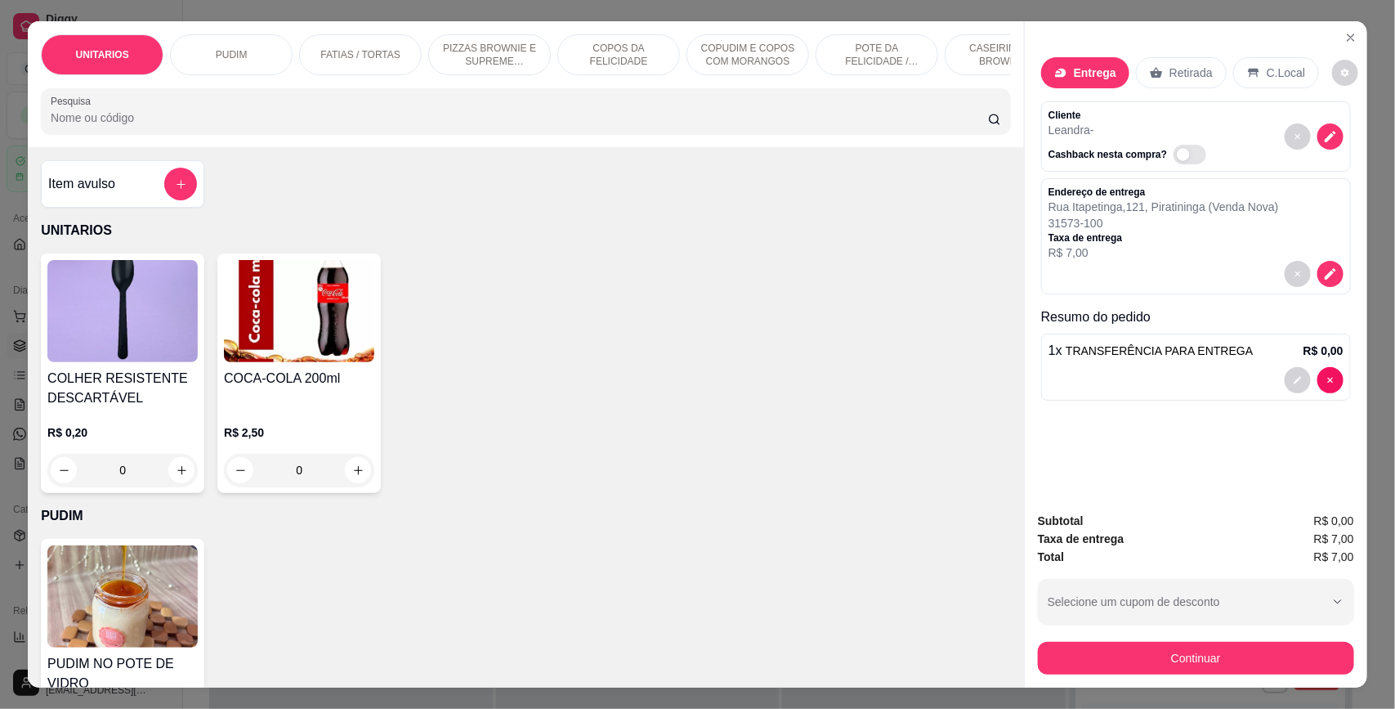
click at [758, 463] on div "COLHER RESISTENTE DESCARTÁVEL R$ 0,20 0 COCA-COLA 200ml R$ 2,50 0" at bounding box center [526, 372] width 970 height 239
click at [1328, 136] on icon "decrease-product-quantity" at bounding box center [1330, 136] width 14 height 14
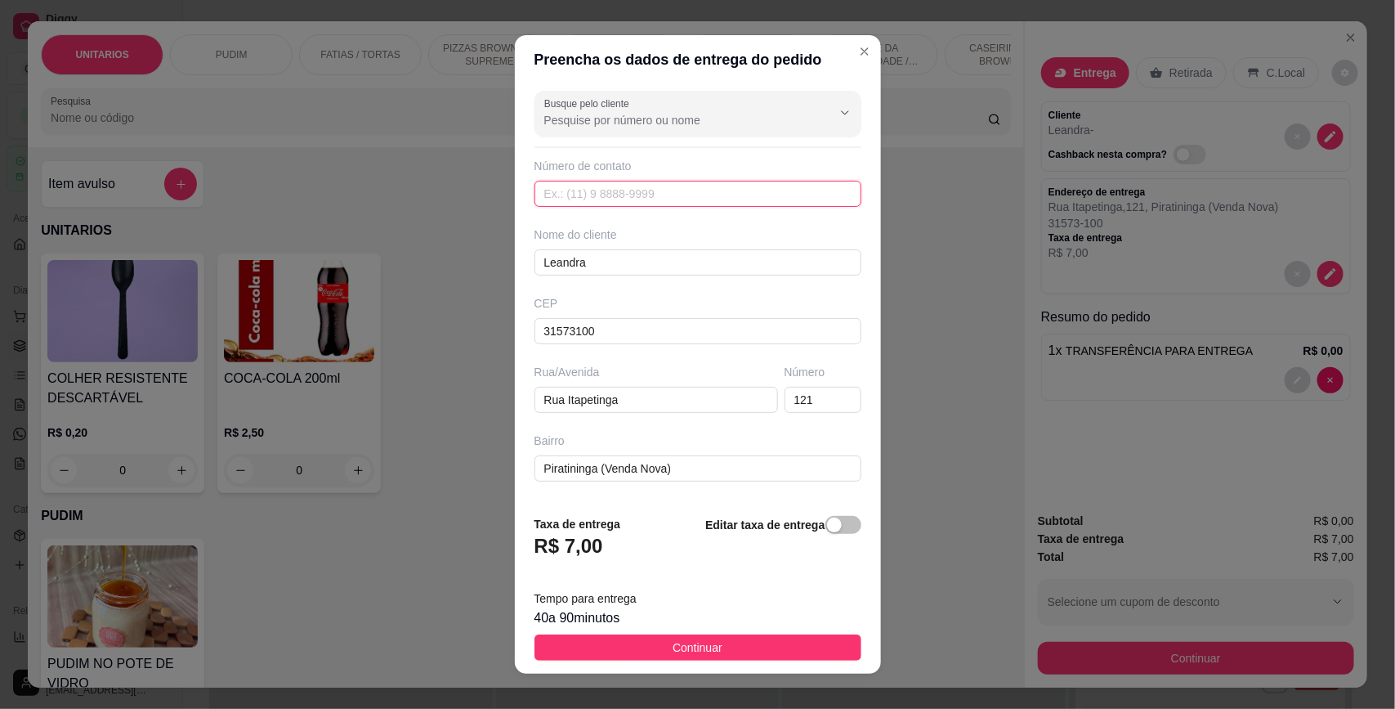
click at [613, 200] on input "text" at bounding box center [697, 194] width 327 height 26
paste input "[PHONE_NUMBER]"
click at [561, 188] on input "[PHONE_NUMBER]" at bounding box center [697, 194] width 327 height 26
type input "[PHONE_NUMBER]"
click at [709, 642] on button "Continuar" at bounding box center [697, 647] width 327 height 26
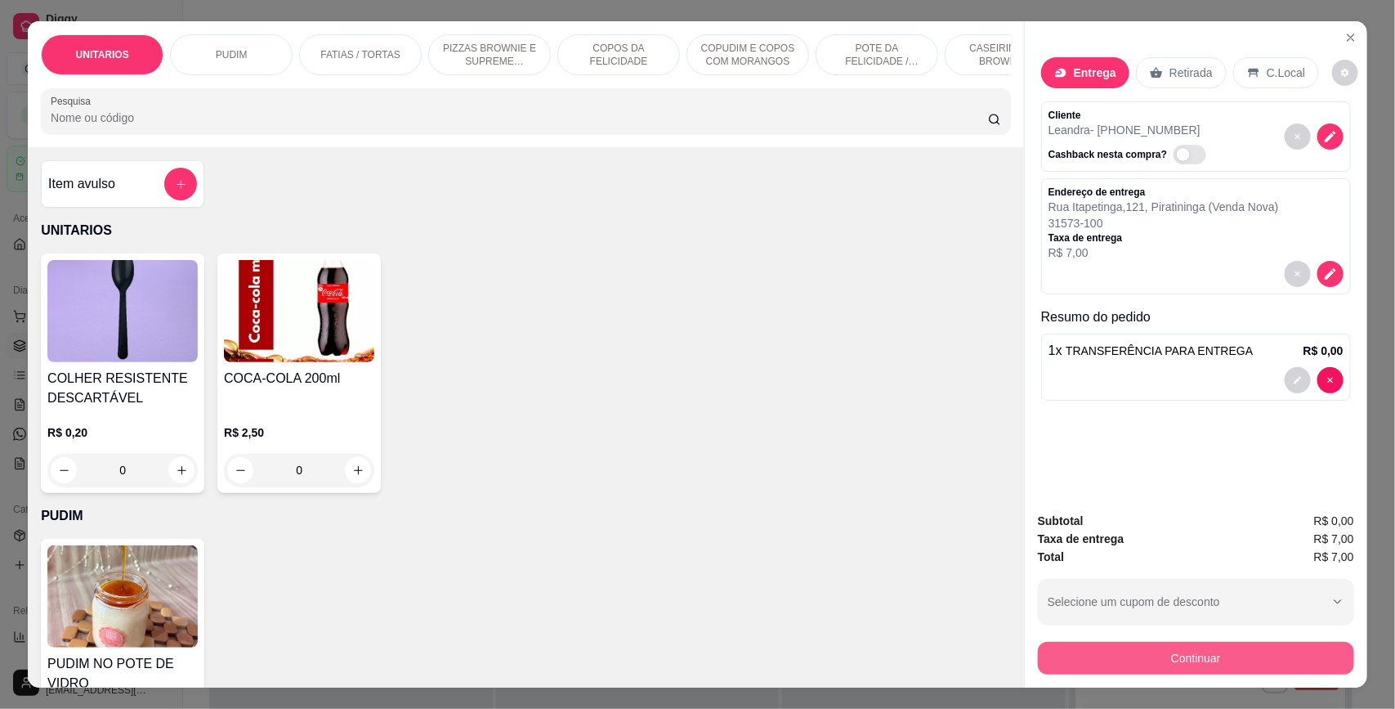
click at [1116, 651] on button "Continuar" at bounding box center [1196, 658] width 316 height 33
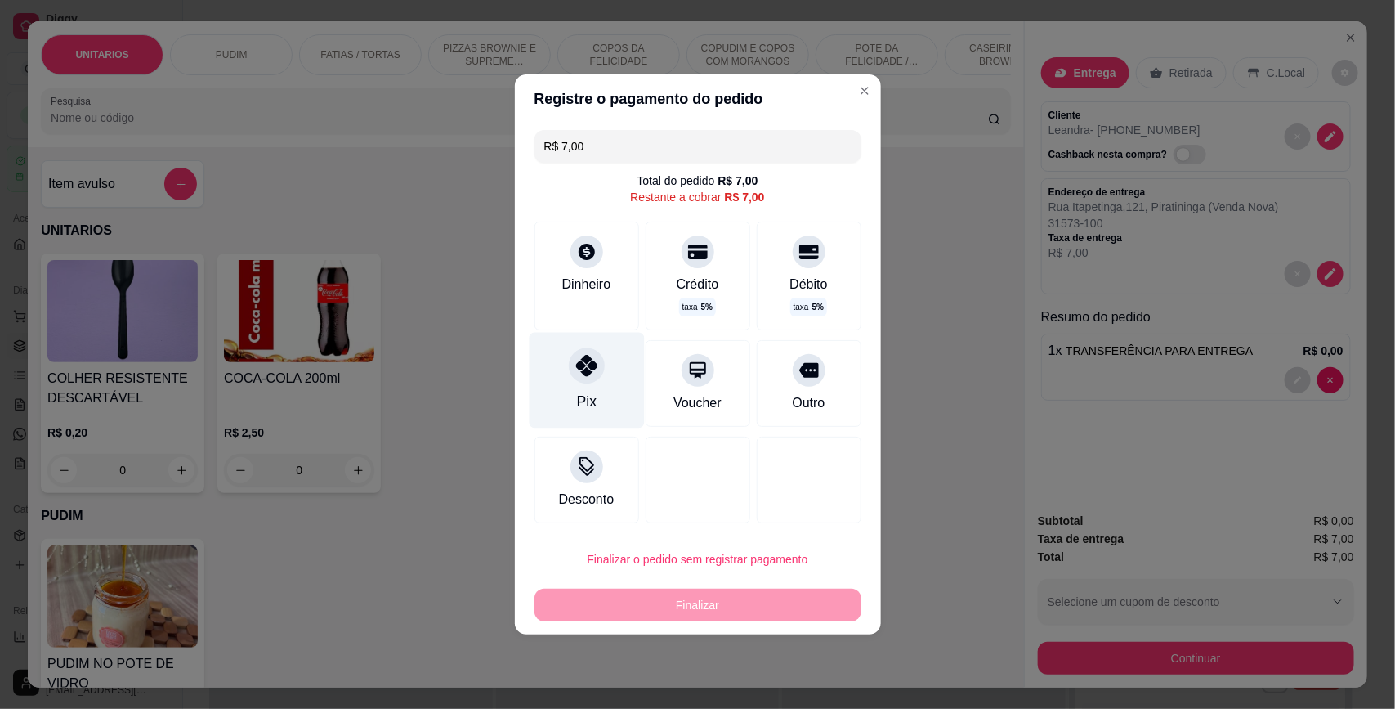
click at [602, 384] on div "Pix" at bounding box center [586, 381] width 115 height 96
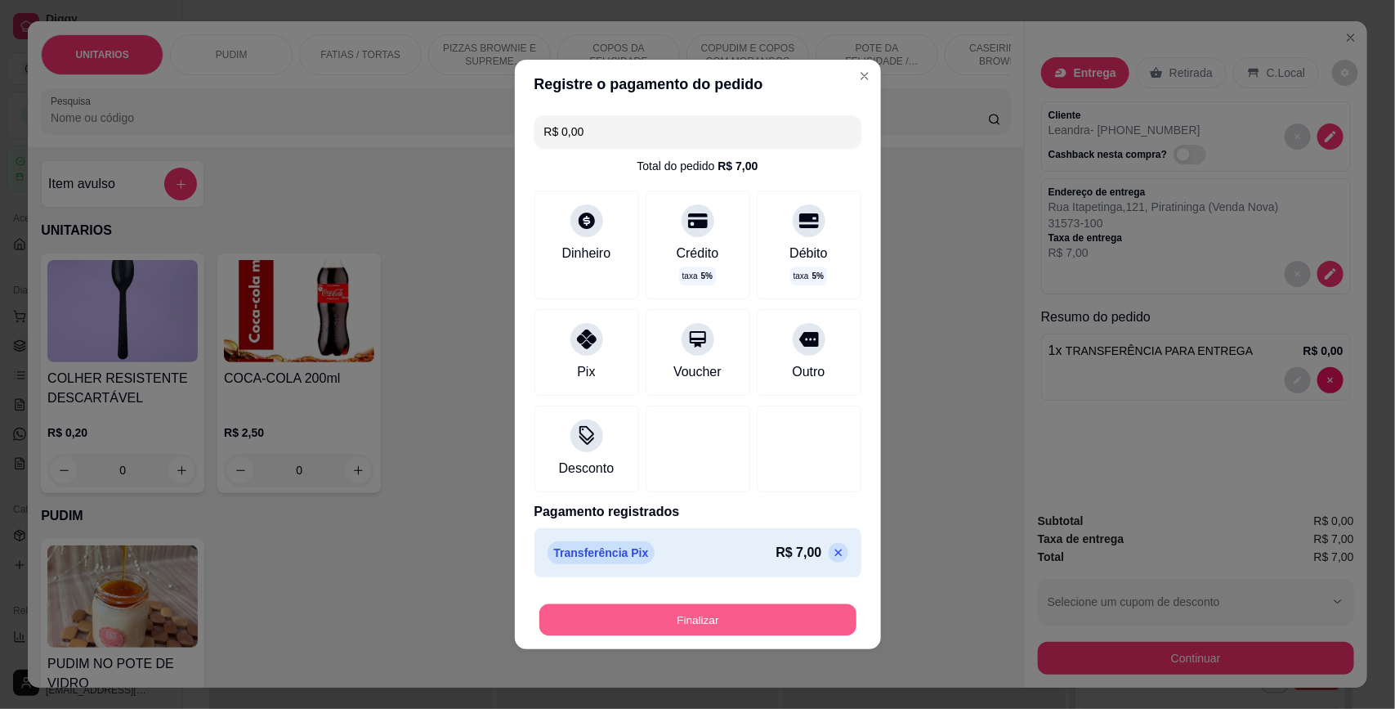
click at [682, 606] on button "Finalizar" at bounding box center [697, 620] width 317 height 32
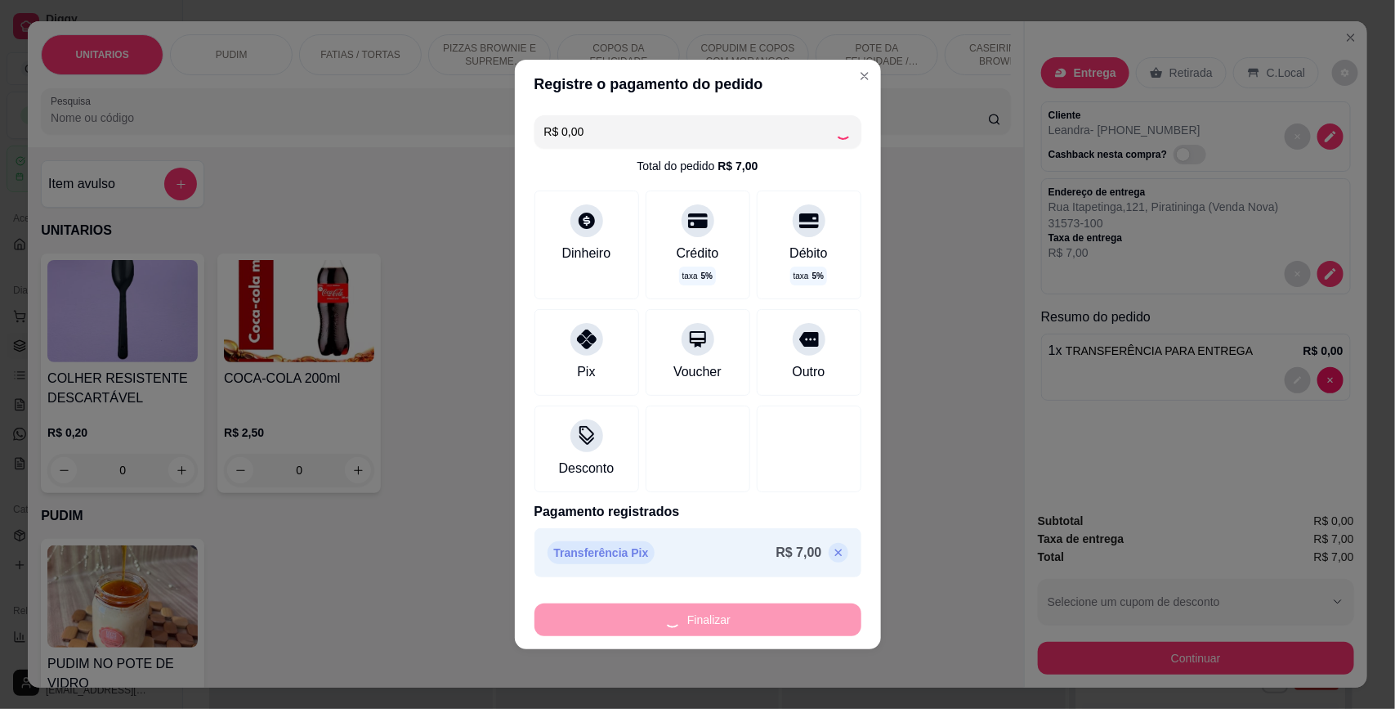
type input "-R$ 7,00"
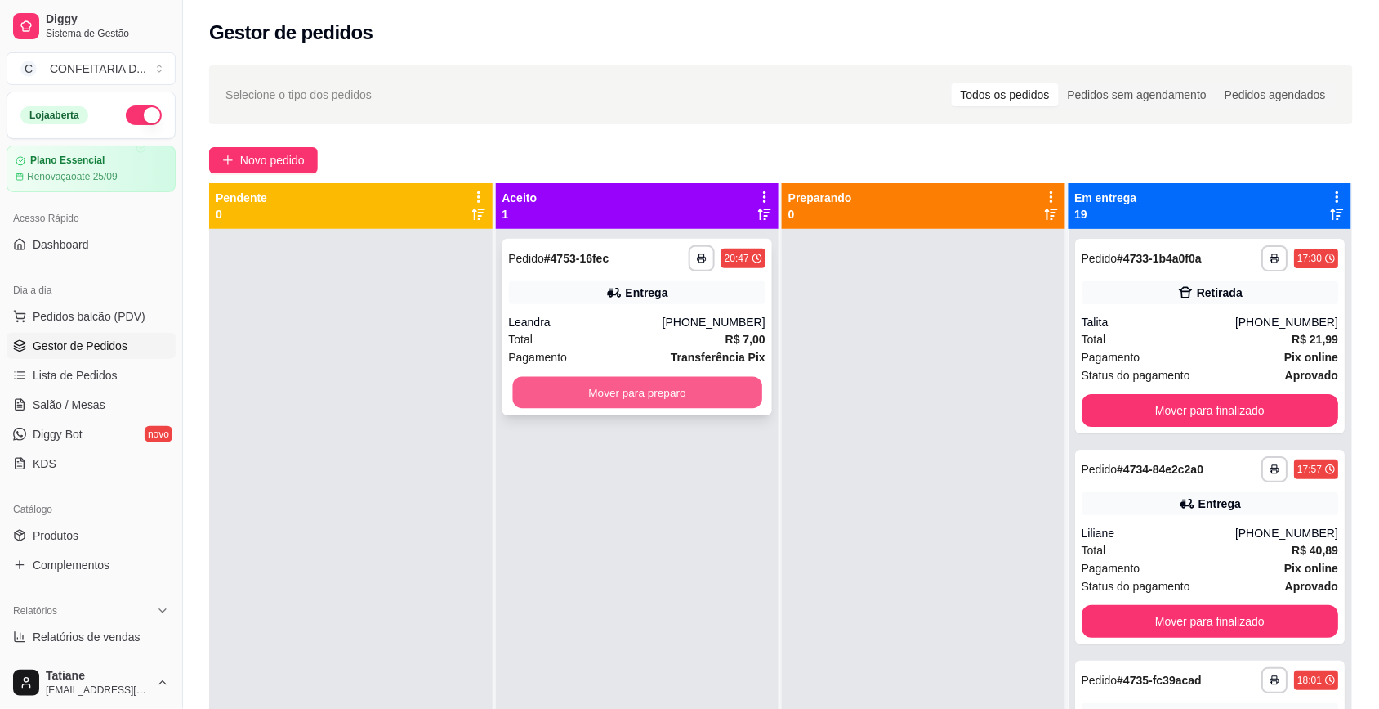
click at [644, 401] on button "Mover para preparo" at bounding box center [636, 393] width 249 height 32
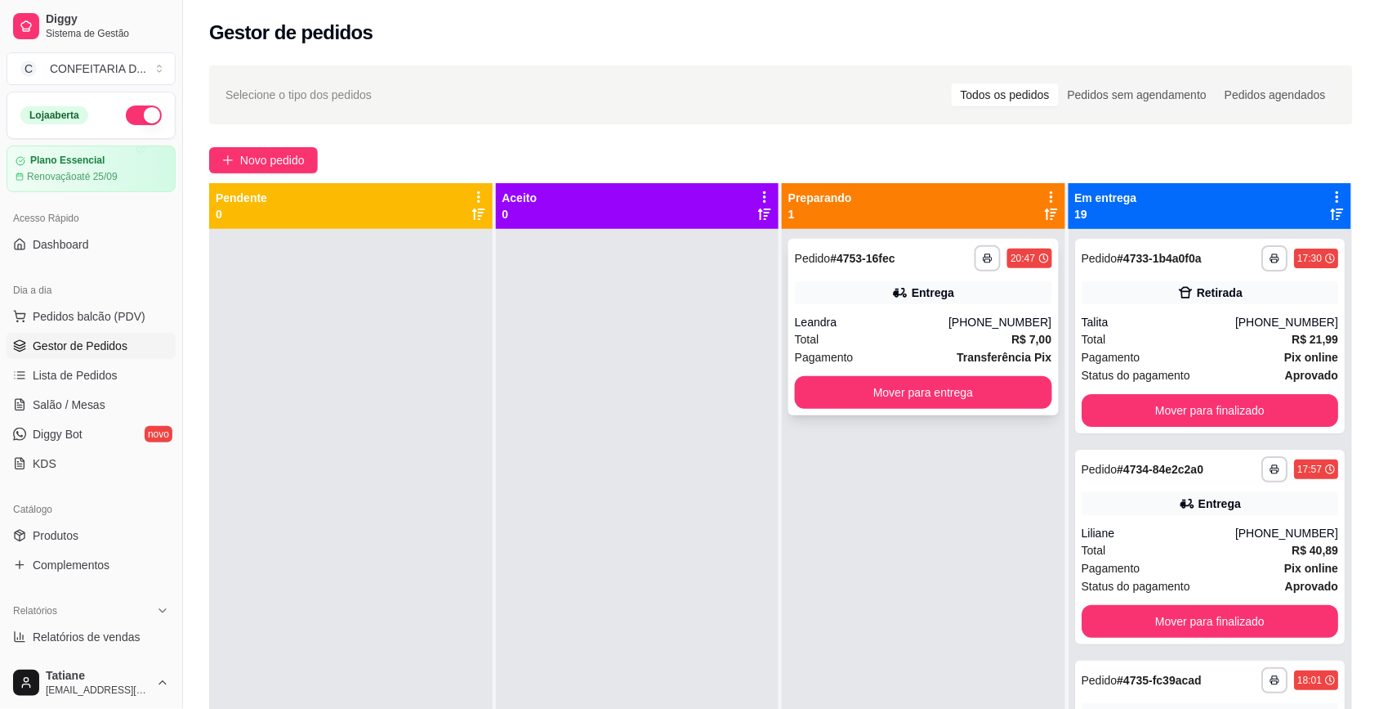
click at [924, 299] on div "Entrega" at bounding box center [933, 292] width 42 height 16
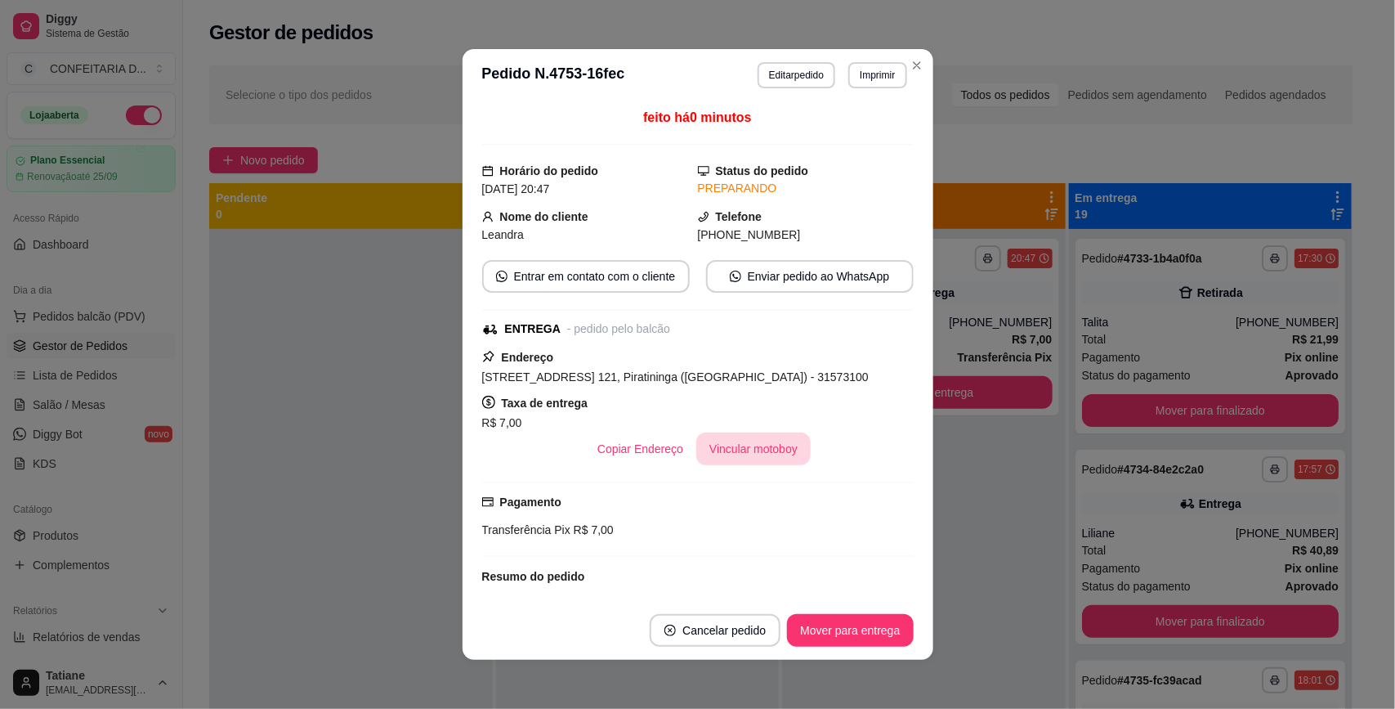
click at [736, 448] on button "Vincular motoboy" at bounding box center [753, 448] width 114 height 33
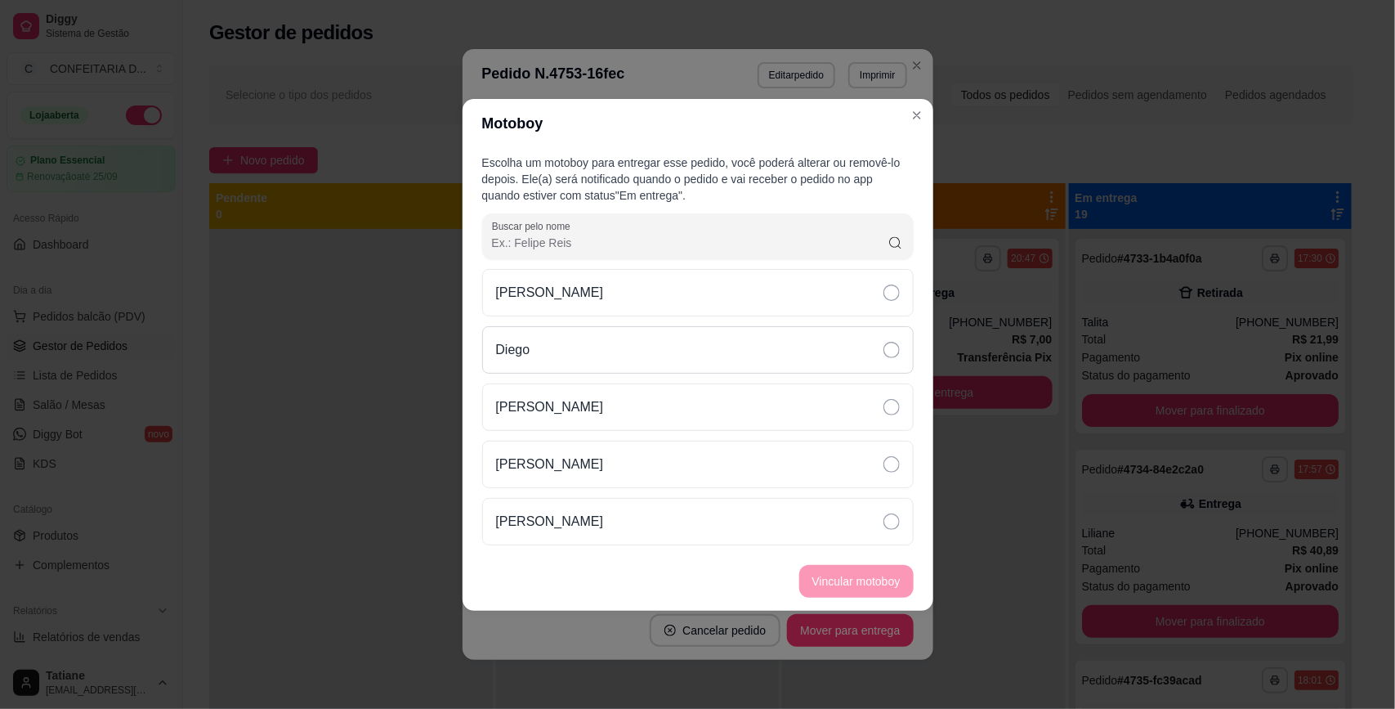
click at [545, 362] on div "Diego" at bounding box center [697, 349] width 431 height 47
click at [859, 585] on button "Vincular motoboy" at bounding box center [856, 581] width 111 height 32
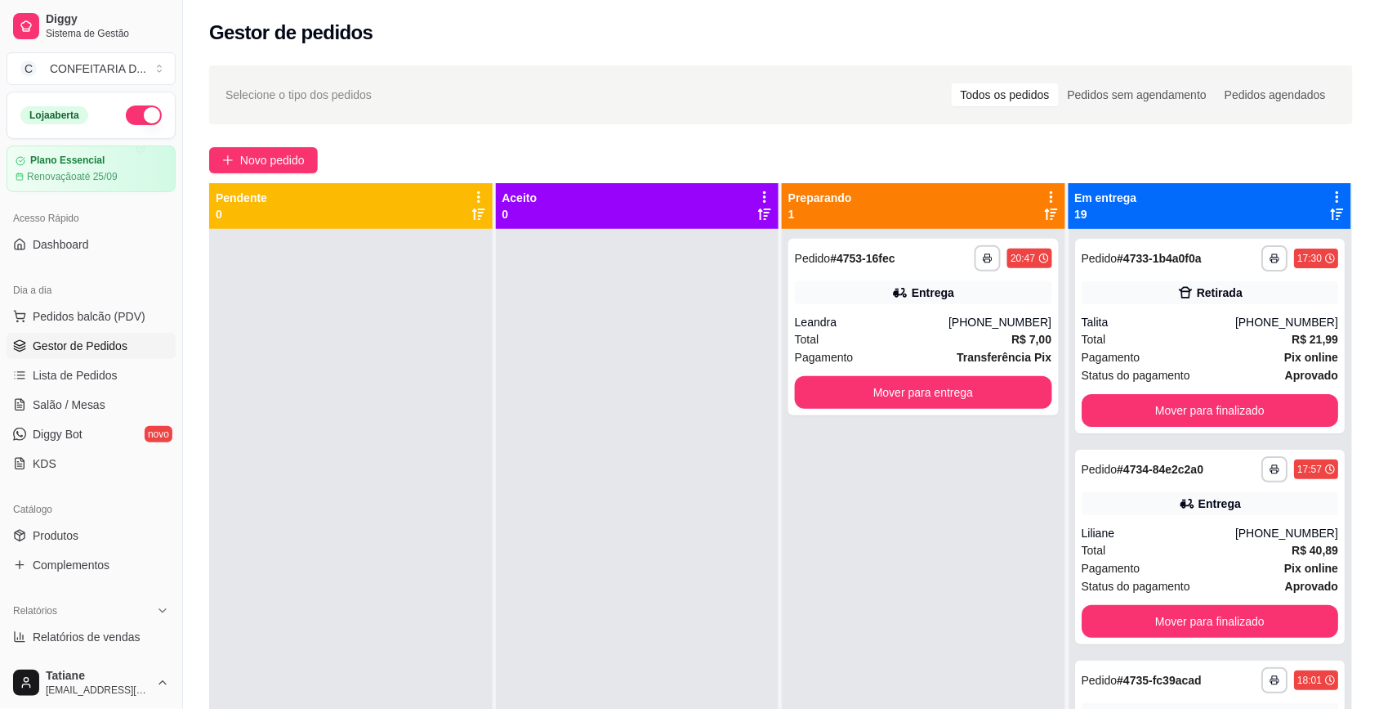
click at [139, 114] on button "button" at bounding box center [144, 115] width 36 height 20
click at [888, 399] on button "Mover para entrega" at bounding box center [923, 392] width 257 height 33
